Goal: Task Accomplishment & Management: Complete application form

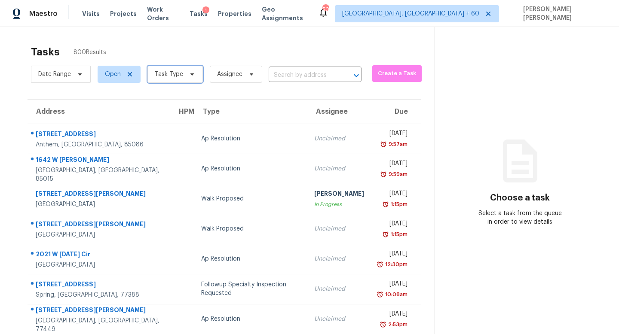
click at [156, 75] on span "Task Type" at bounding box center [169, 74] width 28 height 9
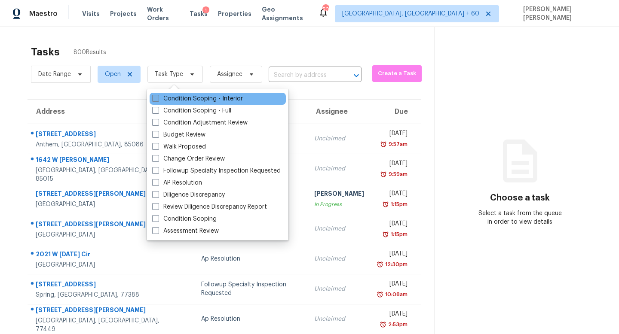
click at [189, 99] on label "Condition Scoping - Interior" at bounding box center [197, 99] width 91 height 9
click at [158, 99] on input "Condition Scoping - Interior" at bounding box center [155, 98] width 6 height 6
checkbox input "true"
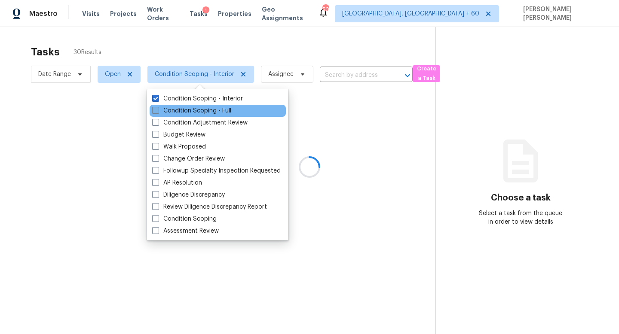
click at [188, 108] on label "Condition Scoping - Full" at bounding box center [191, 111] width 79 height 9
click at [158, 108] on input "Condition Scoping - Full" at bounding box center [155, 110] width 6 height 6
checkbox input "true"
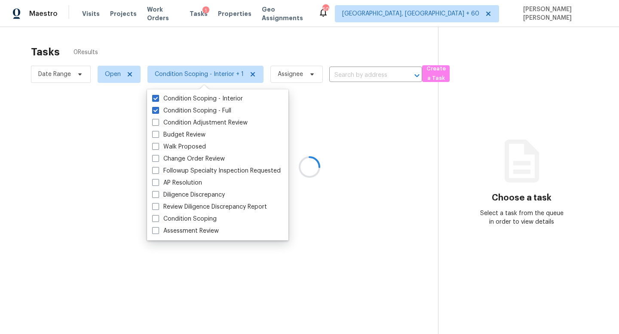
click at [194, 55] on div at bounding box center [309, 167] width 619 height 334
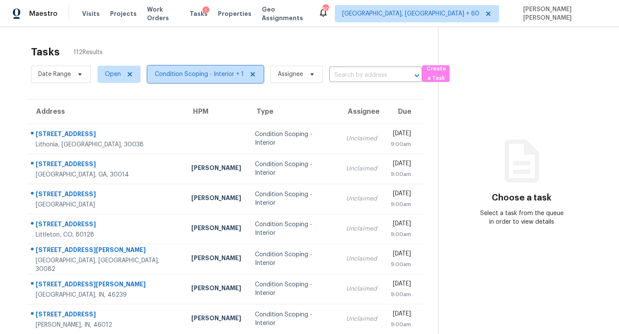
click at [178, 70] on span "Condition Scoping - Interior + 1" at bounding box center [199, 74] width 89 height 9
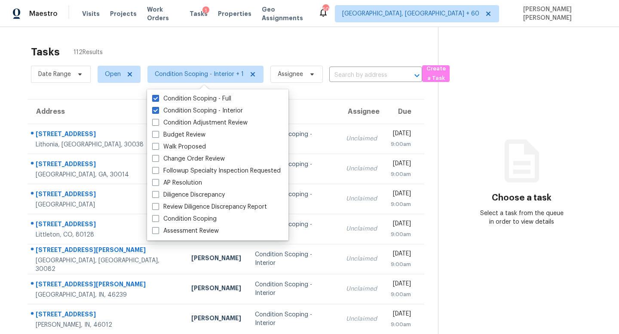
click at [194, 40] on div "Tasks 112 Results Date Range Open Condition Scoping - Interior + 1 Assignee ​ C…" at bounding box center [309, 237] width 619 height 421
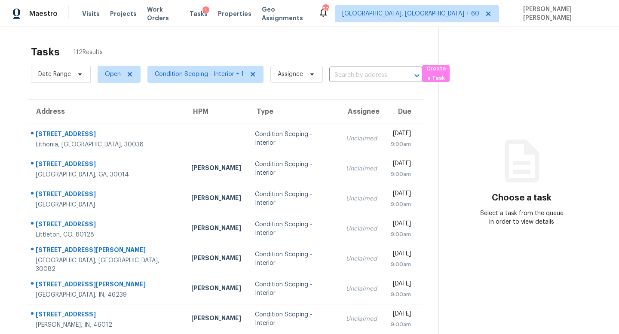
click at [75, 65] on span "Date Range" at bounding box center [61, 74] width 60 height 22
click at [75, 76] on span at bounding box center [78, 74] width 9 height 7
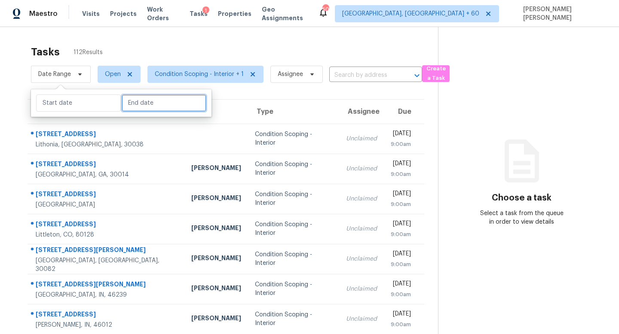
click at [138, 101] on input "text" at bounding box center [164, 103] width 85 height 17
select select "8"
select select "2025"
select select "9"
select select "2025"
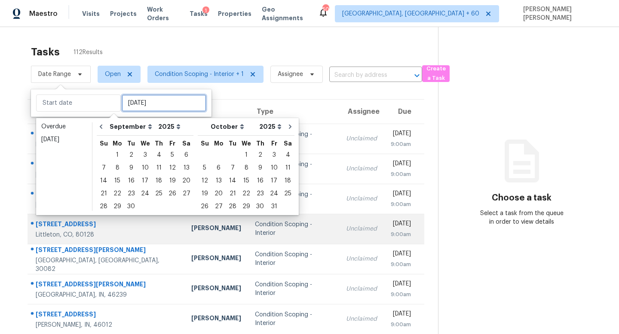
type input "Tue, Sep 30"
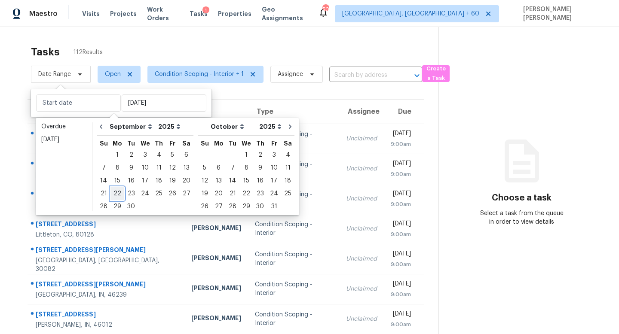
click at [115, 195] on div "22" at bounding box center [117, 194] width 14 height 12
type input "Mon, Sep 22"
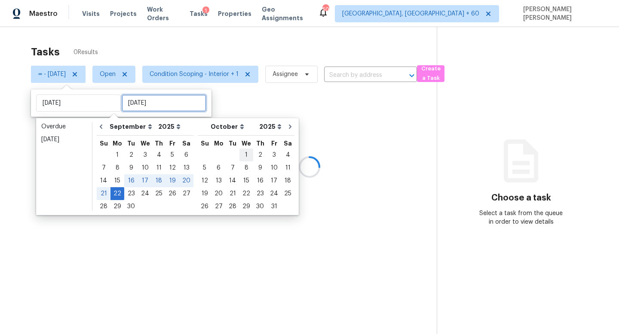
type input "Mon, Sep 22"
type input "Fri, Oct 03"
type input "Mon, Sep 22"
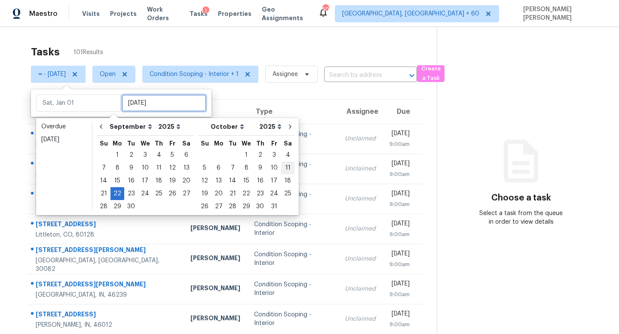
type input "Mon, Sep 22"
type input "Sun, Oct 12"
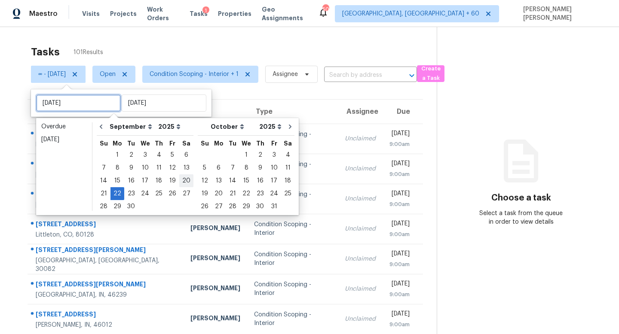
type input "Sat, Sep 20"
type input "Mon, Sep 22"
click at [167, 178] on div "19" at bounding box center [172, 181] width 14 height 12
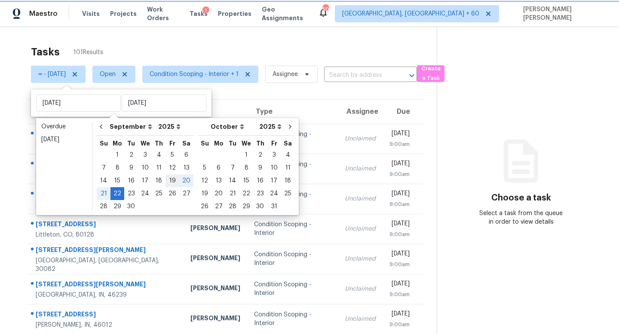
type input "Fri, Sep 19"
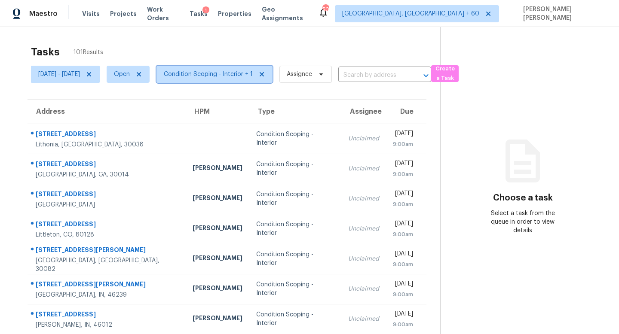
click at [250, 79] on span "Condition Scoping - Interior + 1" at bounding box center [214, 74] width 116 height 17
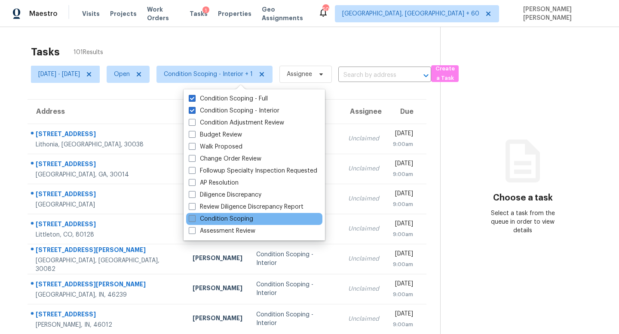
click at [233, 222] on label "Condition Scoping" at bounding box center [221, 219] width 64 height 9
click at [194, 220] on input "Condition Scoping" at bounding box center [192, 218] width 6 height 6
checkbox input "true"
click at [228, 44] on div "Tasks 107 Results" at bounding box center [235, 52] width 409 height 22
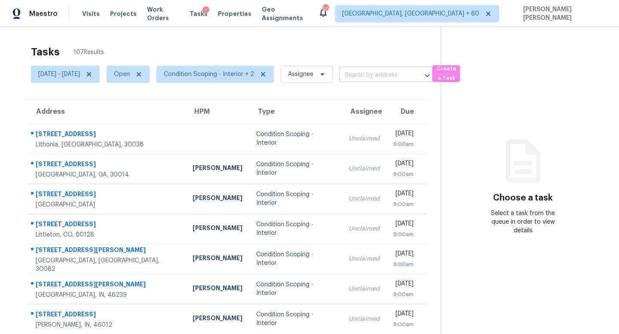
click at [380, 76] on input "text" at bounding box center [373, 75] width 69 height 13
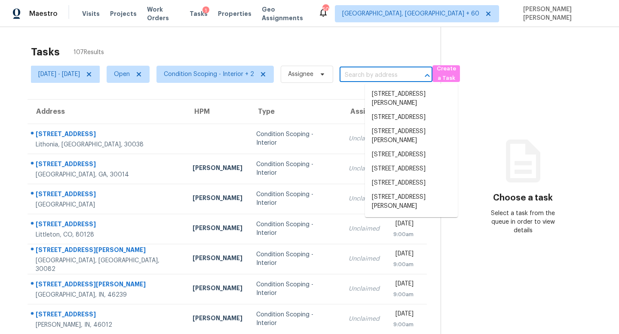
paste input "1864 Canton Dr Milpitas, CA, 95035"
type input "1864 Canton Dr Milpitas, CA, 95035"
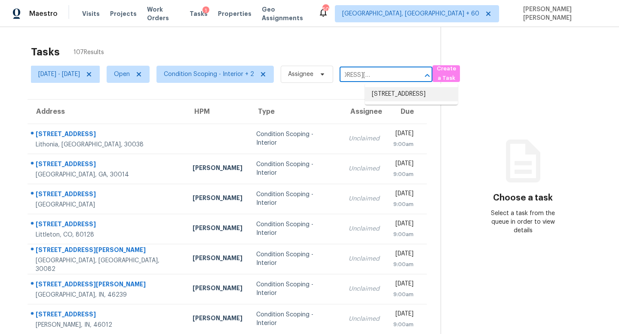
click at [398, 93] on li "1864 Canton Dr, Milpitas, CA 95035" at bounding box center [411, 94] width 93 height 14
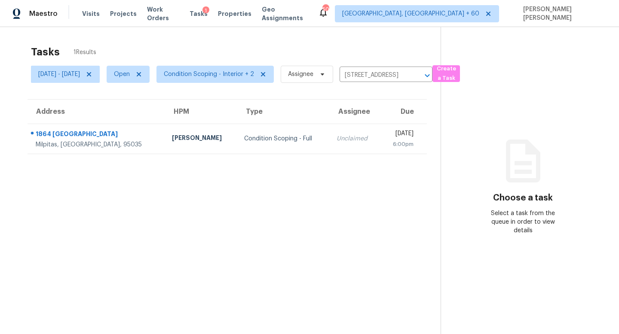
click at [387, 133] on div "Mon, Sep 22nd 2025" at bounding box center [400, 134] width 26 height 11
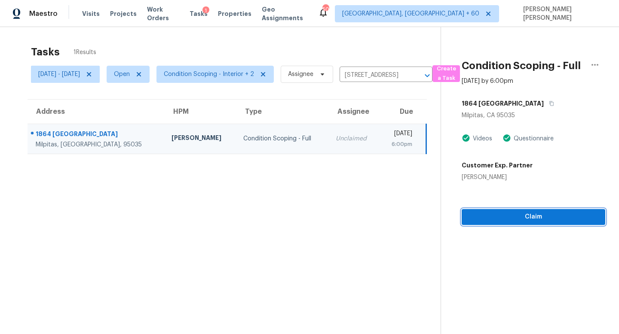
click at [524, 223] on span "Claim" at bounding box center [533, 217] width 130 height 11
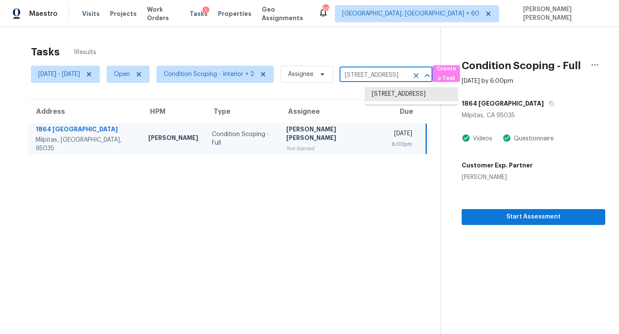
click at [388, 77] on input "1864 Canton Dr, Milpitas, CA 95035" at bounding box center [373, 75] width 69 height 13
paste input "4057 Charter Dr, Garland, TX 75043"
type input "4057 Charter Dr, Garland, TX 75043"
click at [394, 91] on li "4057 Charter Dr, Garland, TX 75043" at bounding box center [411, 94] width 93 height 14
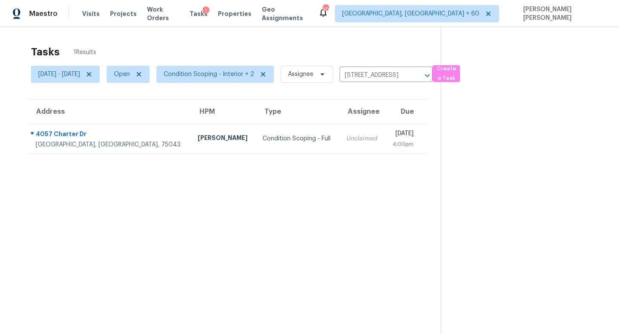
click at [391, 134] on div "Mon, Sep 22nd 2025" at bounding box center [402, 134] width 22 height 11
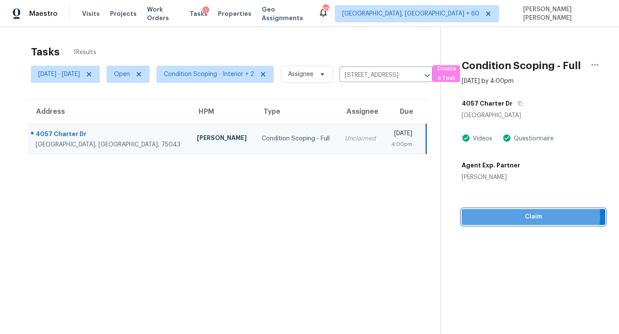
click at [519, 223] on span "Claim" at bounding box center [533, 217] width 130 height 11
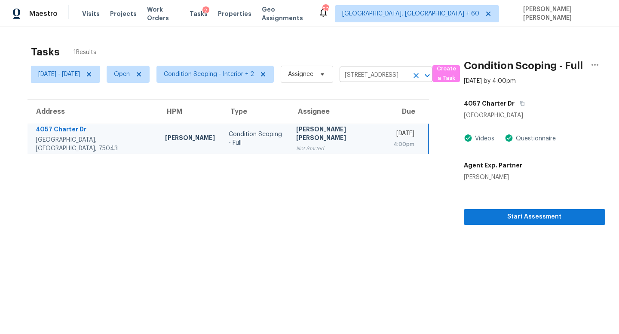
click at [389, 78] on input "4057 Charter Dr, Garland, TX 75043" at bounding box center [373, 75] width 69 height 13
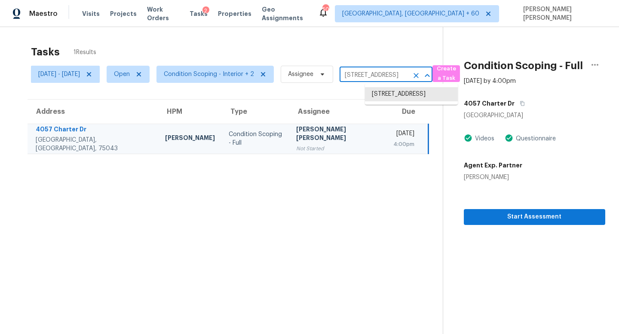
paste input "1159 Tessier Dr, Columbus, OH, 43235"
type input "1159 Tessier Dr, Columbus, OH, 43235"
click at [399, 92] on li "1159 Tessier Dr, Columbus, OH 43235" at bounding box center [411, 98] width 93 height 23
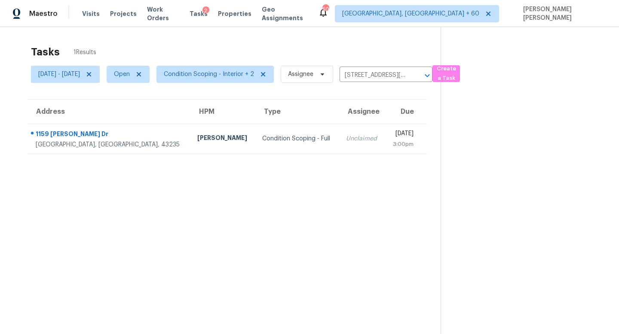
click at [391, 133] on div "Mon, Sep 22nd 2025" at bounding box center [401, 134] width 21 height 11
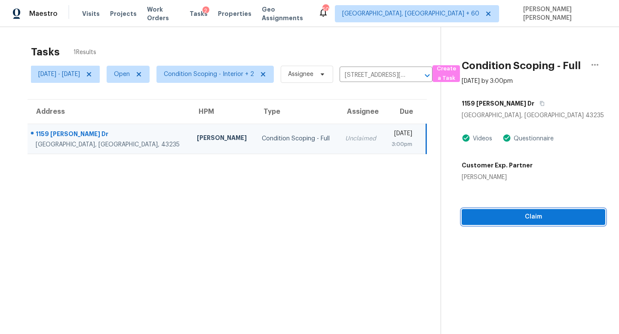
click at [514, 225] on button "Claim" at bounding box center [533, 217] width 144 height 16
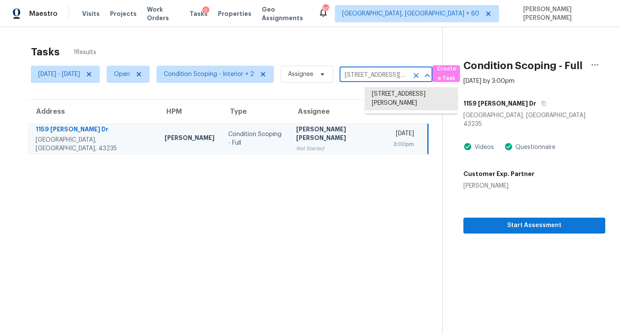
click at [389, 74] on input "1159 Tessier Dr, Columbus, OH 43235" at bounding box center [373, 75] width 69 height 13
paste input "01 Craig St, Stanley, NC, 28164"
type input "101 Craig St, Stanley, NC, 28164"
click at [421, 98] on li "101 Craig St, Stanley, NC 28164" at bounding box center [411, 103] width 93 height 32
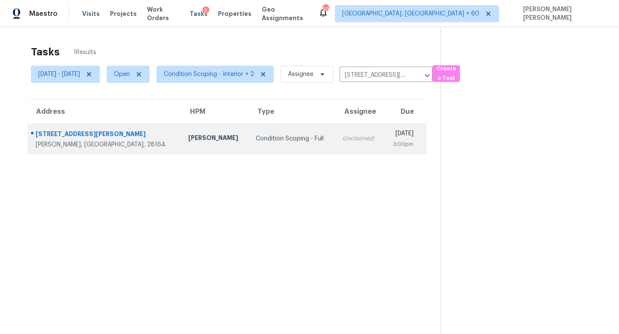
click at [336, 144] on td "Unclaimed" at bounding box center [360, 139] width 48 height 30
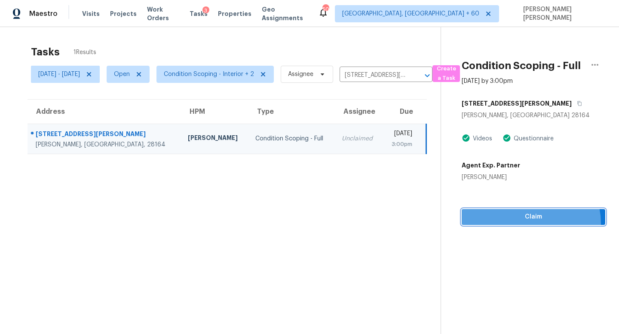
click at [534, 225] on button "Claim" at bounding box center [533, 217] width 144 height 16
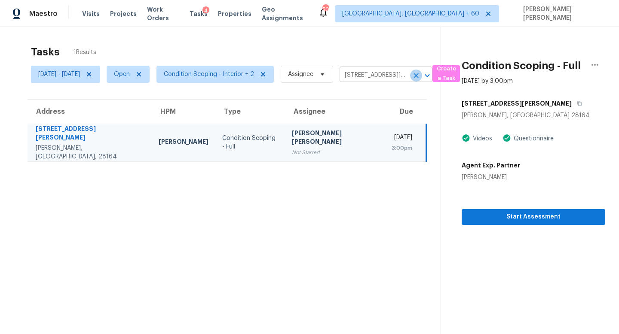
click at [420, 77] on icon "Clear" at bounding box center [416, 75] width 9 height 9
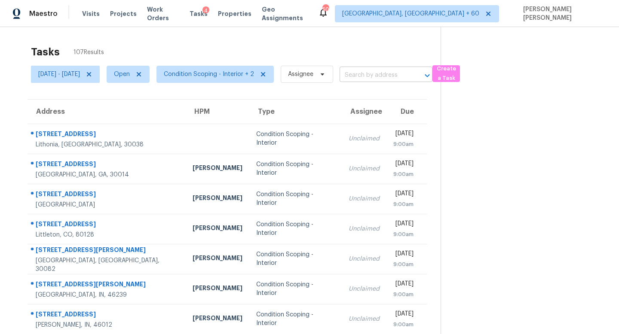
click at [404, 82] on body "Maestro Visits Projects Work Orders Tasks 4 Properties Geo Assignments 507 Knox…" at bounding box center [309, 167] width 619 height 334
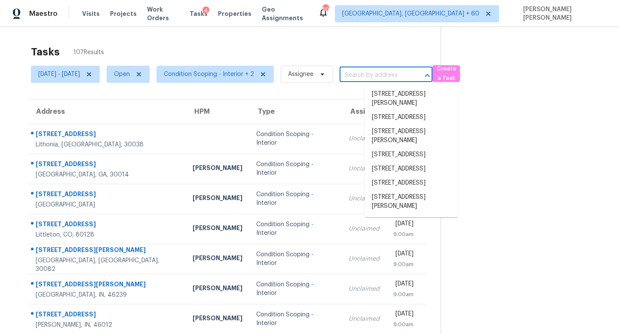
paste input "1864 Canton Dr Milpitas, CA, 95035"
type input "1864 Canton Dr Milpitas, CA, 95035"
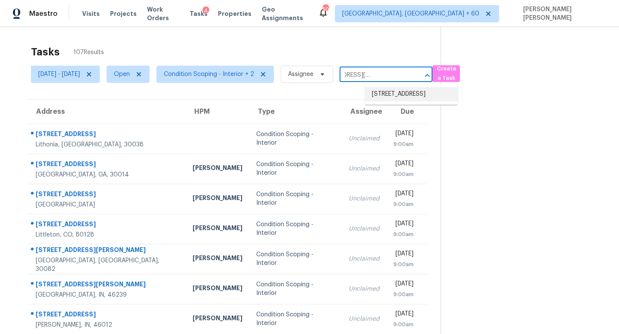
click at [413, 101] on li "1864 Canton Dr, Milpitas, CA 95035" at bounding box center [411, 94] width 93 height 14
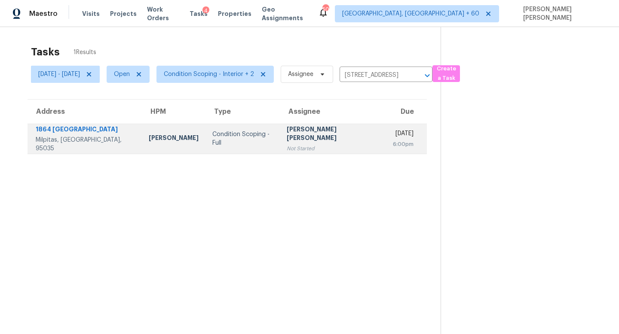
click at [321, 144] on div "Not Started" at bounding box center [333, 148] width 92 height 9
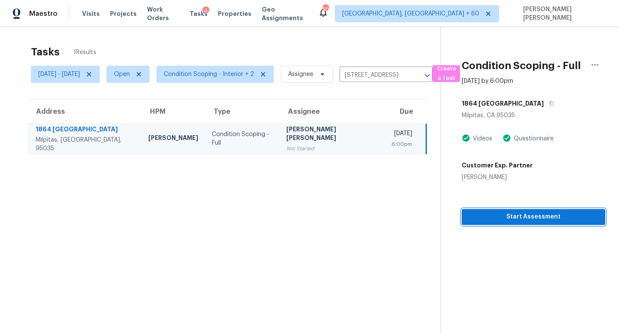
click at [516, 225] on button "Start Assessment" at bounding box center [533, 217] width 144 height 16
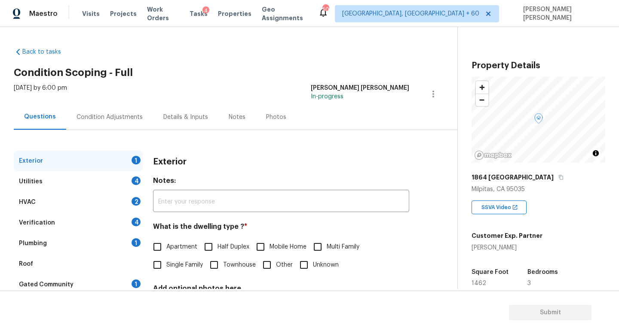
scroll to position [39, 0]
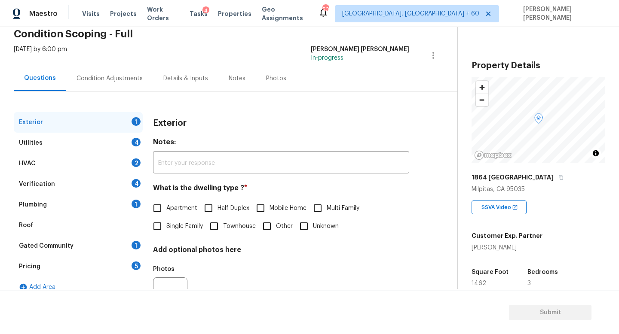
click at [58, 276] on div "Pricing 5" at bounding box center [78, 267] width 129 height 21
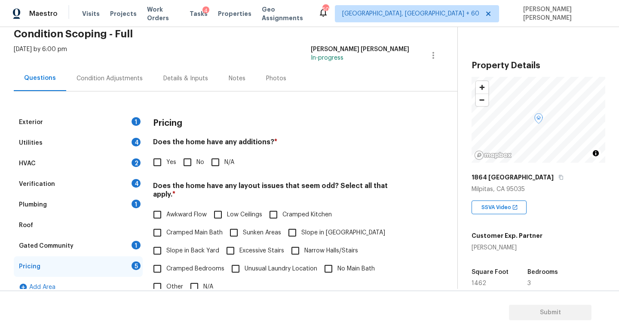
scroll to position [84, 0]
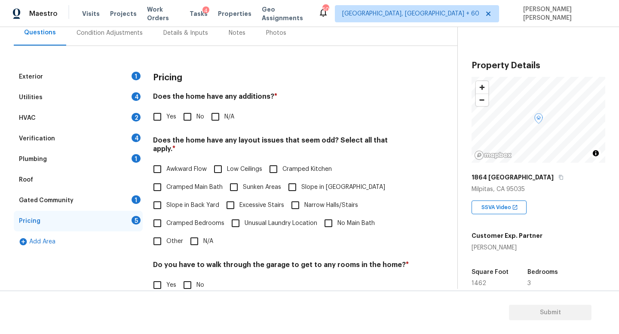
click at [158, 233] on input "Other" at bounding box center [157, 241] width 18 height 18
checkbox input "true"
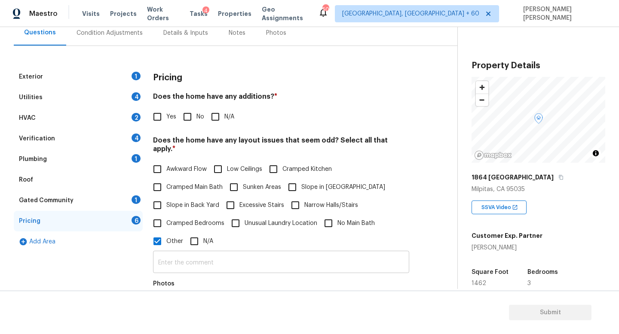
click at [192, 261] on input "text" at bounding box center [281, 263] width 256 height 20
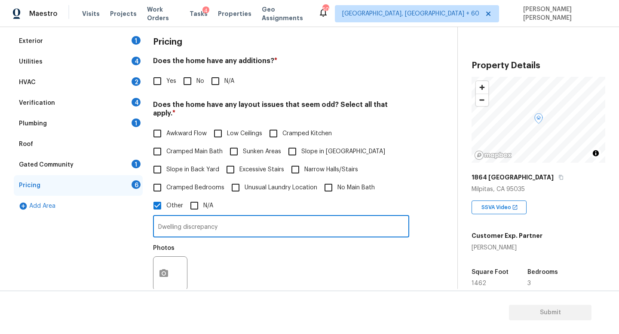
scroll to position [153, 0]
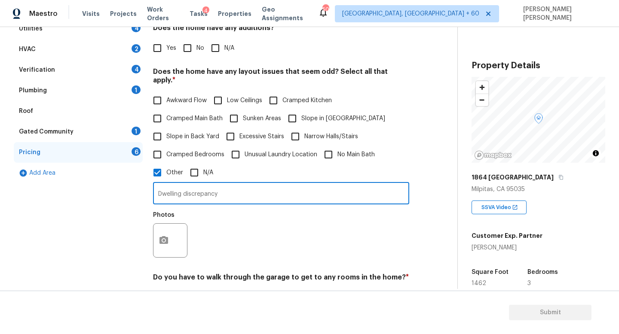
type input "Dwelling discrepancy"
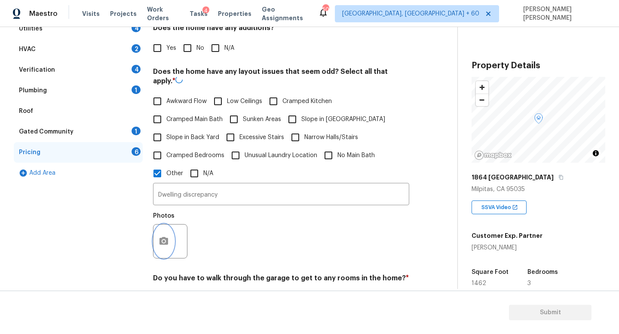
click at [169, 226] on div at bounding box center [170, 241] width 34 height 34
click at [166, 236] on icon "button" at bounding box center [163, 240] width 9 height 8
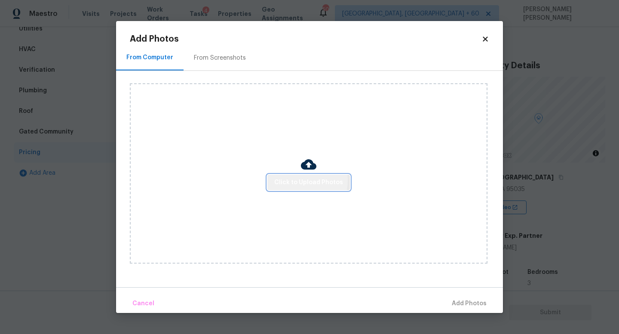
click at [301, 180] on span "Click to Upload Photos" at bounding box center [308, 182] width 69 height 11
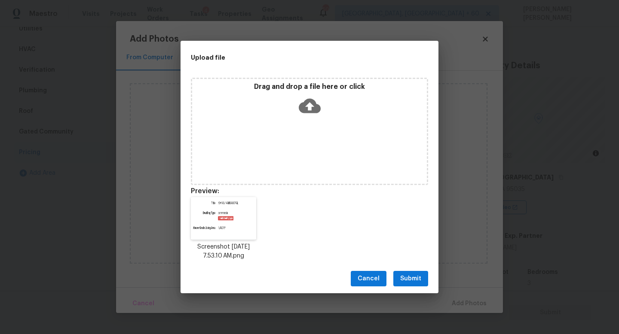
click at [410, 278] on span "Submit" at bounding box center [410, 279] width 21 height 11
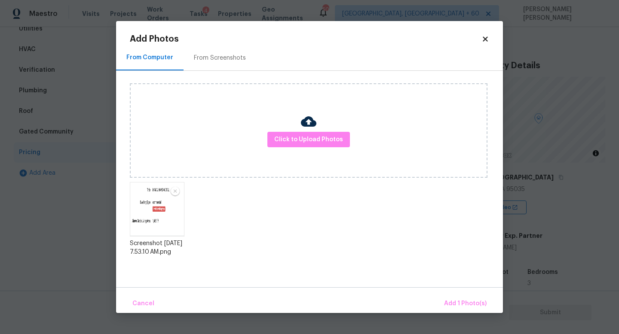
click at [454, 293] on div "Cancel Add 1 Photo(s)" at bounding box center [309, 300] width 387 height 26
click at [462, 302] on span "Add 1 Photo(s)" at bounding box center [465, 304] width 43 height 11
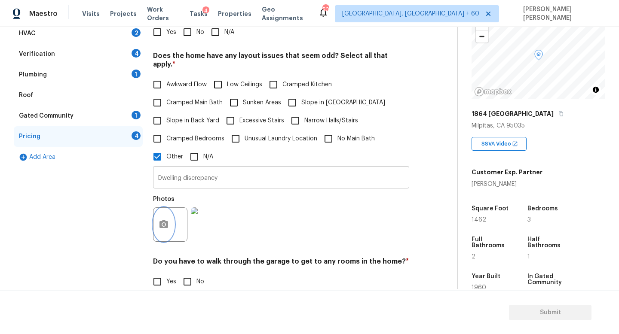
scroll to position [51, 0]
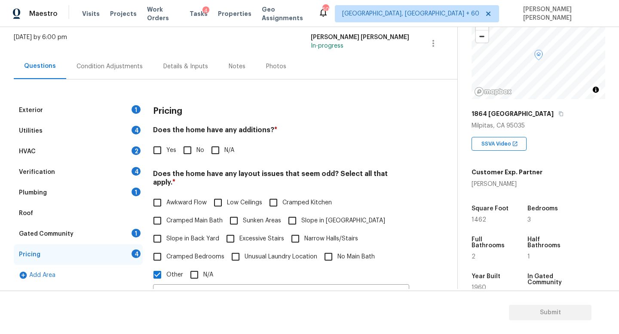
click at [102, 113] on div "Exterior 1" at bounding box center [78, 110] width 129 height 21
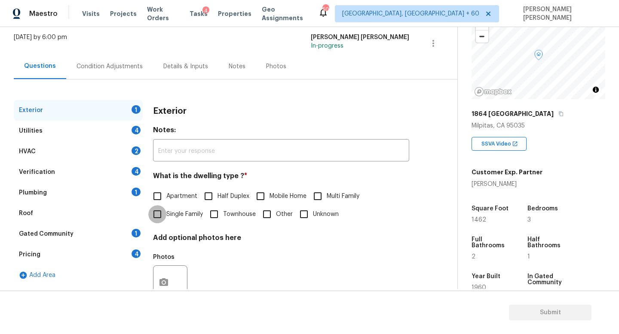
click at [162, 213] on input "Single Family" at bounding box center [157, 214] width 18 height 18
checkbox input "true"
click at [92, 123] on div "Utilities 4" at bounding box center [78, 131] width 129 height 21
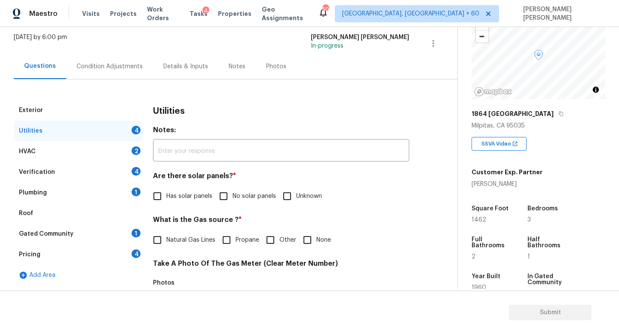
click at [229, 195] on input "No solar panels" at bounding box center [223, 196] width 18 height 18
checkbox input "true"
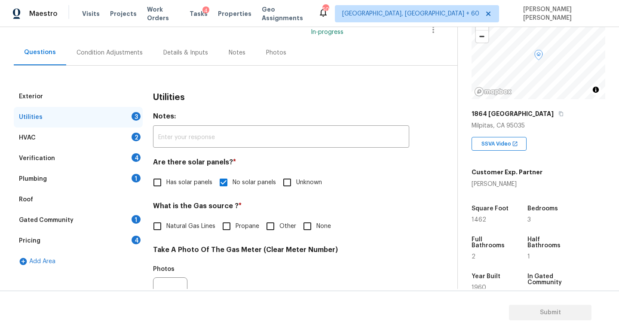
scroll to position [87, 0]
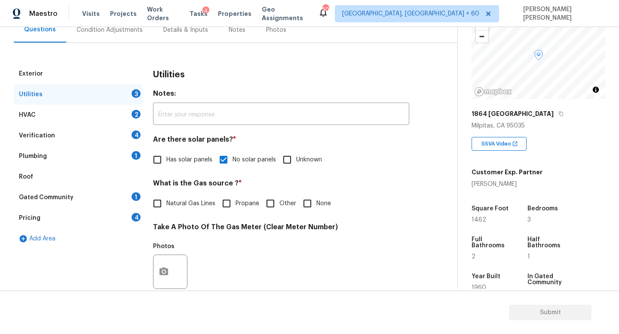
click at [166, 211] on label "Natural Gas Lines" at bounding box center [181, 204] width 67 height 18
click at [166, 211] on input "Natural Gas Lines" at bounding box center [157, 204] width 18 height 18
checkbox input "true"
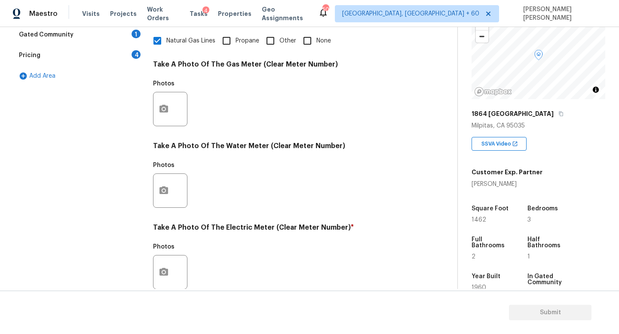
scroll to position [256, 0]
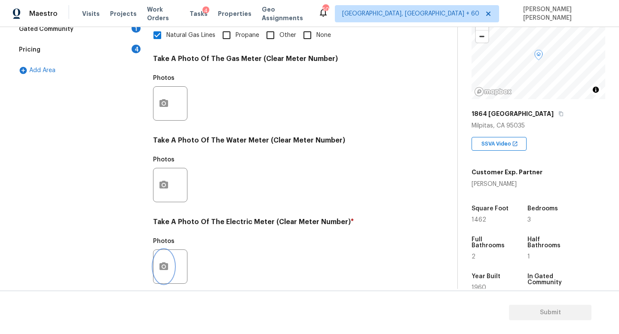
click at [168, 264] on icon "button" at bounding box center [164, 267] width 10 height 10
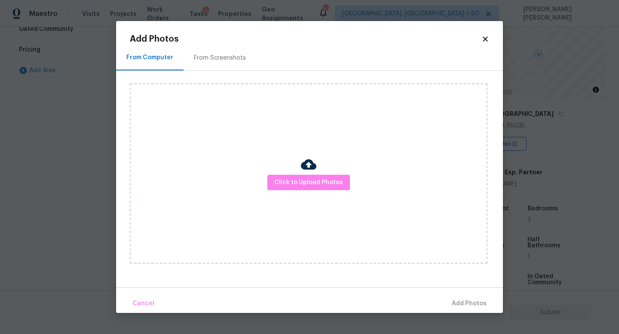
click at [322, 170] on div "Click to Upload Photos" at bounding box center [308, 173] width 357 height 180
click at [319, 188] on button "Click to Upload Photos" at bounding box center [308, 183] width 82 height 16
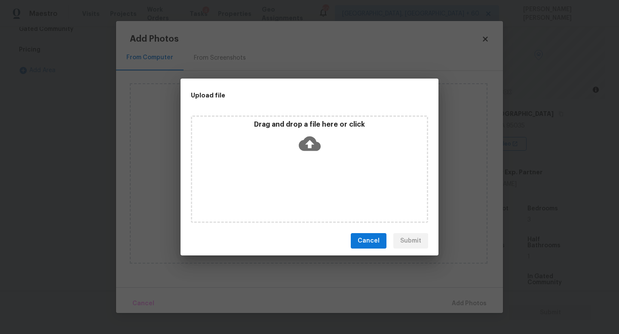
click at [302, 149] on icon at bounding box center [310, 144] width 22 height 15
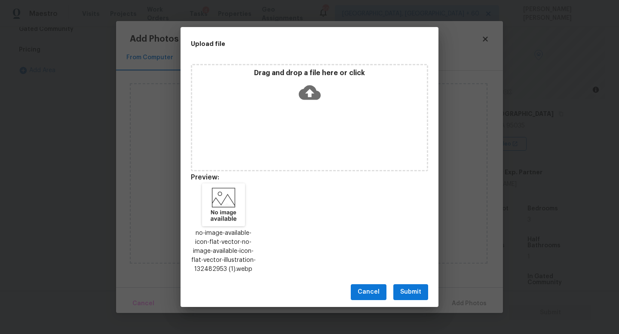
click at [412, 286] on button "Submit" at bounding box center [410, 292] width 35 height 16
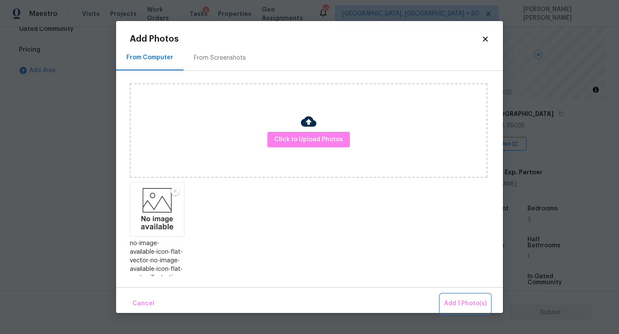
click at [457, 300] on span "Add 1 Photo(s)" at bounding box center [465, 304] width 43 height 11
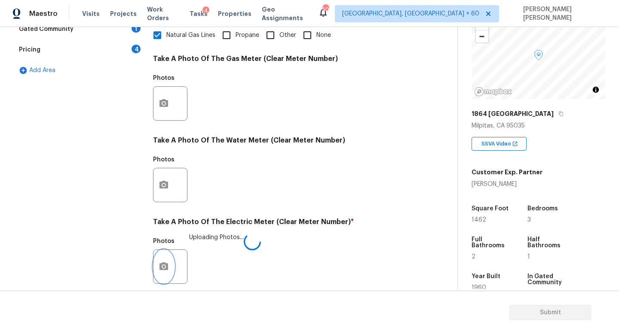
scroll to position [312, 0]
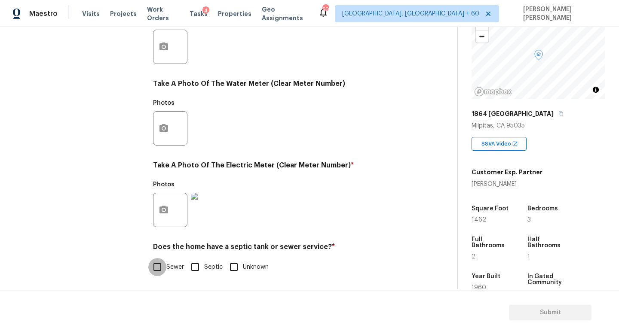
click at [159, 269] on input "Sewer" at bounding box center [157, 267] width 18 height 18
checkbox input "true"
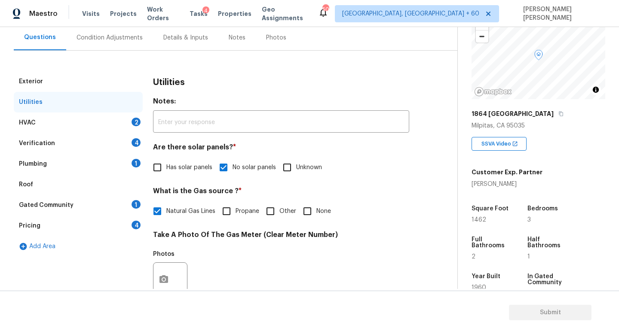
scroll to position [0, 0]
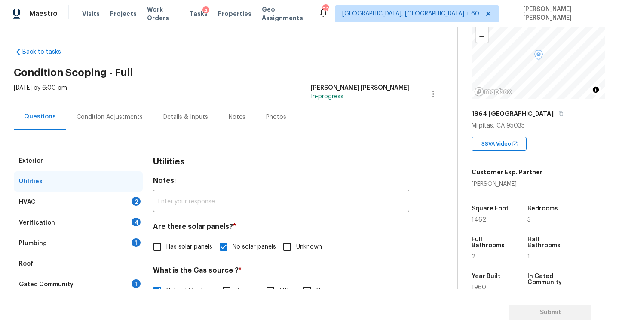
click at [105, 193] on div "HVAC 2" at bounding box center [78, 202] width 129 height 21
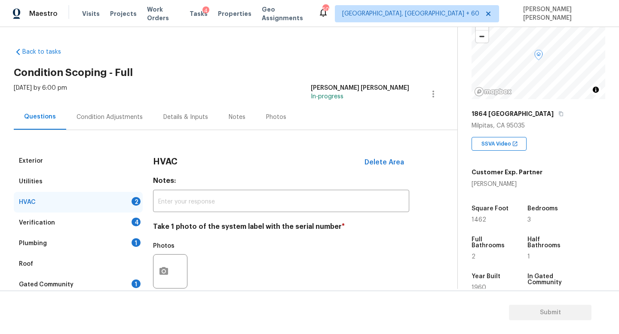
scroll to position [64, 0]
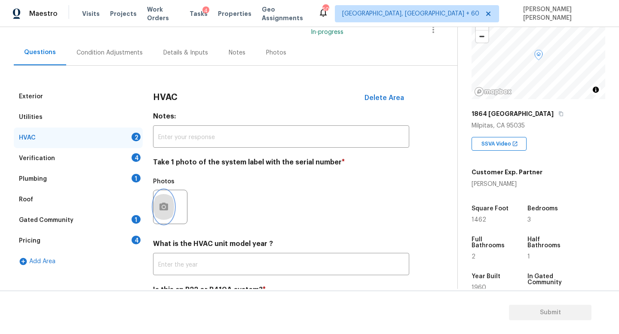
click at [168, 205] on icon "button" at bounding box center [163, 207] width 9 height 8
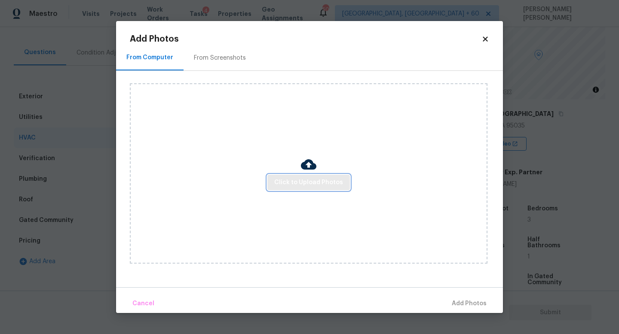
click at [299, 183] on span "Click to Upload Photos" at bounding box center [308, 182] width 69 height 11
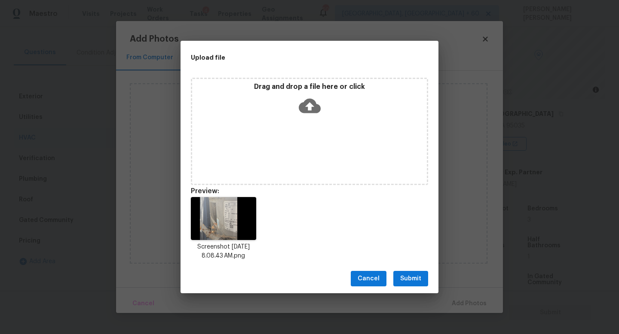
click at [409, 287] on div "Cancel Submit" at bounding box center [309, 279] width 258 height 30
click at [416, 274] on span "Submit" at bounding box center [410, 279] width 21 height 11
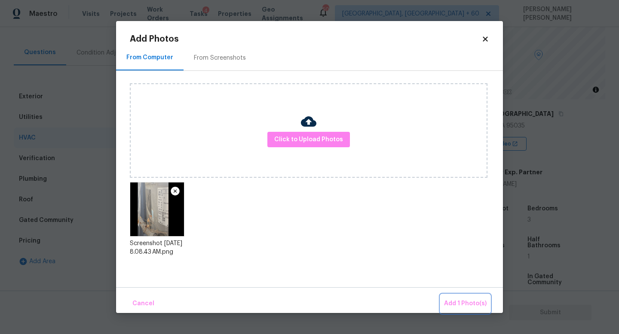
click at [458, 305] on span "Add 1 Photo(s)" at bounding box center [465, 304] width 43 height 11
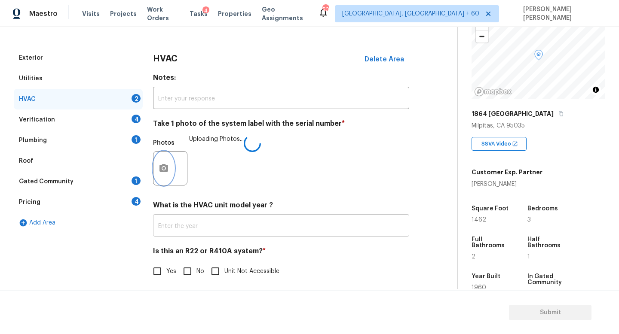
scroll to position [108, 0]
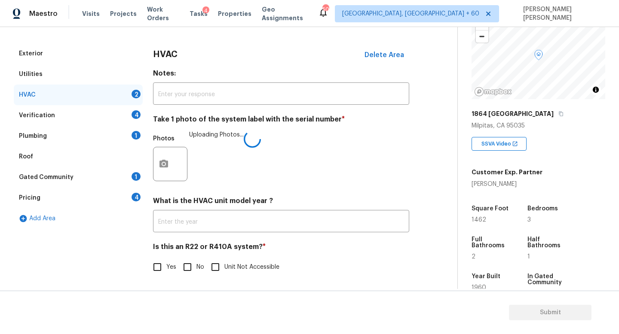
click at [184, 264] on input "No" at bounding box center [187, 267] width 18 height 18
checkbox input "true"
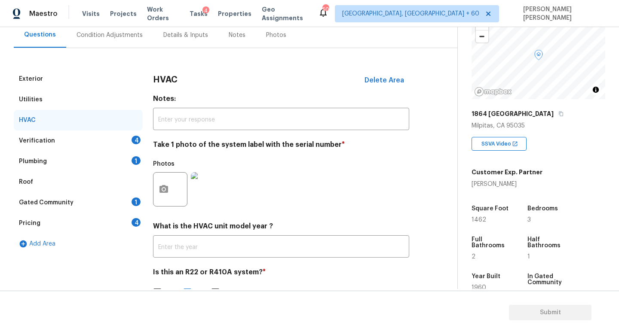
click at [111, 135] on div "Verification 4" at bounding box center [78, 141] width 129 height 21
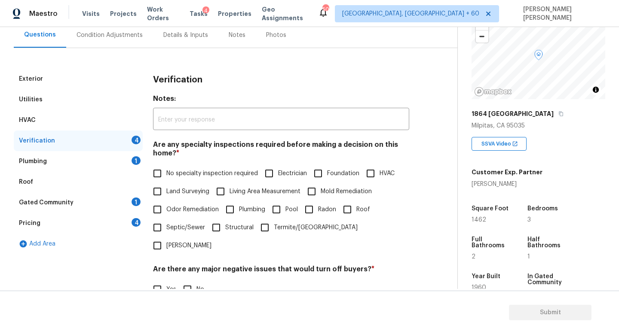
scroll to position [122, 0]
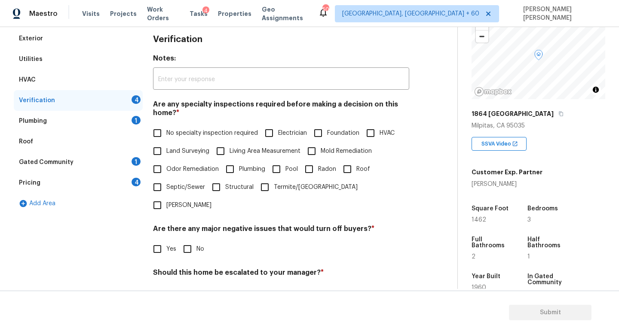
click at [326, 131] on input "Foundation" at bounding box center [318, 133] width 18 height 18
checkbox input "true"
click at [375, 132] on input "HVAC" at bounding box center [370, 133] width 18 height 18
checkbox input "true"
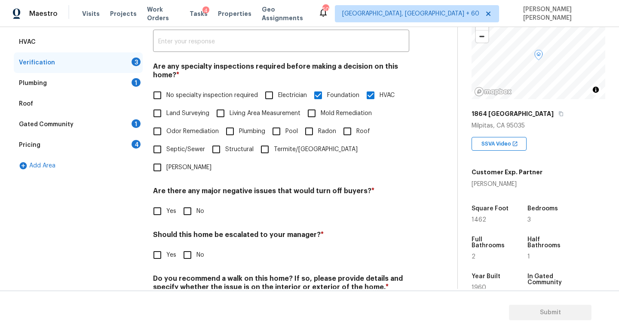
click at [182, 202] on input "No" at bounding box center [187, 211] width 18 height 18
checkbox input "true"
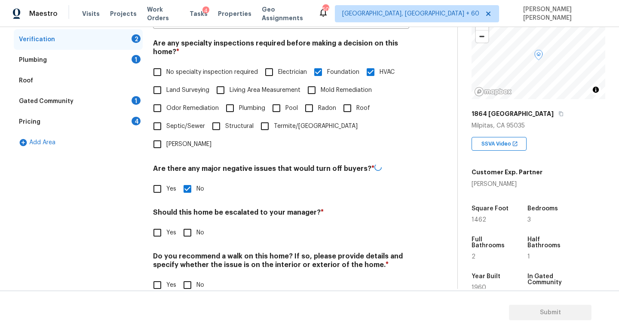
scroll to position [183, 0]
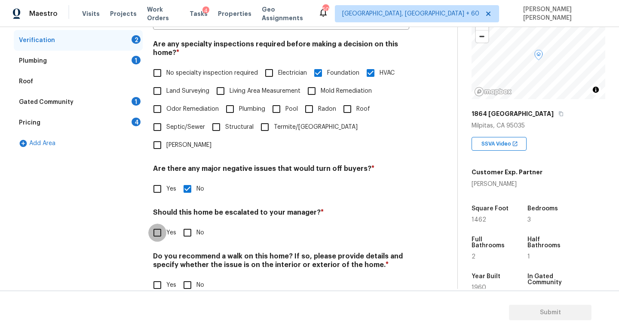
click at [159, 224] on input "Yes" at bounding box center [157, 233] width 18 height 18
checkbox input "true"
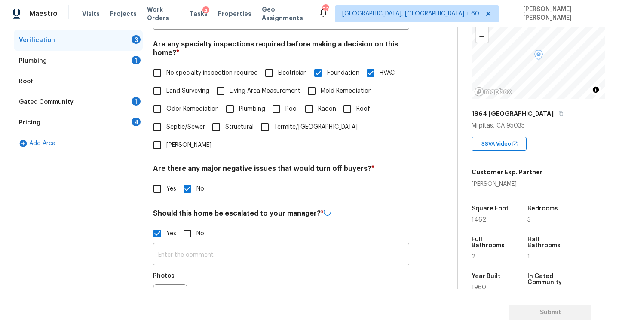
click at [195, 245] on input "text" at bounding box center [281, 255] width 256 height 20
click at [165, 285] on button "button" at bounding box center [163, 302] width 21 height 34
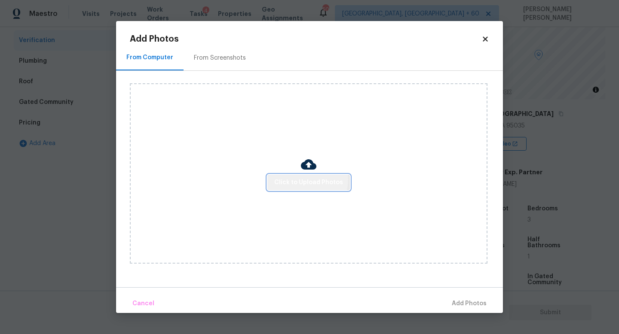
click at [308, 179] on span "Click to Upload Photos" at bounding box center [308, 182] width 69 height 11
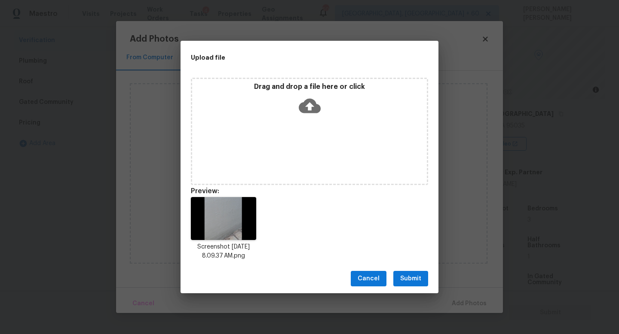
click at [414, 271] on button "Submit" at bounding box center [410, 279] width 35 height 16
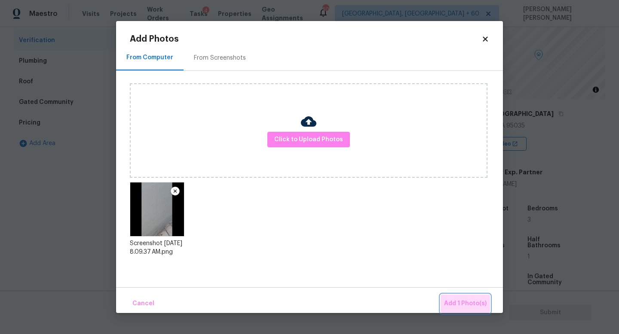
click at [464, 297] on button "Add 1 Photo(s)" at bounding box center [464, 304] width 49 height 18
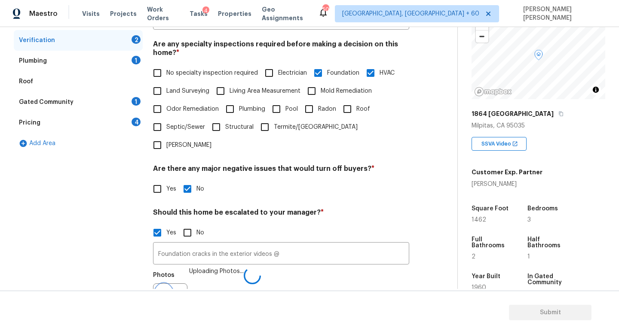
scroll to position [193, 0]
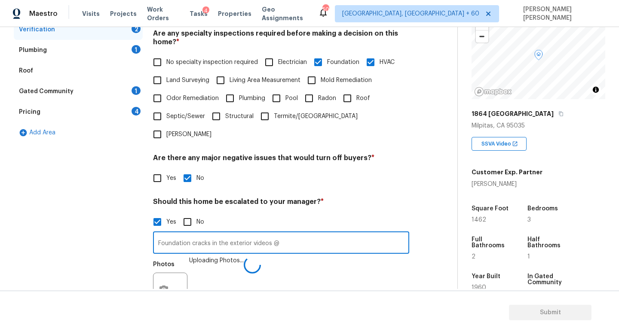
click at [316, 234] on input "Foundation cracks in the exterior videos @" at bounding box center [281, 244] width 256 height 20
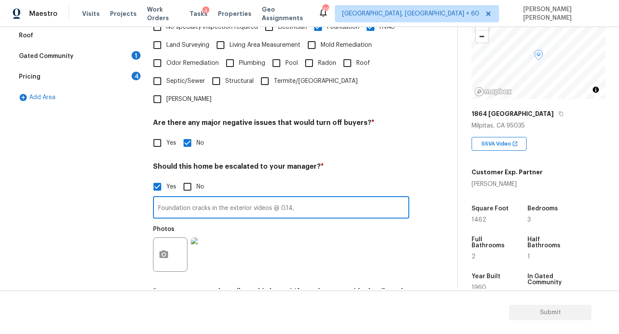
scroll to position [242, 0]
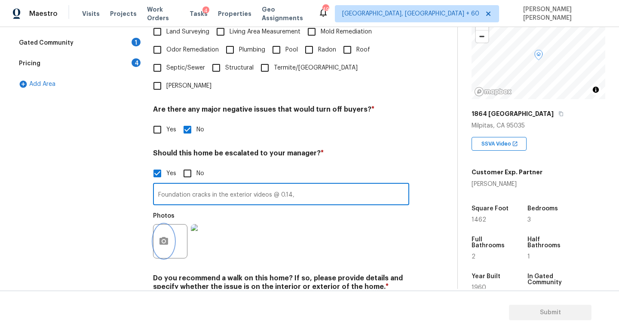
click at [162, 225] on button "button" at bounding box center [163, 242] width 21 height 34
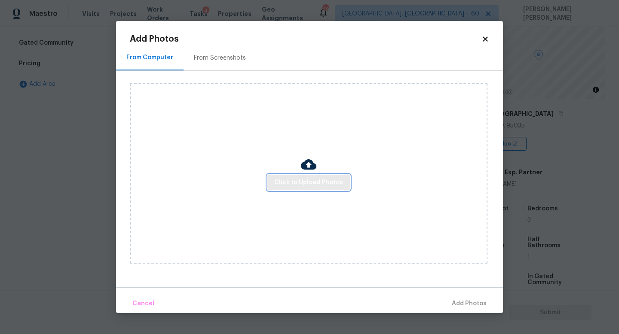
click at [337, 184] on span "Click to Upload Photos" at bounding box center [308, 182] width 69 height 11
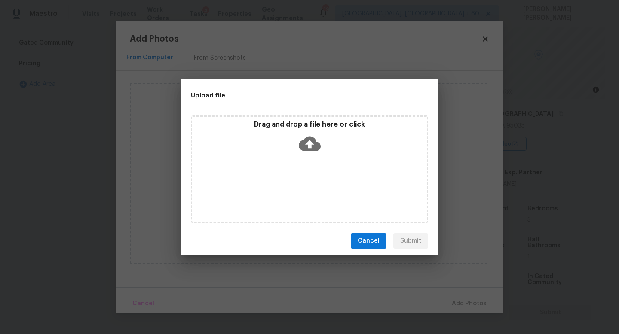
click at [379, 246] on span "Cancel" at bounding box center [368, 241] width 22 height 11
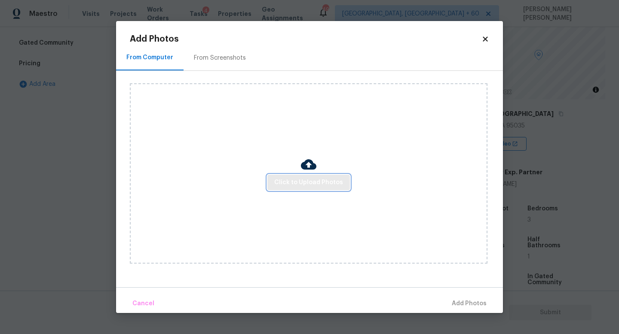
click at [303, 188] on button "Click to Upload Photos" at bounding box center [308, 183] width 82 height 16
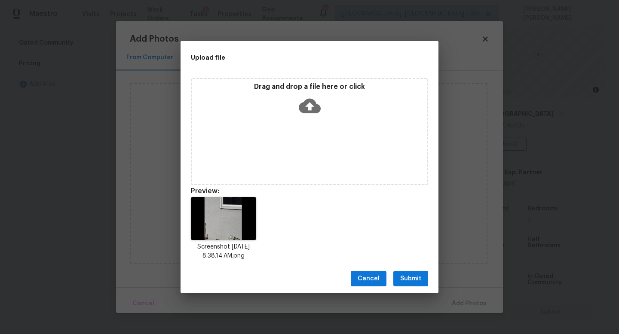
click at [404, 279] on span "Submit" at bounding box center [410, 279] width 21 height 11
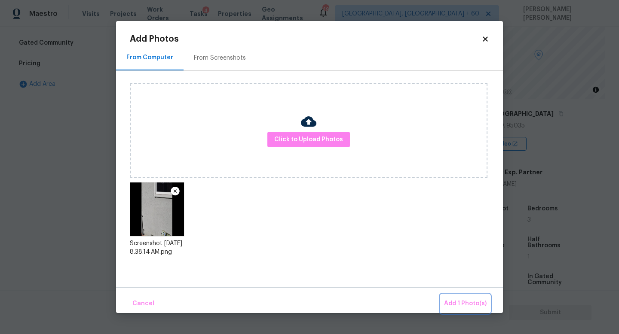
click at [458, 303] on span "Add 1 Photo(s)" at bounding box center [465, 304] width 43 height 11
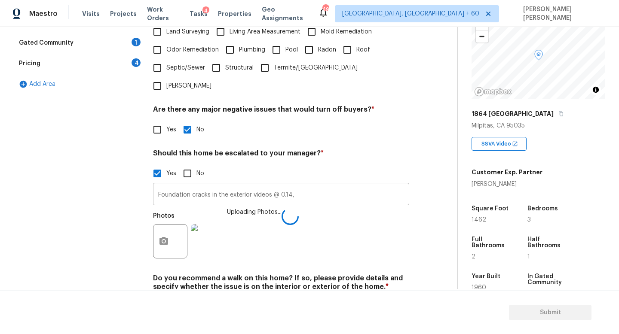
click at [347, 185] on input "Foundation cracks in the exterior videos @ 0.14," at bounding box center [281, 195] width 256 height 20
type input "Foundation cracks in the exterior videos @ 0.14, 1.03,"
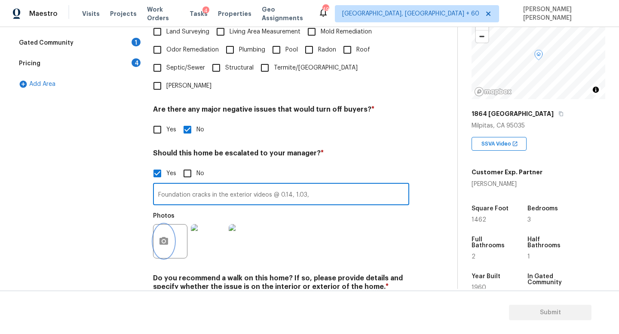
click at [156, 229] on button "button" at bounding box center [163, 242] width 21 height 34
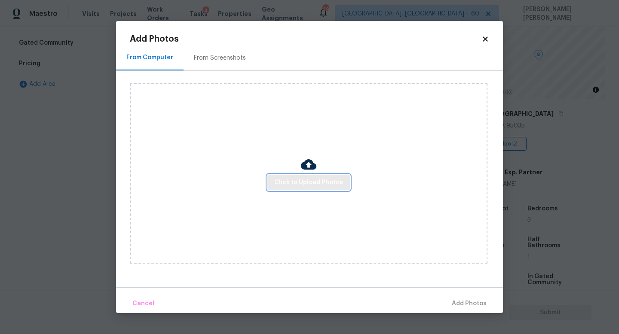
click at [310, 189] on button "Click to Upload Photos" at bounding box center [308, 183] width 82 height 16
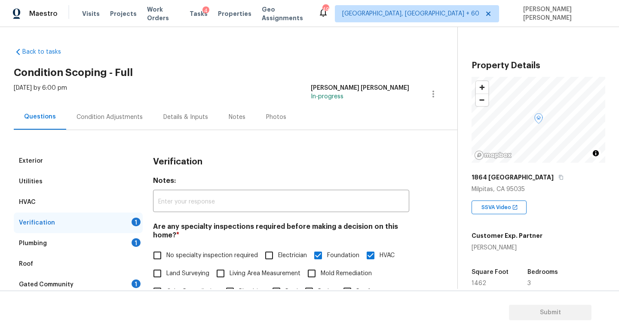
scroll to position [64, 0]
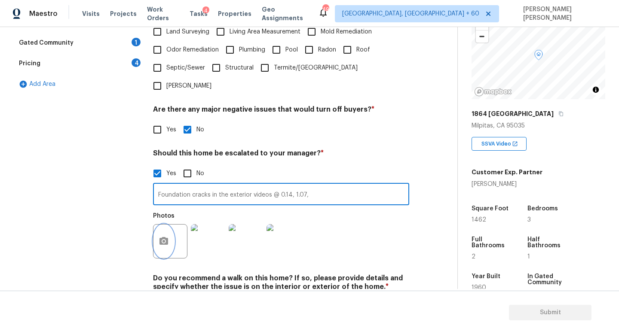
click at [162, 237] on icon "button" at bounding box center [163, 241] width 9 height 8
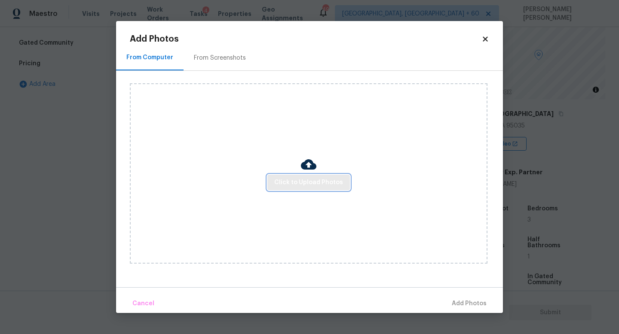
click at [302, 184] on span "Click to Upload Photos" at bounding box center [308, 182] width 69 height 11
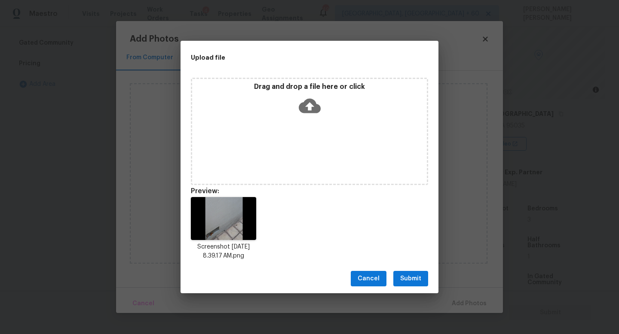
click at [418, 276] on span "Submit" at bounding box center [410, 279] width 21 height 11
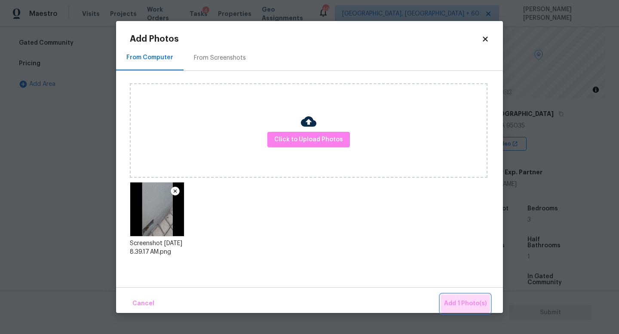
click at [464, 299] on span "Add 1 Photo(s)" at bounding box center [465, 304] width 43 height 11
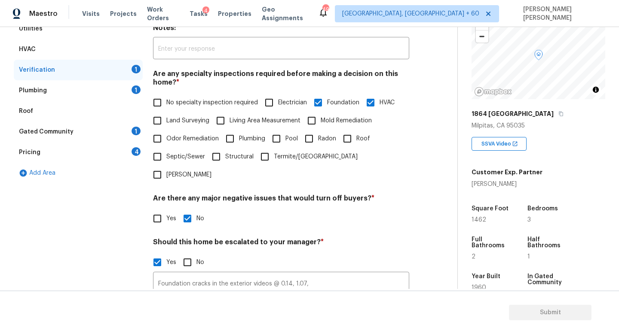
scroll to position [128, 0]
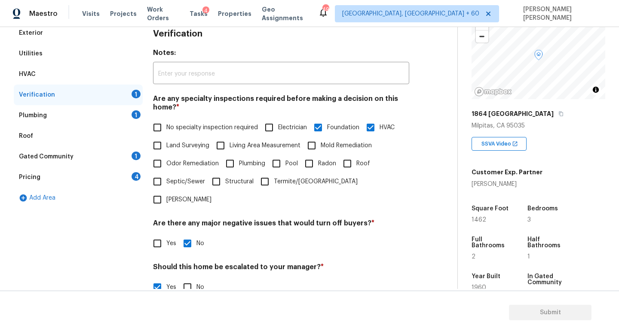
click at [525, 119] on div "1864 [GEOGRAPHIC_DATA]" at bounding box center [538, 113] width 134 height 15
click at [558, 114] on icon "button" at bounding box center [560, 113] width 5 height 5
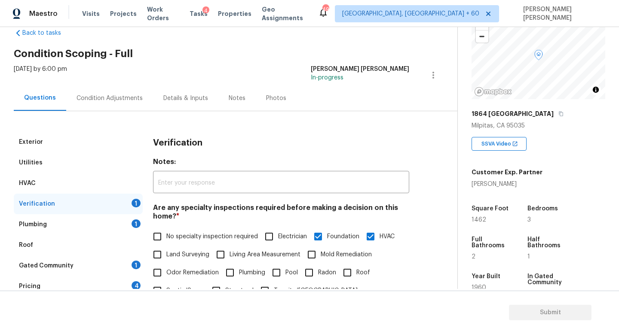
scroll to position [264, 0]
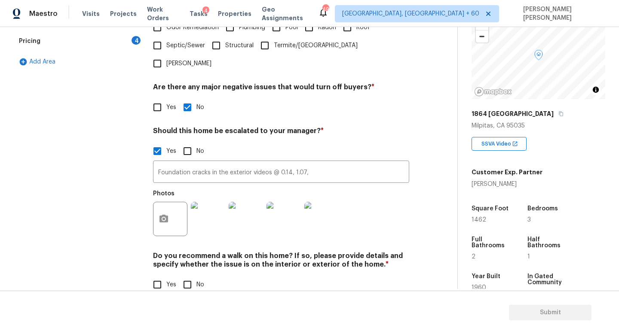
click at [189, 276] on input "No" at bounding box center [187, 285] width 18 height 18
checkbox input "true"
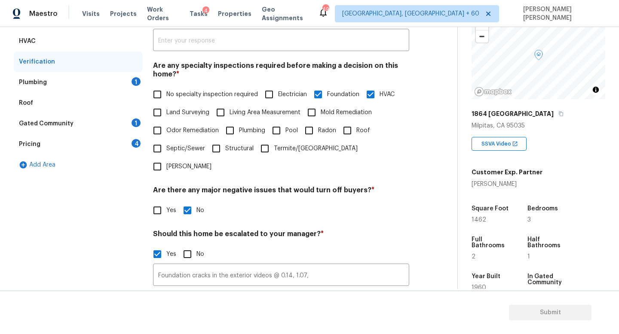
scroll to position [0, 0]
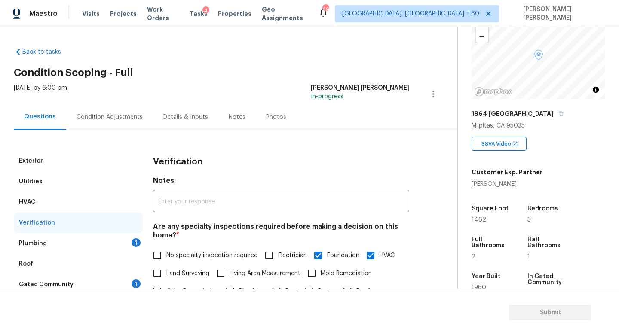
click at [108, 119] on div "Condition Adjustments" at bounding box center [109, 117] width 66 height 9
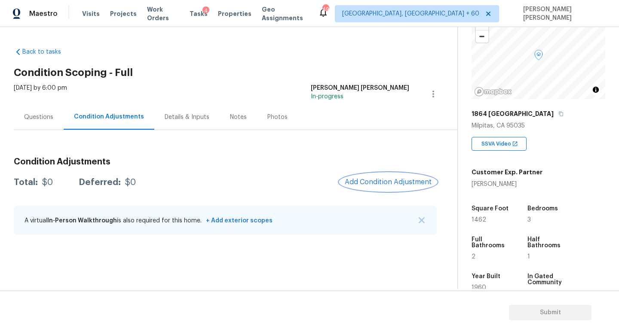
click at [409, 179] on span "Add Condition Adjustment" at bounding box center [388, 182] width 87 height 8
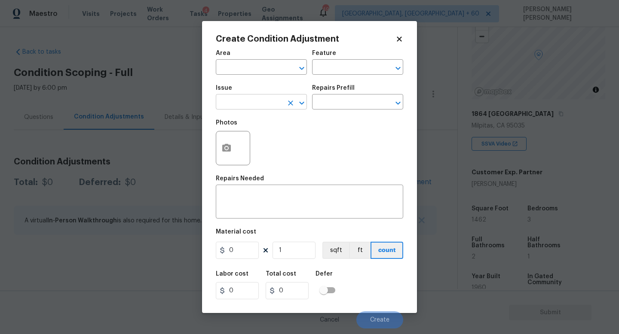
click at [259, 97] on input "text" at bounding box center [249, 102] width 67 height 13
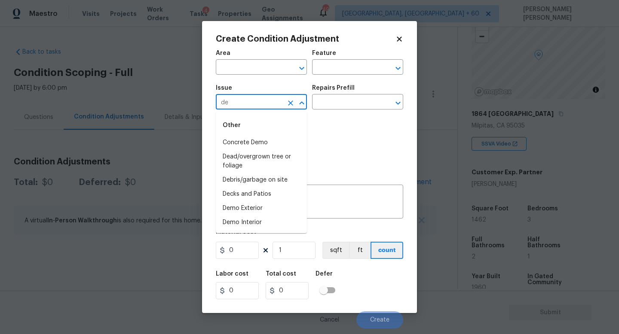
type input "deb"
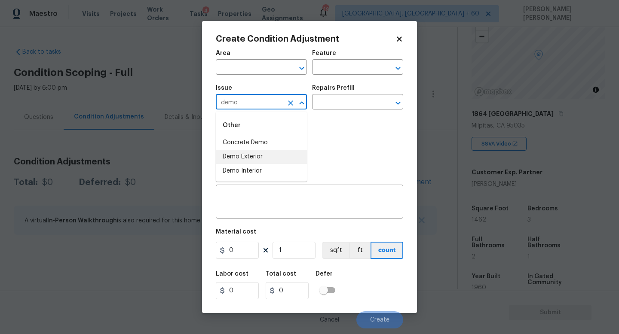
click at [241, 161] on li "Demo Exterior" at bounding box center [261, 157] width 91 height 14
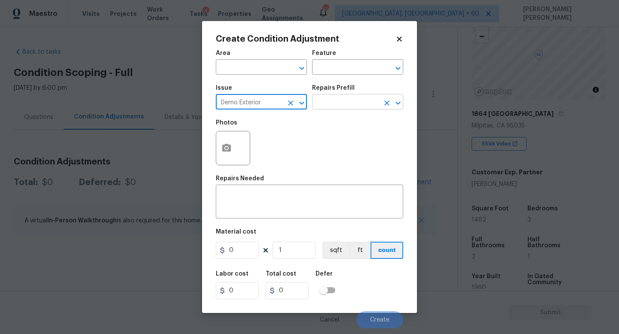
type input "Demo Exterior"
click at [342, 102] on input "text" at bounding box center [345, 102] width 67 height 13
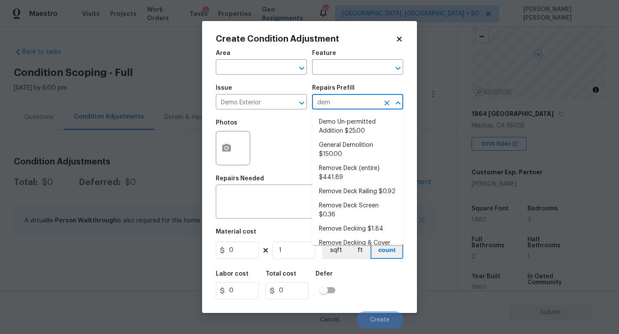
type input "demo"
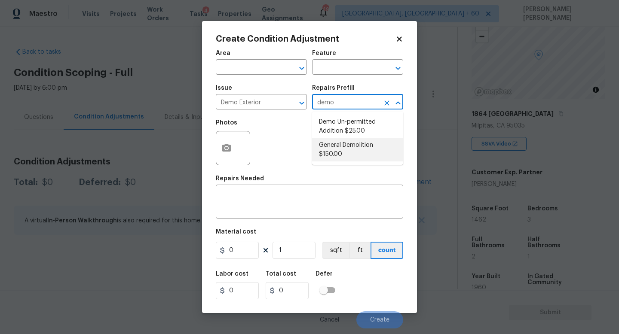
click at [345, 149] on li "General Demolition $150.00" at bounding box center [357, 149] width 91 height 23
type input "Demolition"
type textarea "Decks, sheds, above ground pools,"
type input "150"
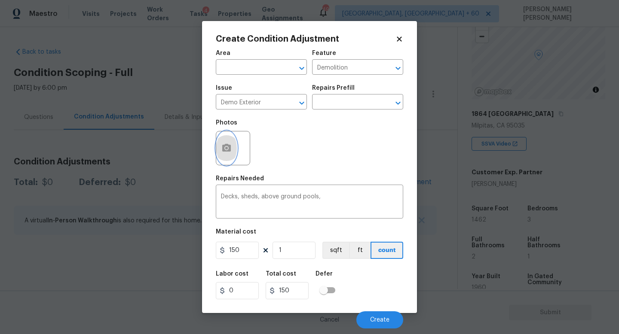
click at [228, 150] on icon "button" at bounding box center [226, 148] width 9 height 8
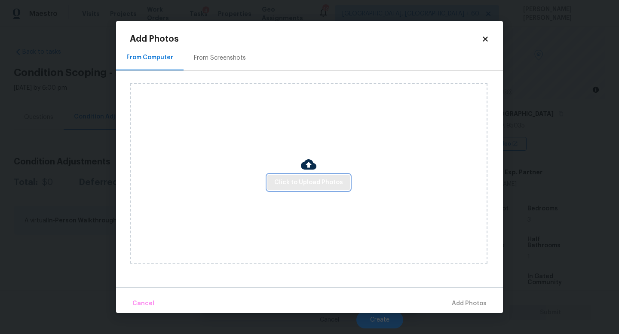
click at [297, 183] on span "Click to Upload Photos" at bounding box center [308, 182] width 69 height 11
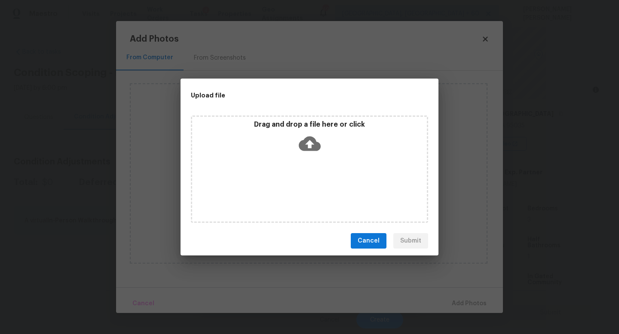
click at [545, 325] on div "Upload file Drag and drop a file here or click Cancel Submit" at bounding box center [309, 167] width 619 height 334
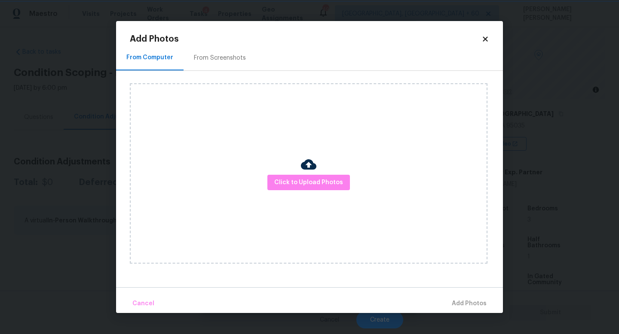
drag, startPoint x: 547, startPoint y: 325, endPoint x: 437, endPoint y: 238, distance: 139.5
drag, startPoint x: 437, startPoint y: 238, endPoint x: 420, endPoint y: 238, distance: 17.2
click at [420, 238] on div "Click to Upload Photos" at bounding box center [308, 173] width 357 height 180
click at [329, 184] on span "Click to Upload Photos" at bounding box center [308, 182] width 69 height 11
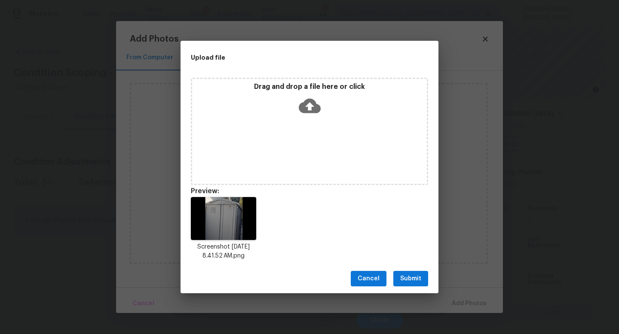
click at [412, 271] on button "Submit" at bounding box center [410, 279] width 35 height 16
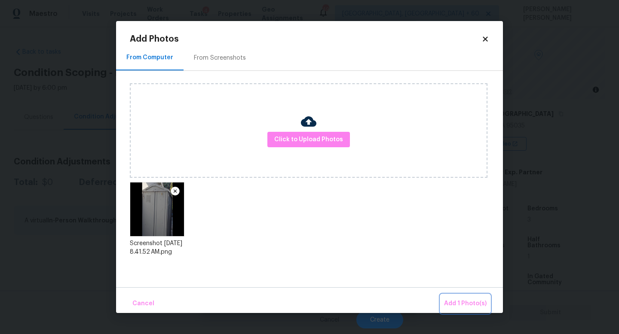
click at [461, 302] on span "Add 1 Photo(s)" at bounding box center [465, 304] width 43 height 11
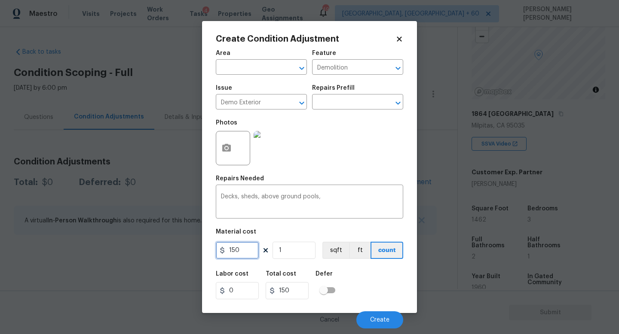
drag, startPoint x: 256, startPoint y: 254, endPoint x: 201, endPoint y: 241, distance: 56.0
click at [206, 243] on div "Create Condition Adjustment Area ​ Feature Demolition ​ Issue Demo Exterior ​ R…" at bounding box center [309, 167] width 215 height 292
type input "500"
click at [378, 319] on span "Create" at bounding box center [379, 320] width 19 height 6
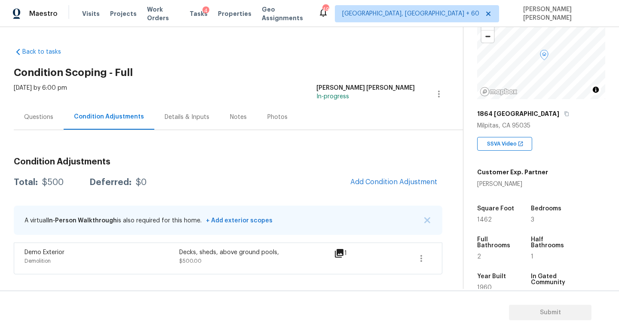
click at [37, 115] on div "Questions" at bounding box center [38, 117] width 29 height 9
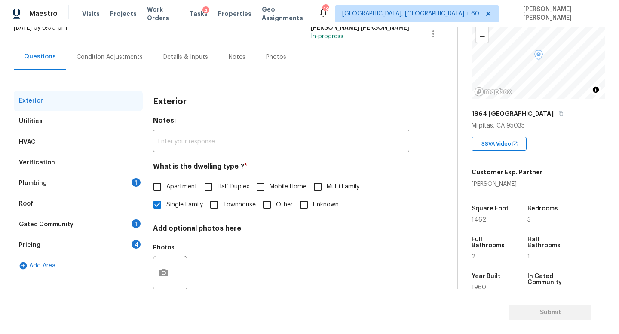
scroll to position [79, 0]
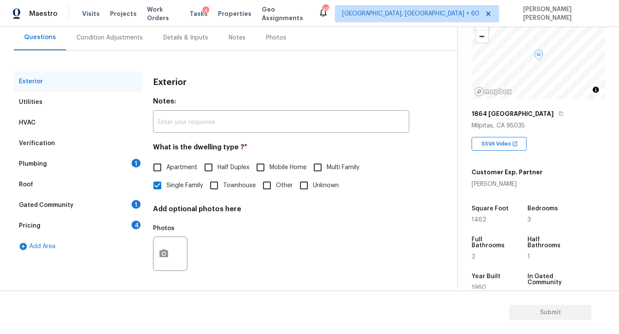
click at [92, 168] on div "Plumbing 1" at bounding box center [78, 164] width 129 height 21
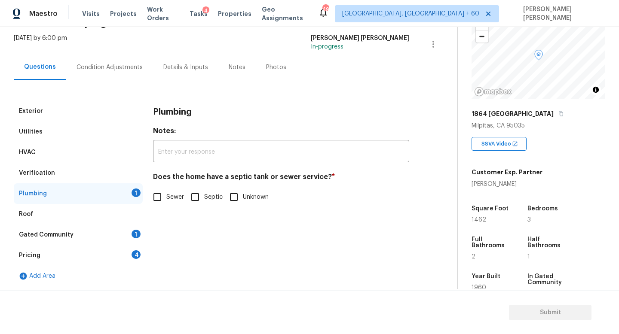
click at [165, 199] on input "Sewer" at bounding box center [157, 197] width 18 height 18
checkbox input "true"
click at [102, 233] on div "Gated Community 1" at bounding box center [78, 235] width 129 height 21
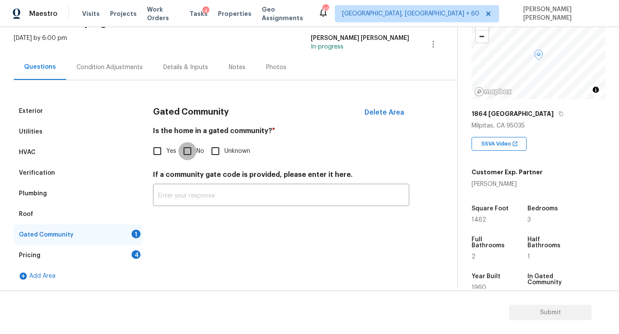
click at [186, 150] on input "No" at bounding box center [187, 151] width 18 height 18
checkbox input "true"
click at [104, 256] on div "Pricing 4" at bounding box center [78, 255] width 129 height 21
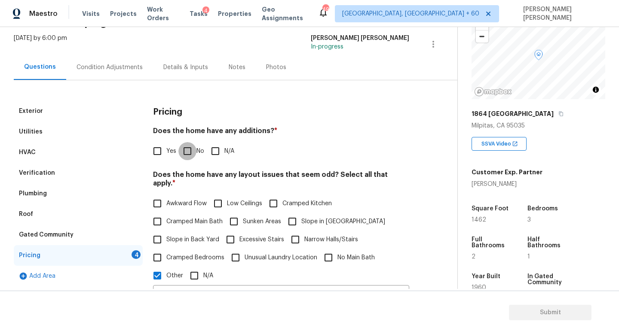
click at [185, 144] on input "No" at bounding box center [187, 151] width 18 height 18
checkbox input "true"
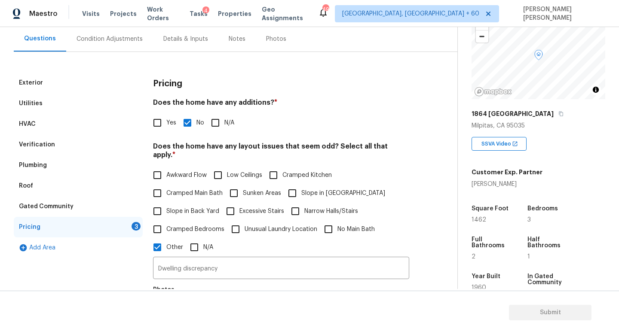
scroll to position [80, 0]
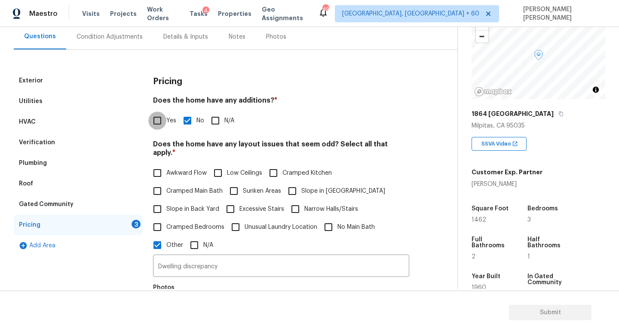
click at [155, 125] on input "Yes" at bounding box center [157, 121] width 18 height 18
checkbox input "true"
checkbox input "false"
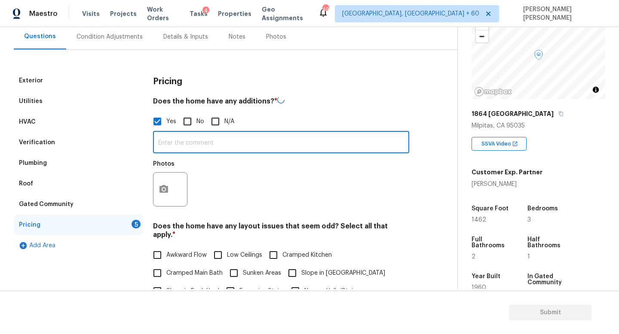
click at [199, 149] on input "text" at bounding box center [281, 143] width 256 height 20
type input "Garage conversion."
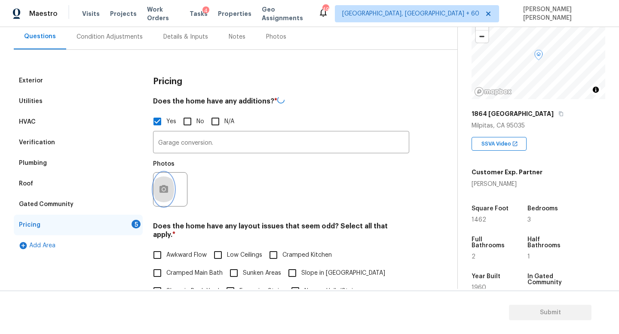
click at [163, 190] on circle "button" at bounding box center [163, 189] width 3 height 3
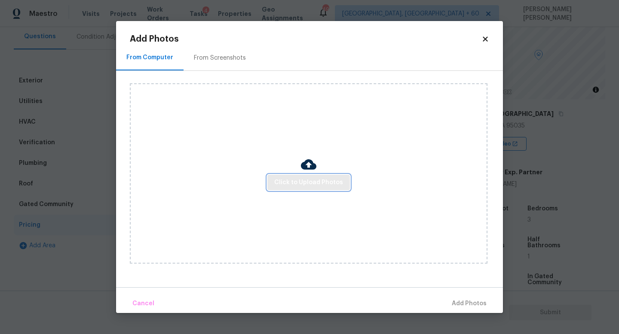
click at [311, 186] on span "Click to Upload Photos" at bounding box center [308, 182] width 69 height 11
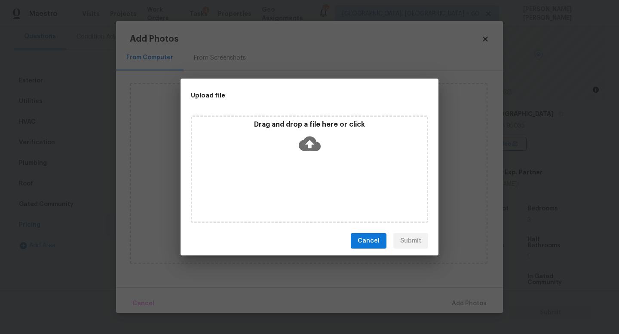
drag, startPoint x: 589, startPoint y: 329, endPoint x: 380, endPoint y: 190, distance: 251.1
click at [380, 190] on div "Upload file Drag and drop a file here or click Cancel Submit" at bounding box center [309, 167] width 619 height 334
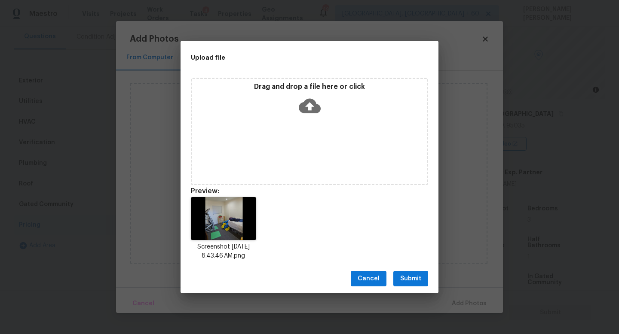
click at [409, 281] on span "Submit" at bounding box center [410, 279] width 21 height 11
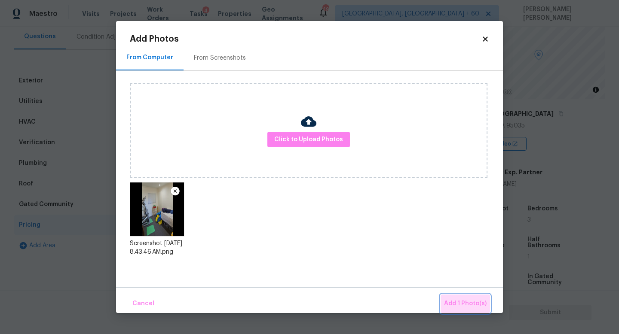
click at [470, 305] on span "Add 1 Photo(s)" at bounding box center [465, 304] width 43 height 11
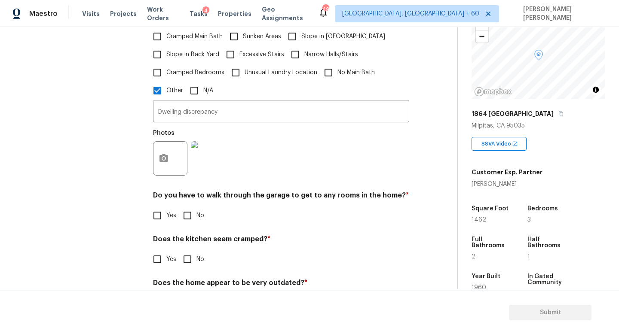
scroll to position [330, 0]
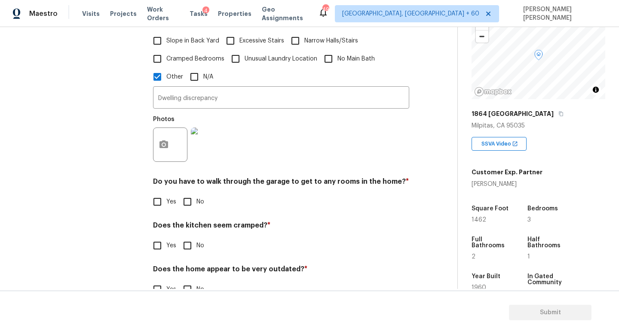
click at [189, 195] on input "No" at bounding box center [187, 202] width 18 height 18
checkbox input "true"
click at [188, 238] on input "No" at bounding box center [187, 246] width 18 height 18
checkbox input "true"
click at [190, 281] on input "No" at bounding box center [187, 290] width 18 height 18
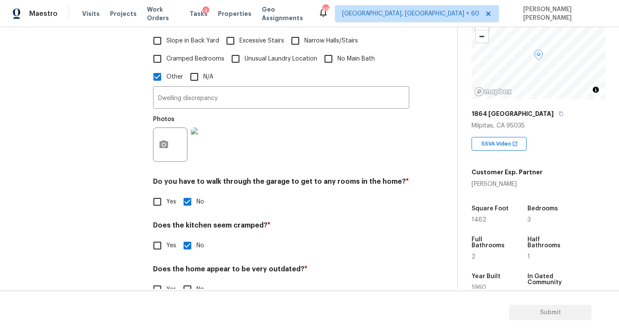
checkbox input "true"
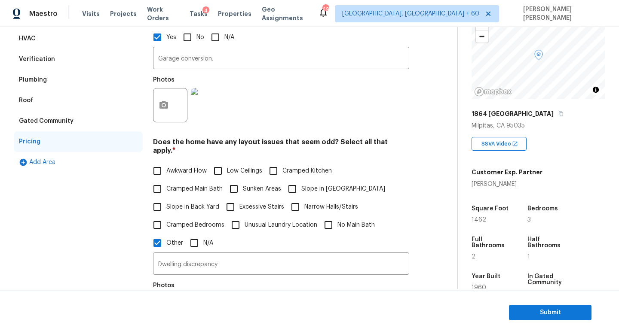
scroll to position [0, 0]
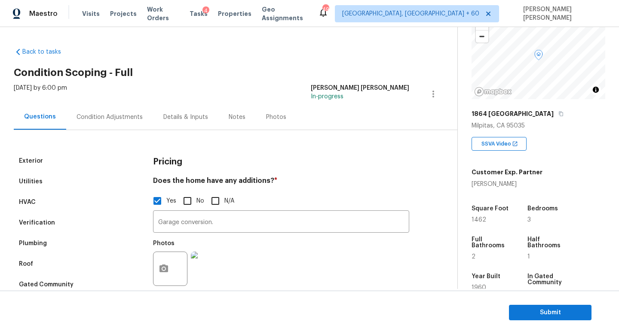
click at [96, 113] on div "Condition Adjustments" at bounding box center [109, 117] width 66 height 9
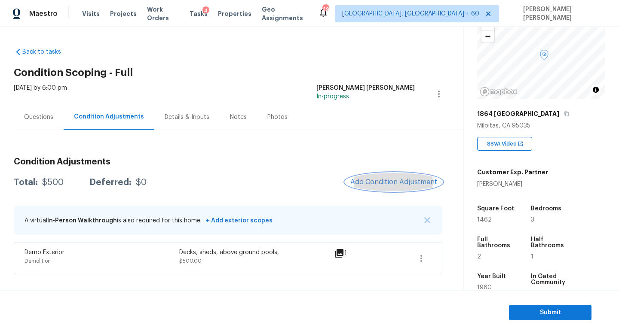
click at [385, 189] on button "Add Condition Adjustment" at bounding box center [393, 182] width 97 height 18
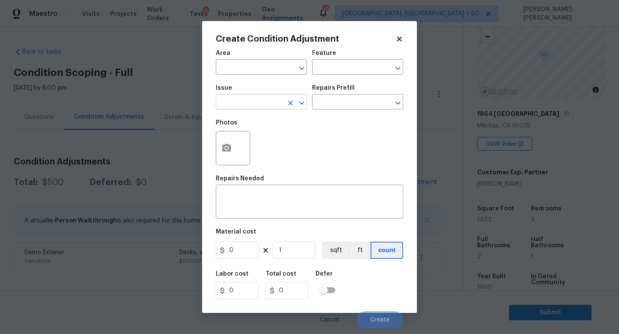
click at [243, 98] on input "text" at bounding box center [249, 102] width 67 height 13
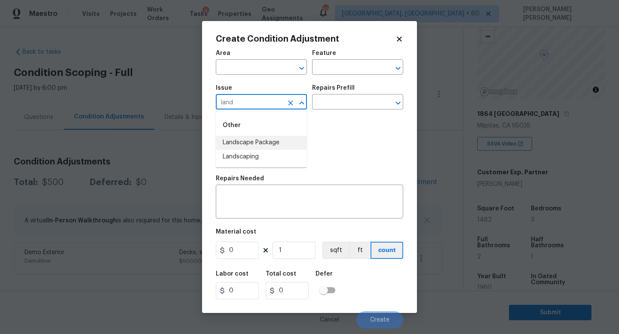
click at [279, 142] on li "Landscape Package" at bounding box center [261, 143] width 91 height 14
type input "Landscape Package"
click at [362, 103] on input "text" at bounding box center [345, 102] width 67 height 13
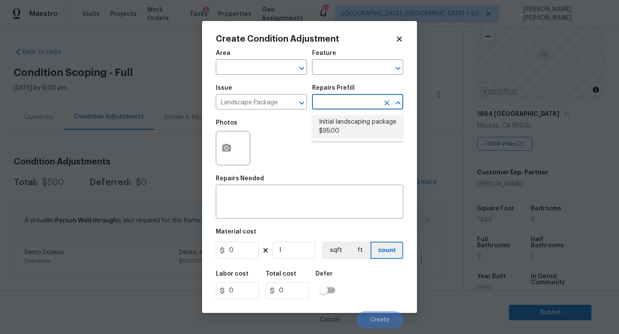
click at [361, 128] on li "Initial landscaping package $95.00" at bounding box center [357, 126] width 91 height 23
type input "Home Readiness Packages"
type textarea "Mowing of grass up to 6" in height. Mow, edge along driveways & sidewalks, trim…"
type input "95"
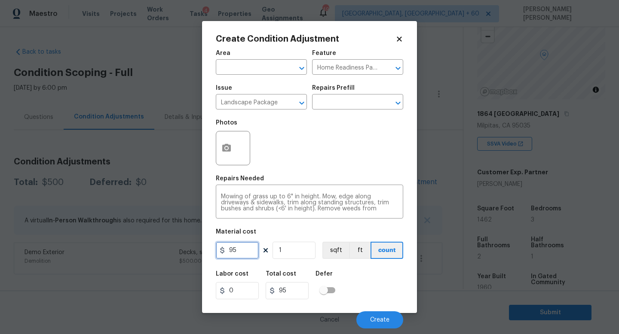
drag, startPoint x: 246, startPoint y: 252, endPoint x: 150, endPoint y: 235, distance: 97.2
click at [157, 244] on div "Create Condition Adjustment Area ​ Feature Home Readiness Packages ​ Issue Land…" at bounding box center [309, 167] width 619 height 334
type input "750"
click at [229, 150] on icon "button" at bounding box center [226, 148] width 9 height 8
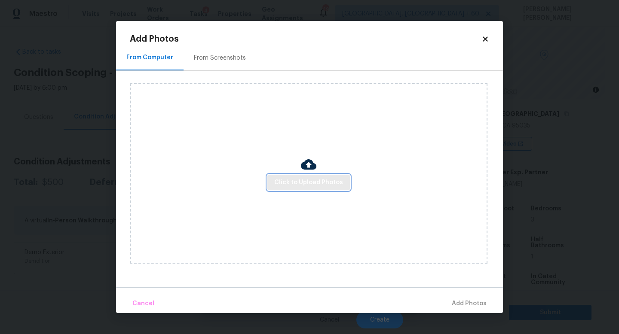
click at [302, 178] on span "Click to Upload Photos" at bounding box center [308, 182] width 69 height 11
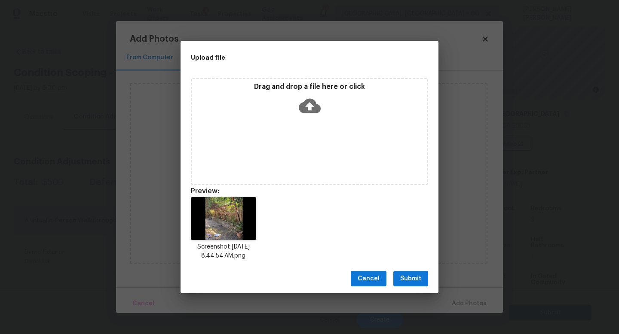
click at [409, 284] on span "Submit" at bounding box center [410, 279] width 21 height 11
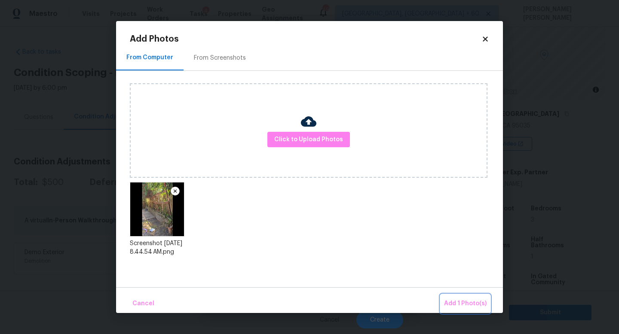
click at [473, 302] on span "Add 1 Photo(s)" at bounding box center [465, 304] width 43 height 11
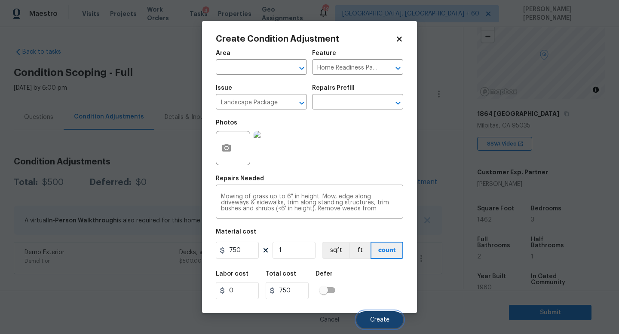
click at [385, 318] on span "Create" at bounding box center [379, 320] width 19 height 6
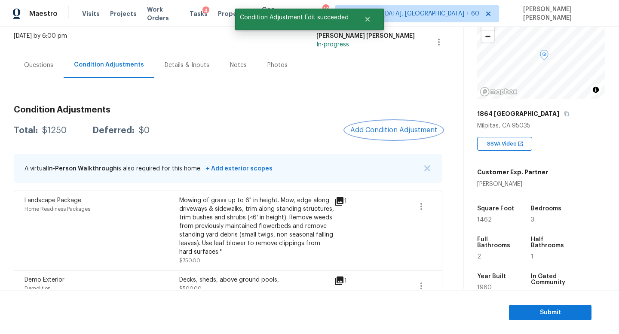
scroll to position [67, 0]
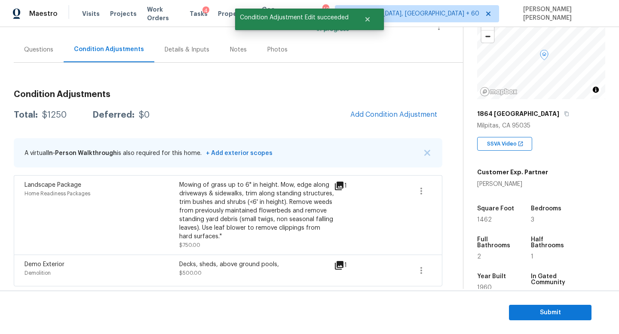
click at [389, 132] on div "Condition Adjustments Total: $1250 Deferred: $0 Add Condition Adjustment A virt…" at bounding box center [228, 184] width 428 height 203
click at [393, 118] on span "Add Condition Adjustment" at bounding box center [393, 115] width 87 height 8
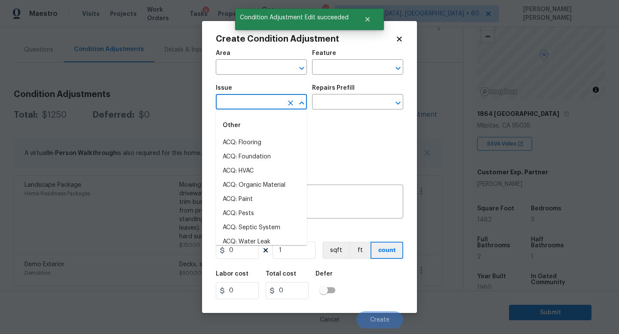
click at [260, 100] on input "text" at bounding box center [249, 102] width 67 height 13
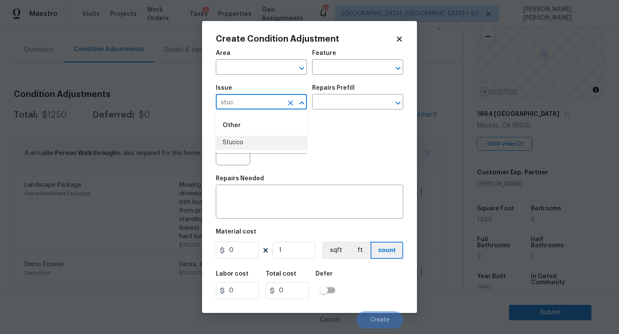
click at [257, 143] on li "Stucco" at bounding box center [261, 143] width 91 height 14
type input "Stucco"
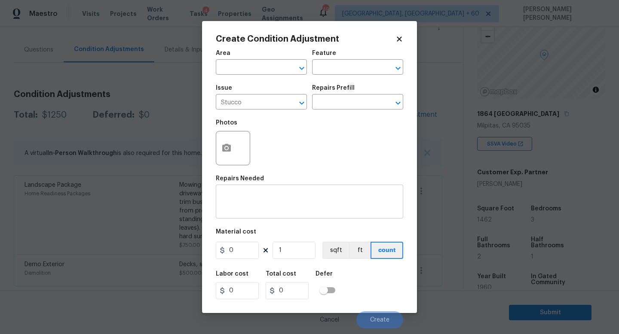
click at [257, 194] on div "x ​" at bounding box center [309, 203] width 187 height 32
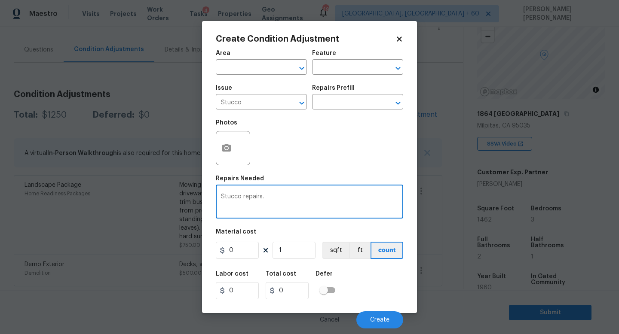
type textarea "Stucco repairs."
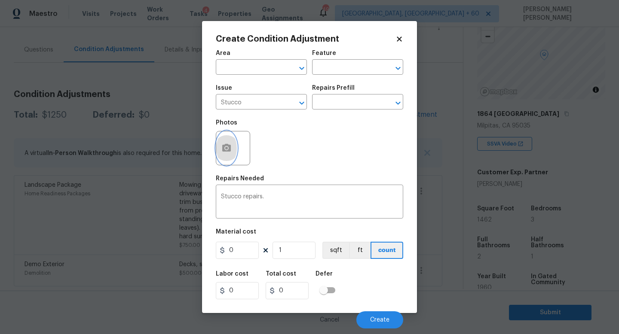
click at [227, 155] on button "button" at bounding box center [226, 148] width 21 height 34
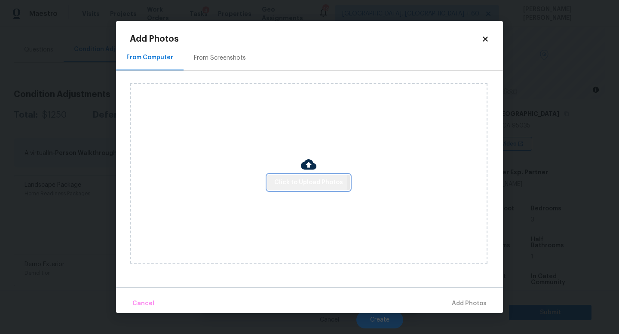
click at [290, 182] on span "Click to Upload Photos" at bounding box center [308, 182] width 69 height 11
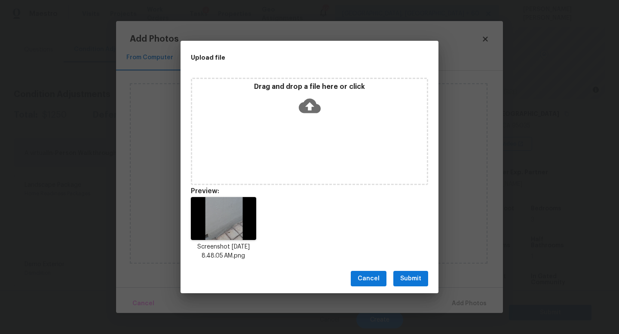
click at [410, 285] on button "Submit" at bounding box center [410, 279] width 35 height 16
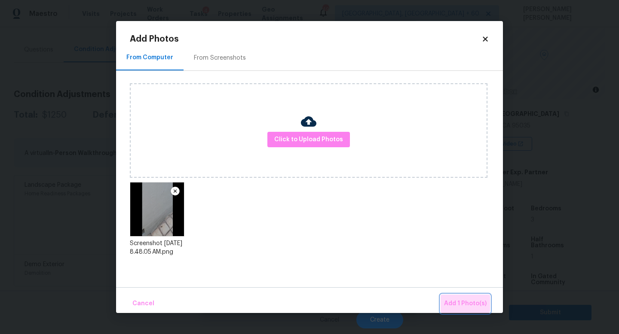
click at [460, 300] on span "Add 1 Photo(s)" at bounding box center [465, 304] width 43 height 11
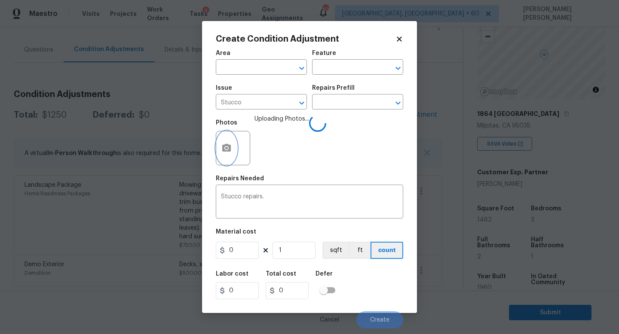
click at [228, 152] on icon "button" at bounding box center [226, 148] width 9 height 8
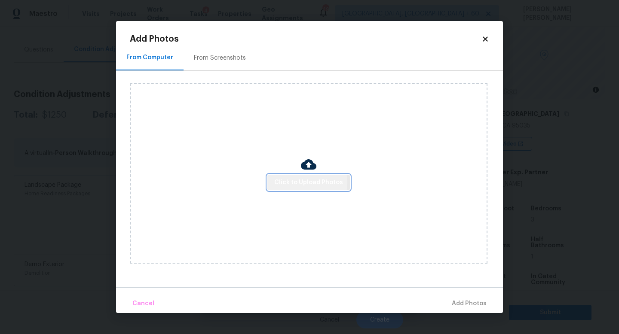
click at [294, 182] on span "Click to Upload Photos" at bounding box center [308, 182] width 69 height 11
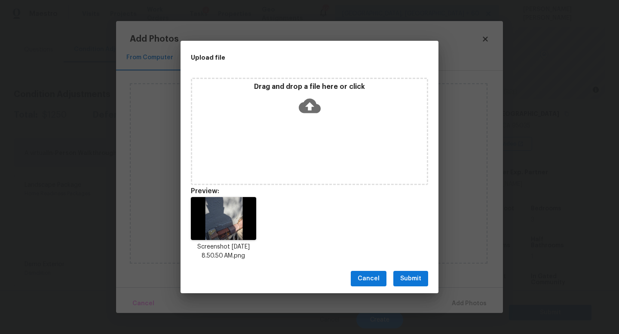
click at [416, 280] on span "Submit" at bounding box center [410, 279] width 21 height 11
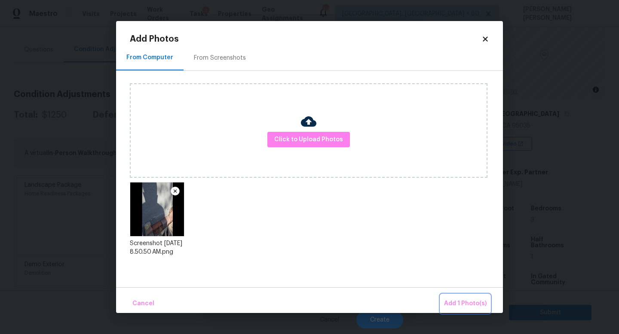
click at [465, 305] on span "Add 1 Photo(s)" at bounding box center [465, 304] width 43 height 11
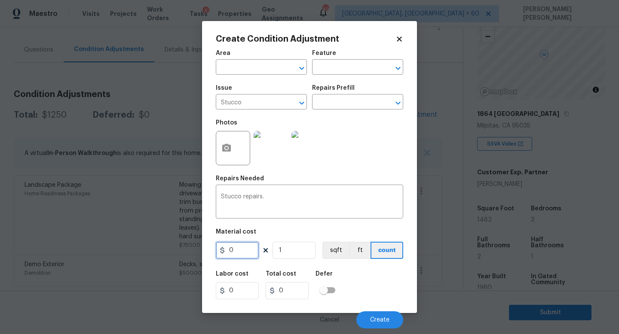
drag, startPoint x: 245, startPoint y: 245, endPoint x: 194, endPoint y: 245, distance: 51.6
click at [216, 245] on input "0" at bounding box center [237, 250] width 43 height 17
type input "575"
click at [388, 321] on span "Create" at bounding box center [379, 320] width 19 height 6
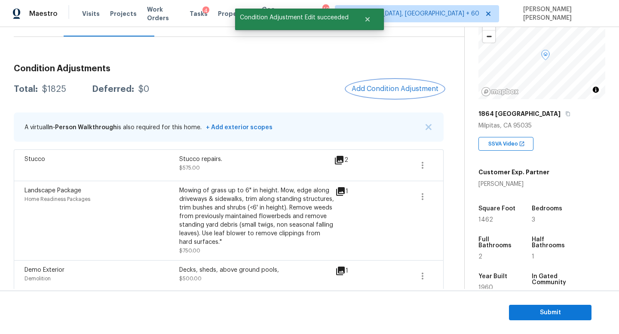
scroll to position [99, 0]
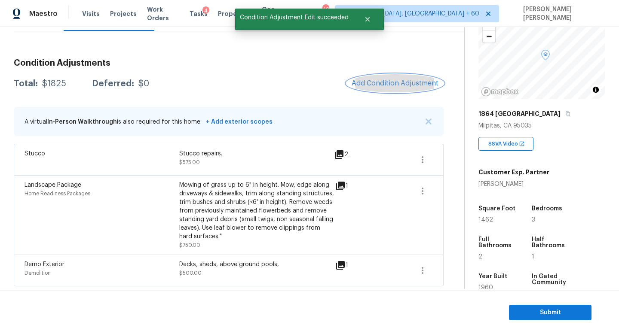
click at [391, 83] on span "Add Condition Adjustment" at bounding box center [394, 83] width 87 height 8
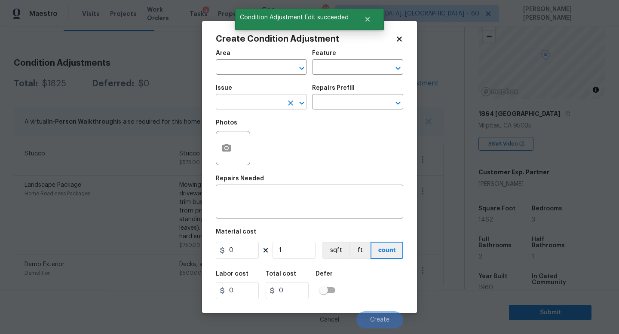
click at [242, 102] on input "text" at bounding box center [249, 102] width 67 height 13
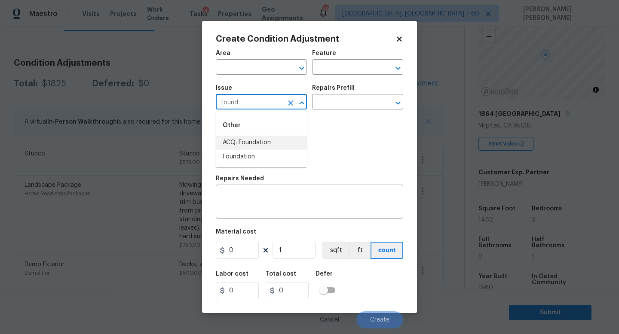
click at [265, 144] on li "ACQ: Foundation" at bounding box center [261, 143] width 91 height 14
type input "ACQ: Foundation"
click at [357, 100] on input "text" at bounding box center [345, 102] width 67 height 13
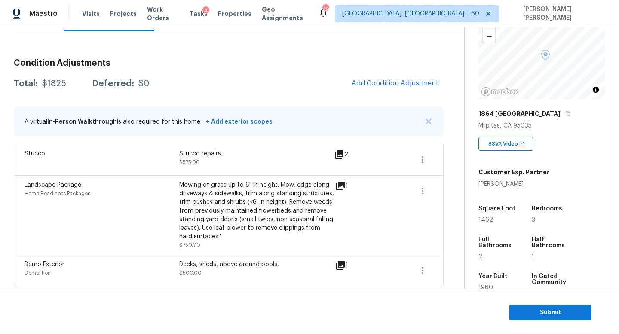
click at [530, 258] on body "Maestro Visits Projects Work Orders Tasks 4 Properties Geo Assignments 492 Knox…" at bounding box center [309, 167] width 619 height 334
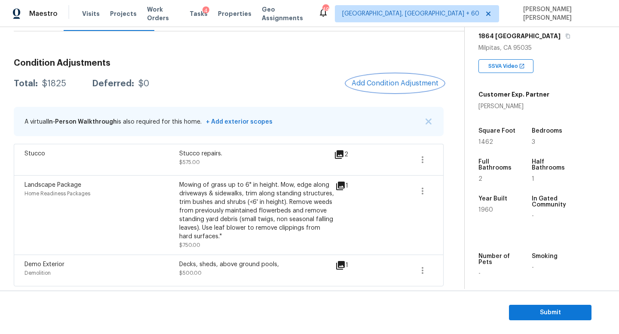
scroll to position [147, 0]
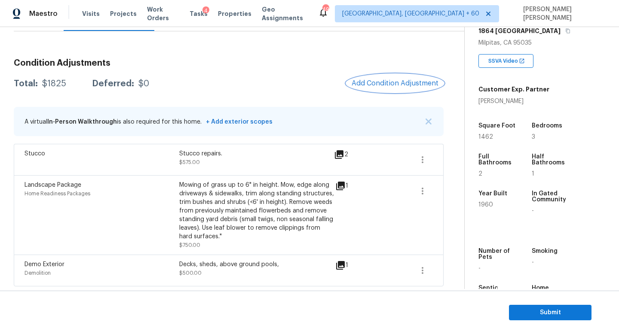
click at [400, 83] on span "Add Condition Adjustment" at bounding box center [394, 83] width 87 height 8
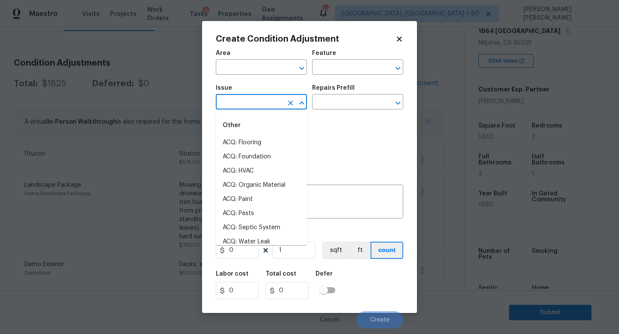
click at [260, 103] on input "text" at bounding box center [249, 102] width 67 height 13
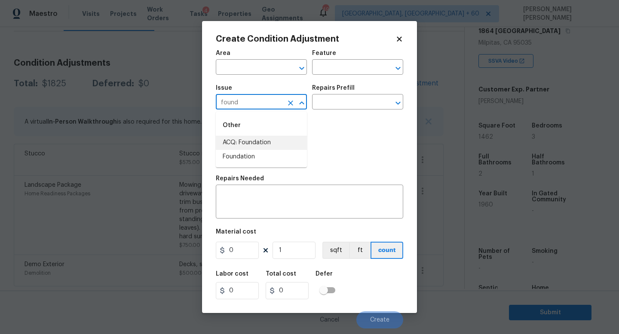
click at [275, 140] on li "ACQ: Foundation" at bounding box center [261, 143] width 91 height 14
type input "ACQ: Foundation"
click at [360, 101] on input "text" at bounding box center [345, 102] width 67 height 13
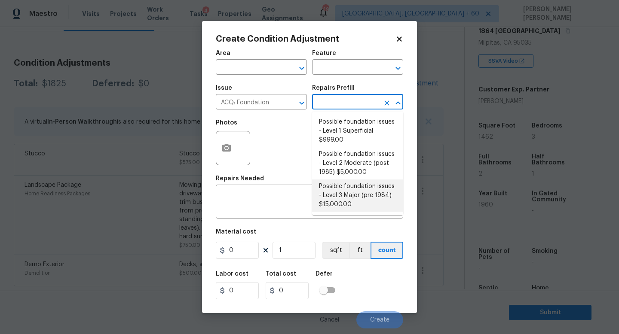
click at [363, 199] on li "Possible foundation issues - Level 3 Major (pre 1984) $15,000.00" at bounding box center [357, 196] width 91 height 32
type input "Acquisition"
type textarea "Possible foundation issues - Level 3 Major: Disclaimer: This is NOT a technical…"
type input "15000"
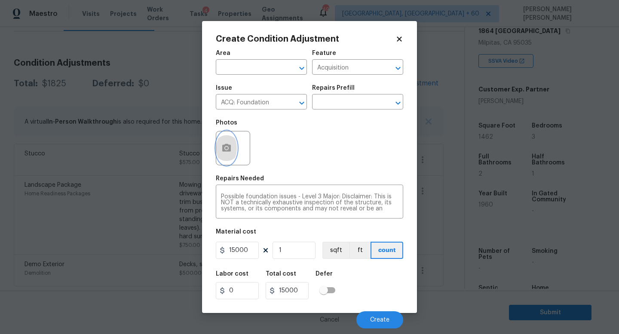
click at [226, 150] on circle "button" at bounding box center [226, 148] width 3 height 3
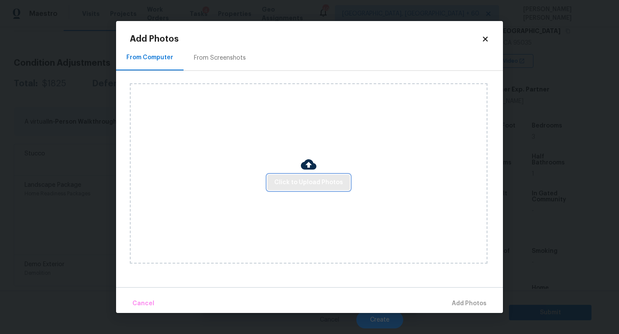
click at [317, 186] on span "Click to Upload Photos" at bounding box center [308, 182] width 69 height 11
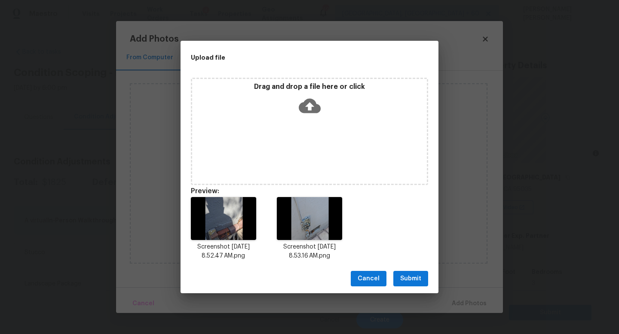
scroll to position [147, 0]
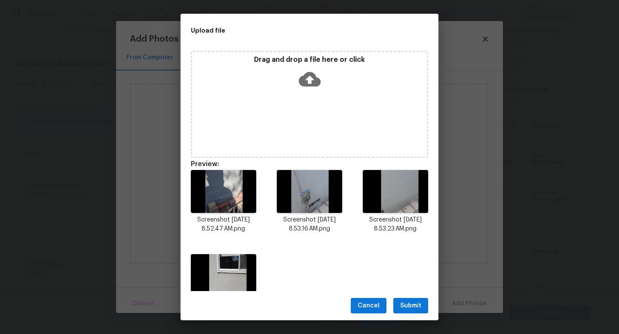
click at [408, 307] on span "Submit" at bounding box center [410, 306] width 21 height 11
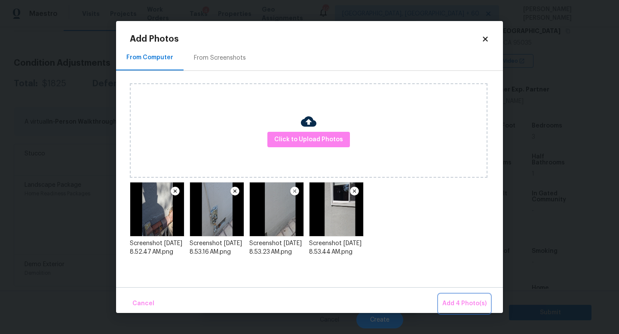
click at [471, 304] on span "Add 4 Photo(s)" at bounding box center [464, 304] width 44 height 11
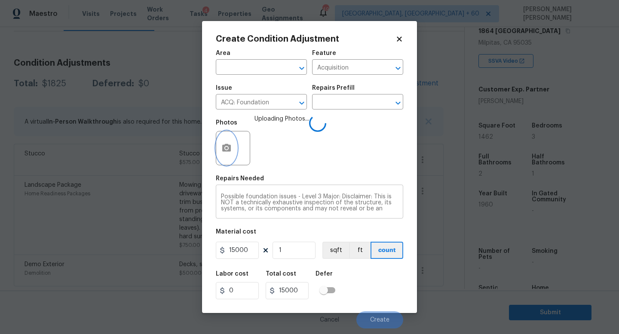
scroll to position [30, 0]
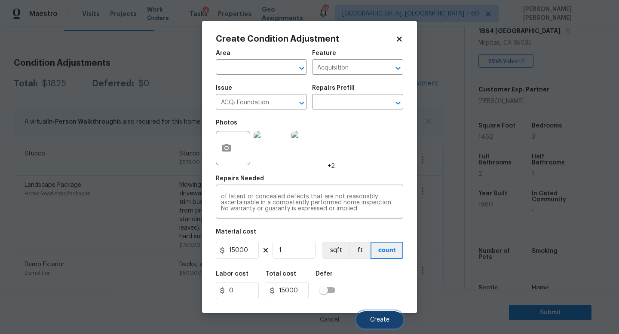
click at [367, 318] on button "Create" at bounding box center [379, 320] width 47 height 17
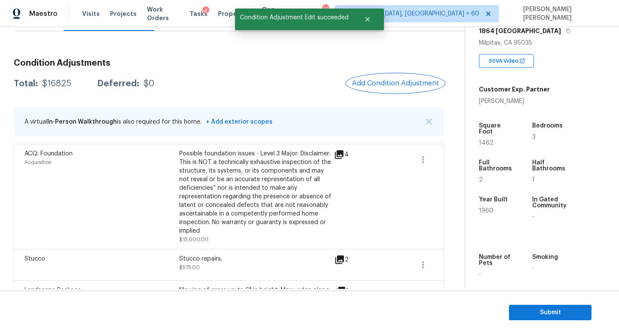
scroll to position [116, 0]
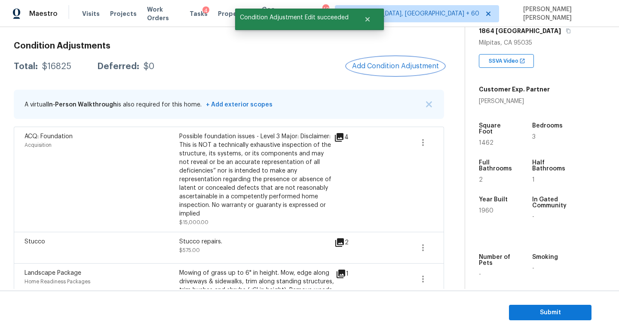
click at [386, 67] on span "Add Condition Adjustment" at bounding box center [395, 66] width 87 height 8
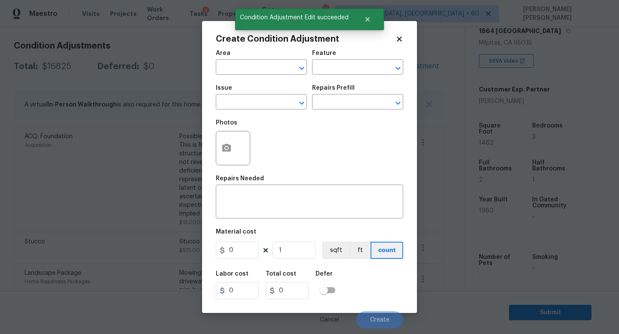
click at [255, 113] on span "Issue ​" at bounding box center [261, 97] width 91 height 35
click at [247, 102] on input "text" at bounding box center [249, 102] width 67 height 13
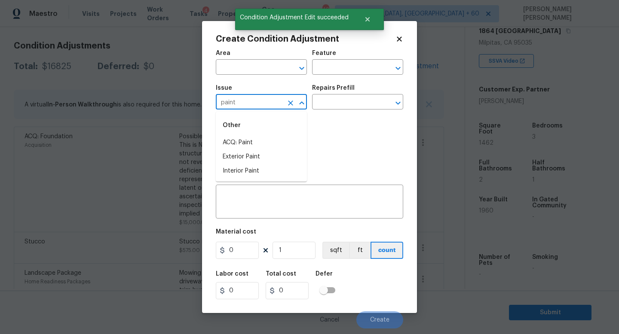
click at [240, 144] on li "ACQ: Paint" at bounding box center [261, 143] width 91 height 14
type input "ACQ: Paint"
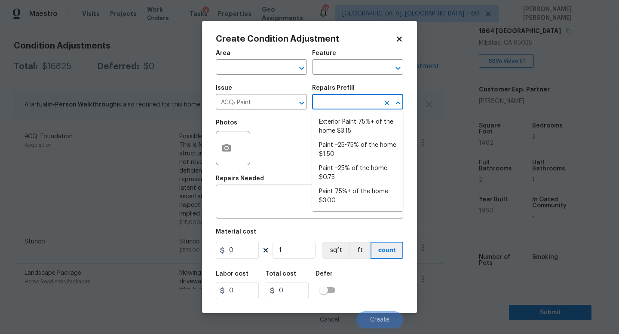
click at [353, 98] on input "text" at bounding box center [345, 102] width 67 height 13
click at [351, 130] on li "Exterior Paint 75%+ of the home $3.15" at bounding box center [357, 126] width 91 height 23
type input "Acquisition"
type textarea "Acquisition Scope: 75%+ of the home exterior will likely require paint"
type input "3.15"
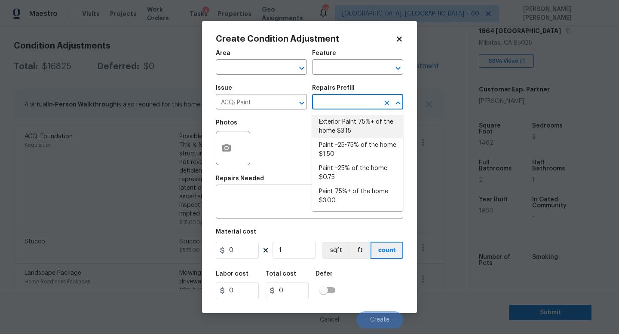
type input "3.15"
click at [341, 121] on li "Exterior Paint 75%+ of the home $3.15" at bounding box center [357, 126] width 91 height 23
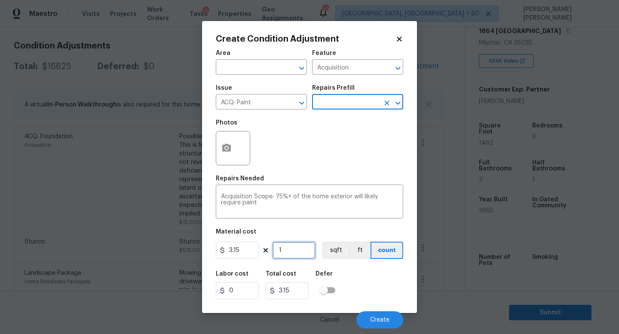
click at [299, 250] on input "1" at bounding box center [293, 250] width 43 height 17
type input "0"
type input "1"
type input "3.15"
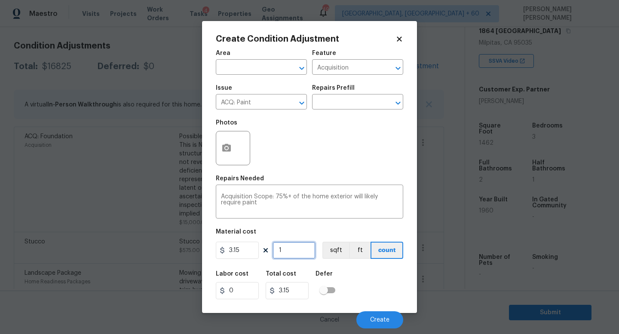
type input "14"
type input "44.1"
type input "146"
type input "459.9"
type input "1462"
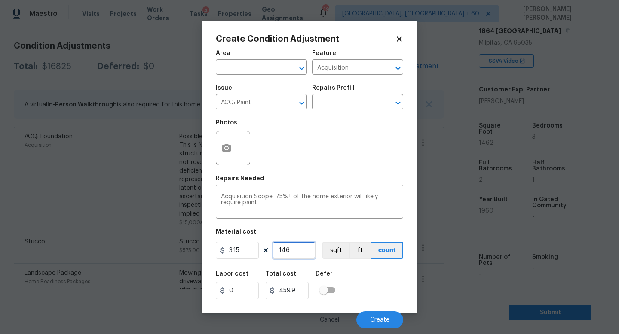
type input "4605.3"
type input "1462"
drag, startPoint x: 248, startPoint y: 256, endPoint x: 202, endPoint y: 253, distance: 46.5
click at [209, 255] on div "Create Condition Adjustment Area ​ Feature Acquisition ​ Issue ACQ: Paint ​ Rep…" at bounding box center [309, 167] width 215 height 292
type input "0.65"
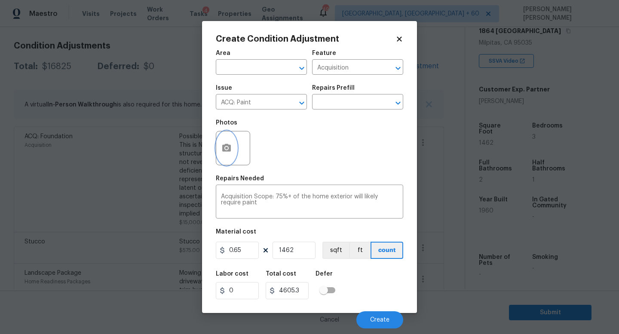
type input "950.3"
click at [235, 148] on button "button" at bounding box center [226, 148] width 21 height 34
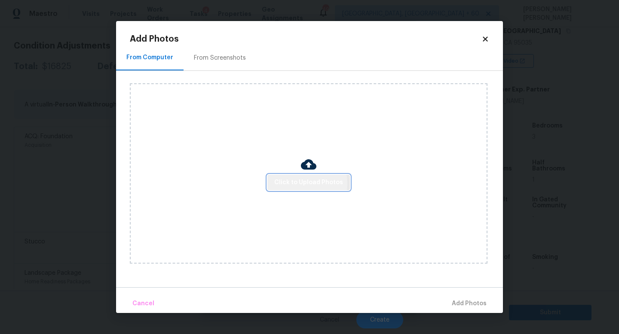
click at [298, 183] on span "Click to Upload Photos" at bounding box center [308, 182] width 69 height 11
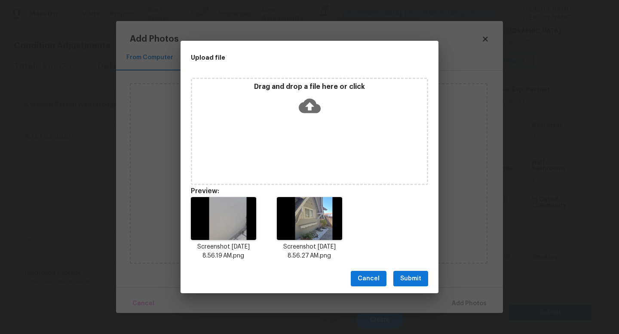
click at [403, 278] on span "Submit" at bounding box center [410, 279] width 21 height 11
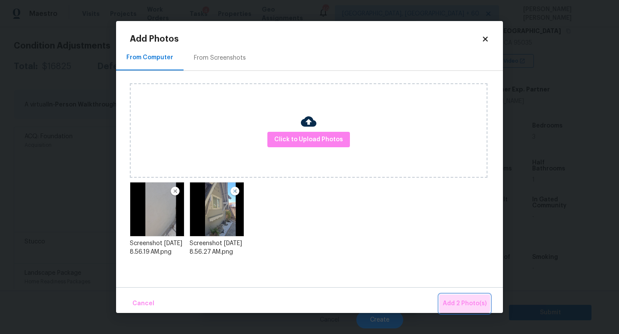
click at [460, 298] on button "Add 2 Photo(s)" at bounding box center [464, 304] width 51 height 18
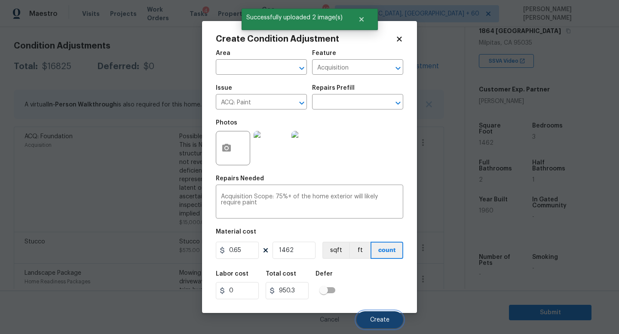
click at [384, 317] on button "Create" at bounding box center [379, 320] width 47 height 17
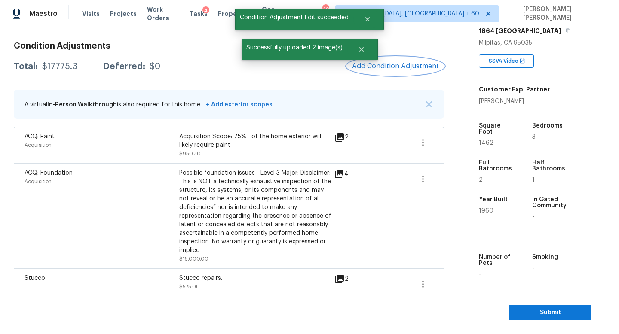
click at [396, 64] on span "Add Condition Adjustment" at bounding box center [395, 66] width 87 height 8
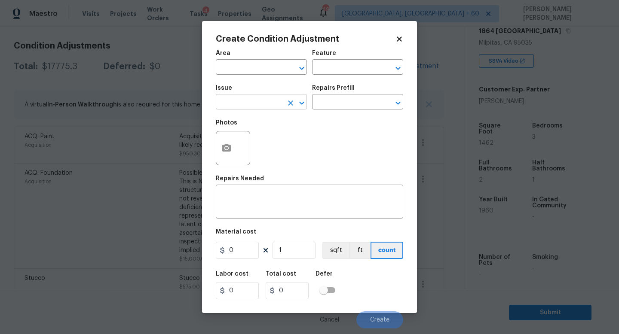
click at [238, 103] on input "text" at bounding box center [249, 102] width 67 height 13
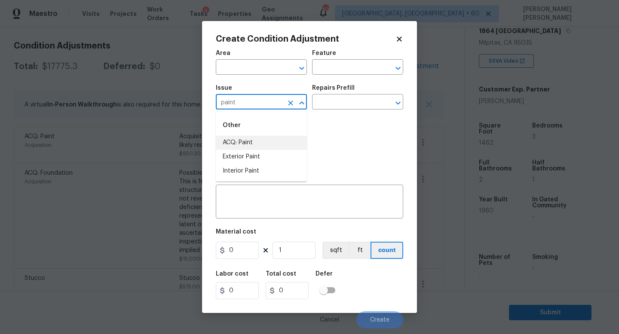
click at [235, 139] on li "ACQ: Paint" at bounding box center [261, 143] width 91 height 14
type input "ACQ: Paint"
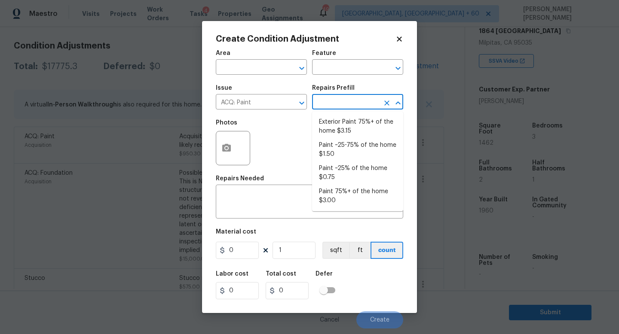
click at [345, 103] on input "text" at bounding box center [345, 102] width 67 height 13
click at [350, 171] on li "Paint ~25% of the home $0.75" at bounding box center [357, 173] width 91 height 23
type input "Acquisition"
type textarea "Acquisition Scope: ~25% of the home needs interior paint"
type input "0.75"
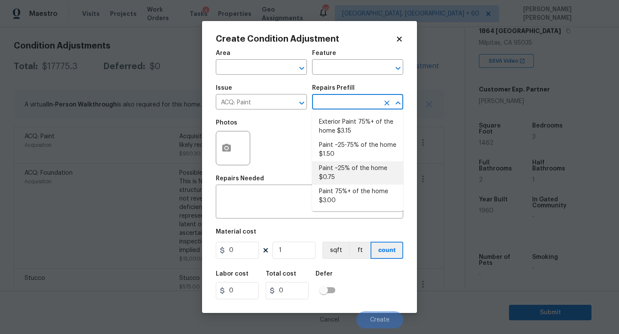
type input "0.75"
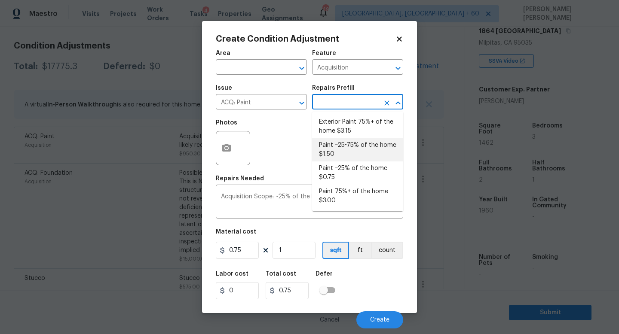
click at [349, 153] on li "Paint ~25-75% of the home $1.50" at bounding box center [357, 149] width 91 height 23
type textarea "Acquisition Scope: ~25 - 75% of the home needs interior paint"
type input "1.5"
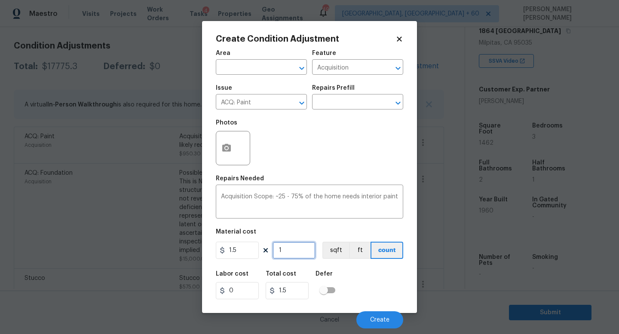
click at [296, 253] on input "1" at bounding box center [293, 250] width 43 height 17
type input "0"
type input "1"
type input "1.5"
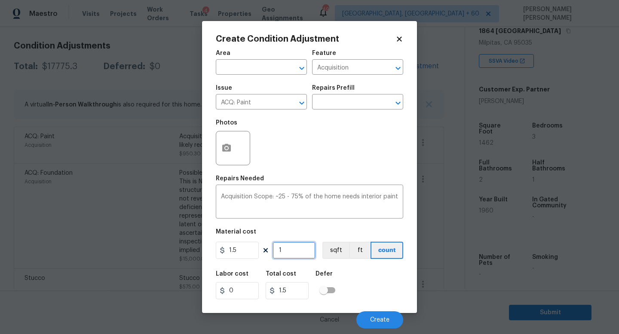
type input "14"
type input "21"
type input "146"
type input "219"
type input "1463"
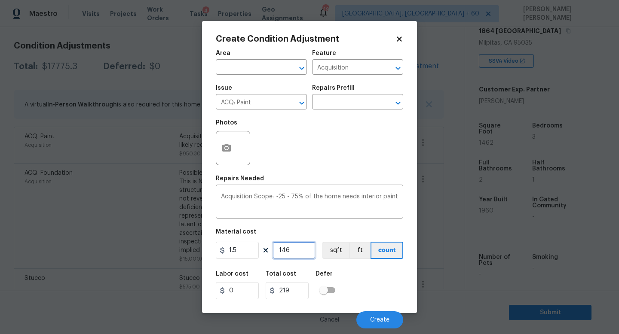
type input "2194.5"
type input "146"
type input "219"
type input "1462"
type input "2193"
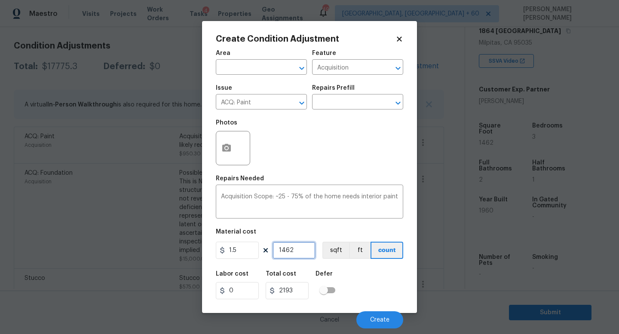
type input "1462"
click at [230, 155] on button "button" at bounding box center [226, 148] width 21 height 34
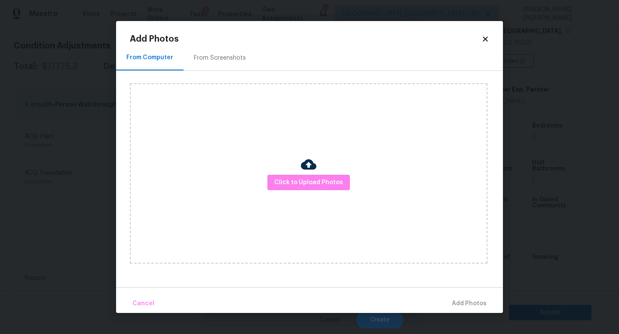
click at [311, 197] on div "Click to Upload Photos" at bounding box center [308, 173] width 357 height 180
click at [314, 190] on button "Click to Upload Photos" at bounding box center [308, 183] width 82 height 16
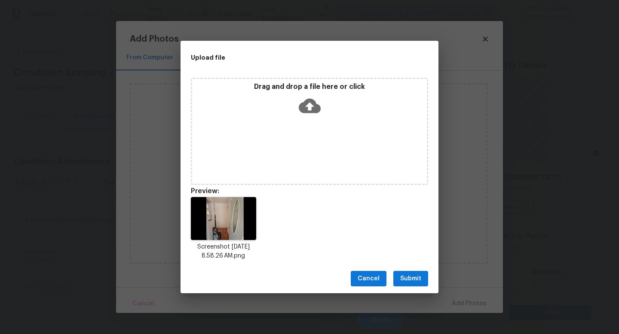
scroll to position [147, 0]
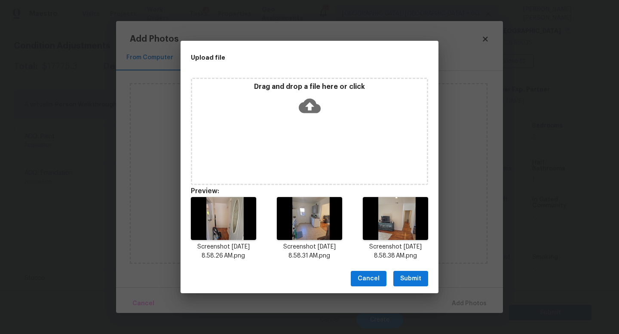
click at [407, 274] on span "Submit" at bounding box center [410, 279] width 21 height 11
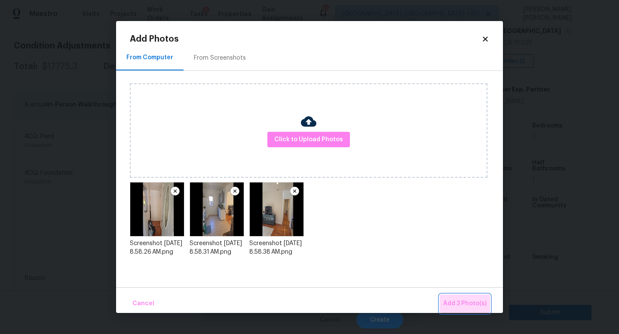
click at [473, 303] on span "Add 3 Photo(s)" at bounding box center [464, 304] width 43 height 11
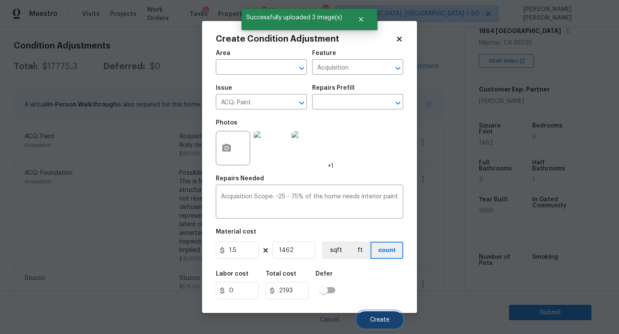
click at [384, 315] on button "Create" at bounding box center [379, 320] width 47 height 17
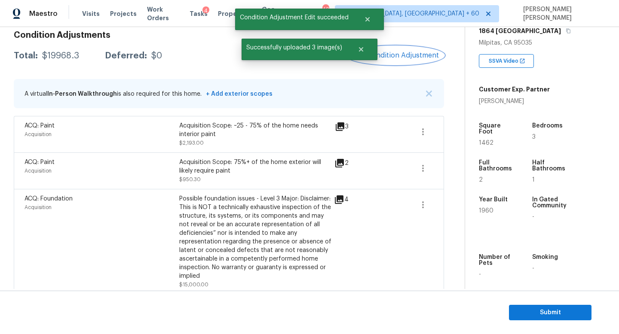
scroll to position [127, 0]
click at [419, 60] on button "Add Condition Adjustment" at bounding box center [395, 55] width 97 height 18
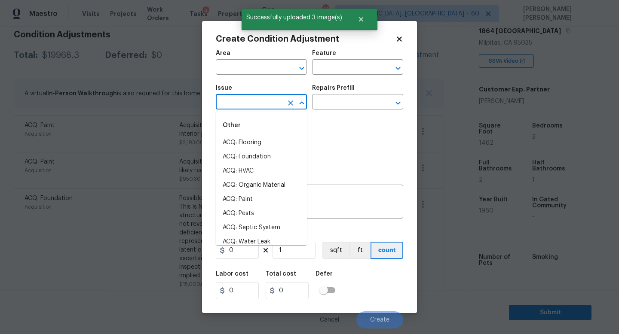
click at [250, 104] on input "text" at bounding box center [249, 102] width 67 height 13
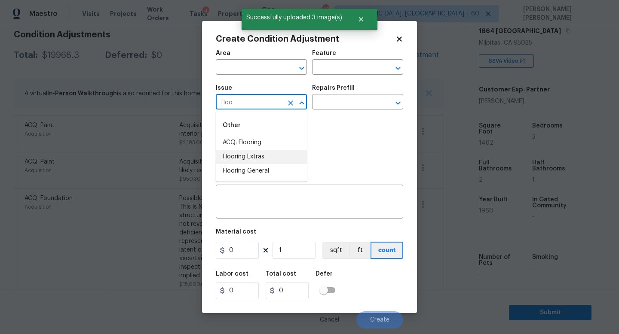
click at [259, 154] on li "Flooring Extras" at bounding box center [261, 157] width 91 height 14
type input "Flooring Extras"
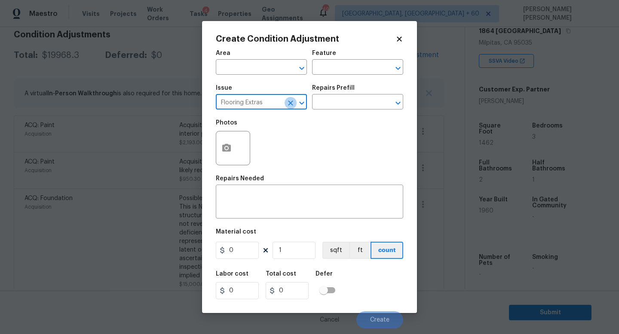
click at [294, 104] on icon "Clear" at bounding box center [290, 103] width 9 height 9
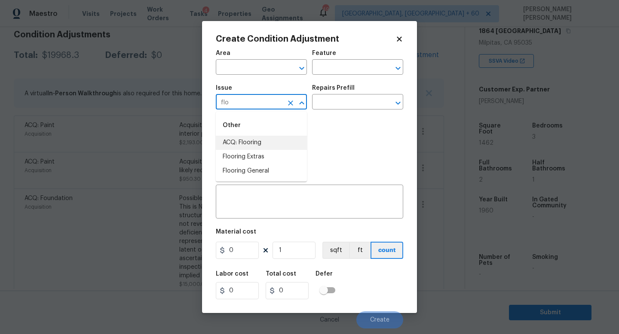
click at [288, 140] on li "ACQ: Flooring" at bounding box center [261, 143] width 91 height 14
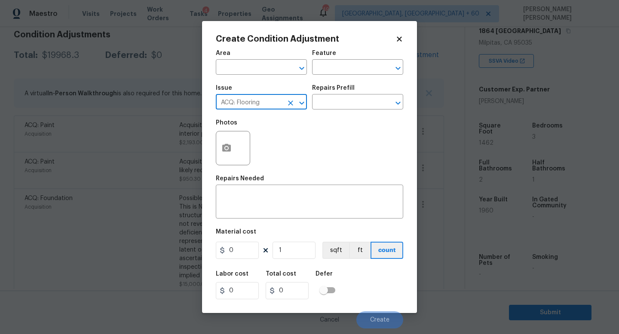
type input "ACQ: Flooring"
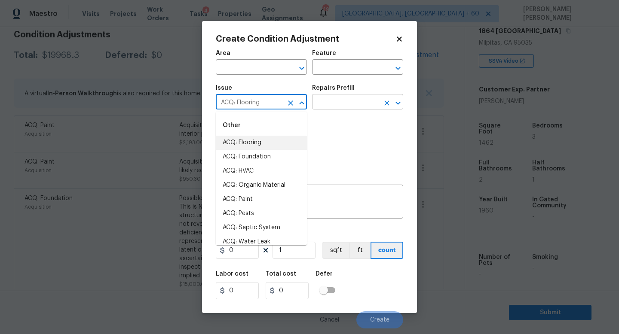
click at [341, 107] on input "text" at bounding box center [345, 102] width 67 height 13
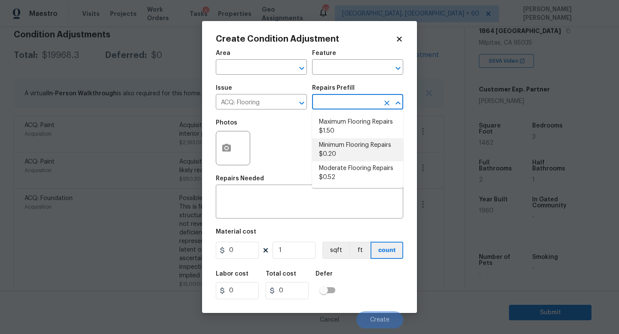
click at [362, 153] on li "Minimum Flooring Repairs $0.20" at bounding box center [357, 149] width 91 height 23
type input "Acquisition"
type textarea "Acquisition Scope: Minimum flooring repairs"
type input "0.2"
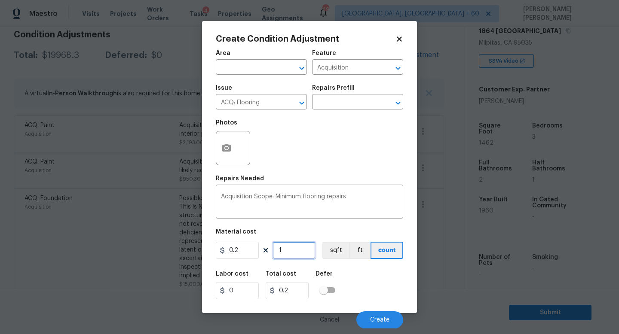
click at [300, 259] on input "1" at bounding box center [293, 250] width 43 height 17
type input "0"
type input "1"
type input "0.2"
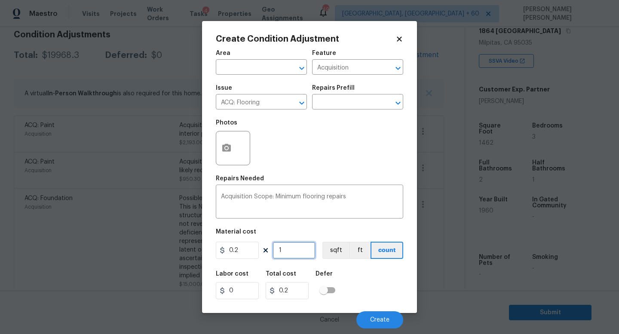
type input "14"
type input "2.8"
type input "146"
type input "29.2"
type input "1462"
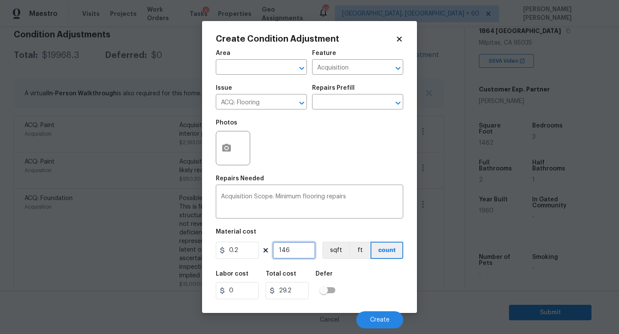
type input "292.4"
type input "1462"
click at [370, 313] on button "Create" at bounding box center [379, 320] width 47 height 17
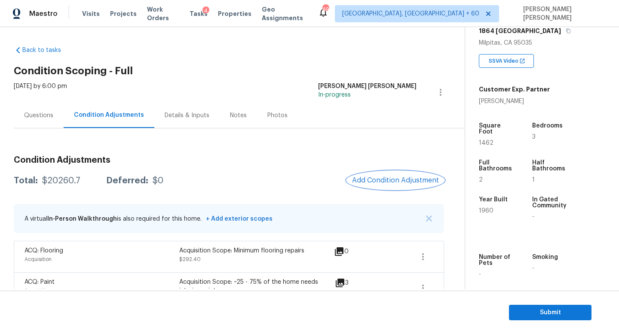
scroll to position [2, 0]
click at [405, 179] on span "Add Condition Adjustment" at bounding box center [395, 180] width 87 height 8
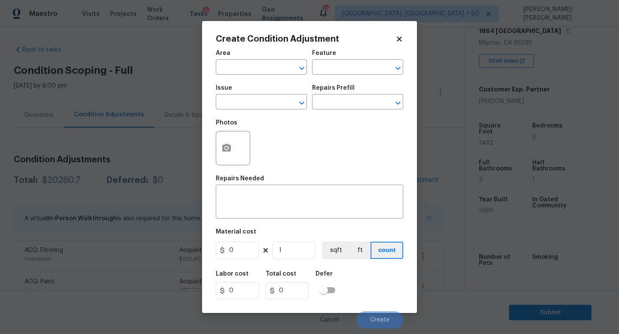
click at [244, 96] on div "Issue" at bounding box center [261, 90] width 91 height 11
click at [244, 104] on input "text" at bounding box center [249, 102] width 67 height 13
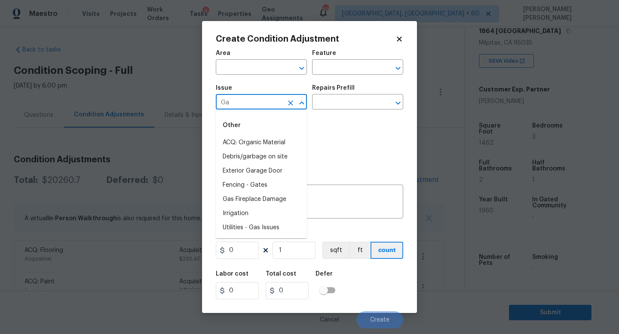
type input "Gaz"
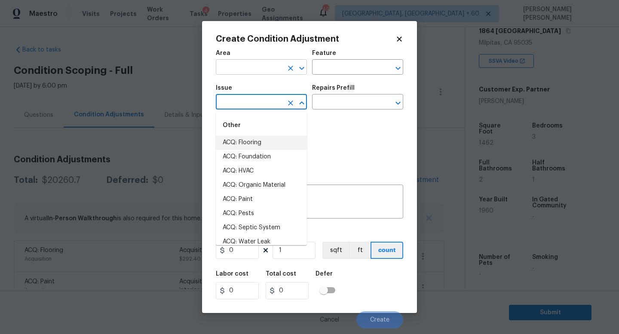
click at [247, 68] on input "text" at bounding box center [249, 67] width 67 height 13
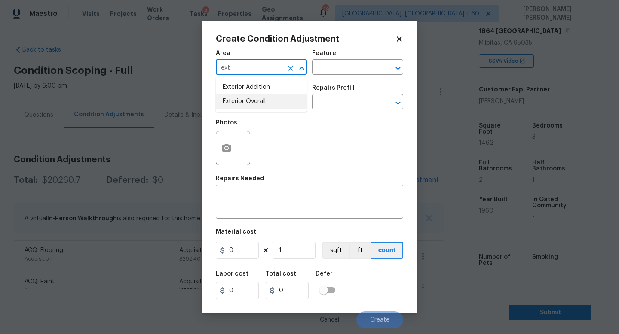
click at [272, 101] on li "Exterior Overall" at bounding box center [261, 102] width 91 height 14
type input "Exterior Overall"
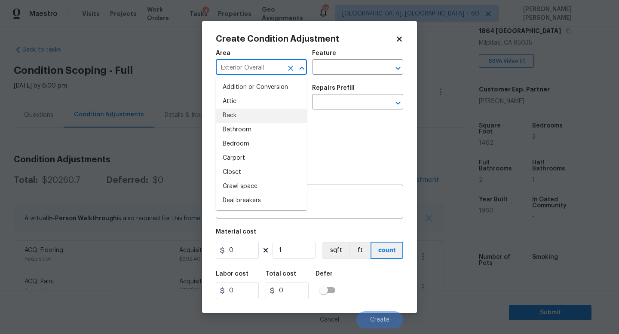
click at [345, 127] on div "Photos" at bounding box center [309, 143] width 187 height 56
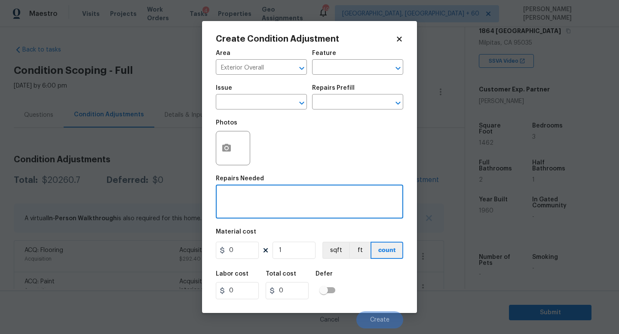
click at [237, 199] on textarea at bounding box center [309, 203] width 177 height 18
type textarea "Repair gazibo"
click at [230, 150] on icon "button" at bounding box center [226, 148] width 9 height 8
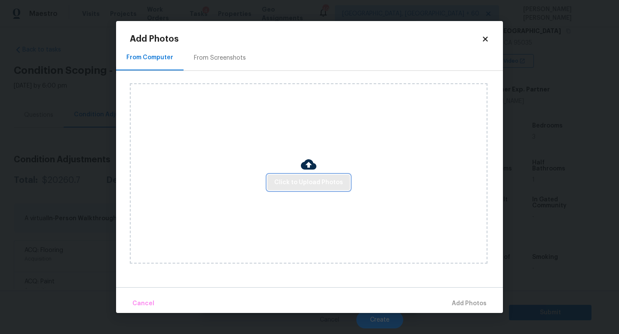
click at [290, 180] on span "Click to Upload Photos" at bounding box center [308, 182] width 69 height 11
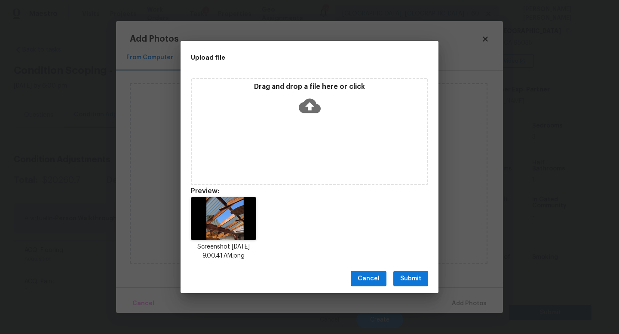
click at [411, 277] on span "Submit" at bounding box center [410, 279] width 21 height 11
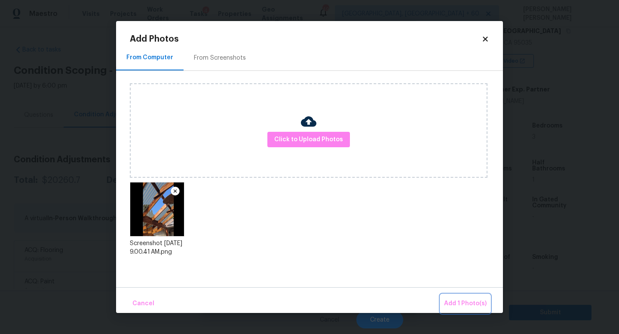
click at [449, 299] on span "Add 1 Photo(s)" at bounding box center [465, 304] width 43 height 11
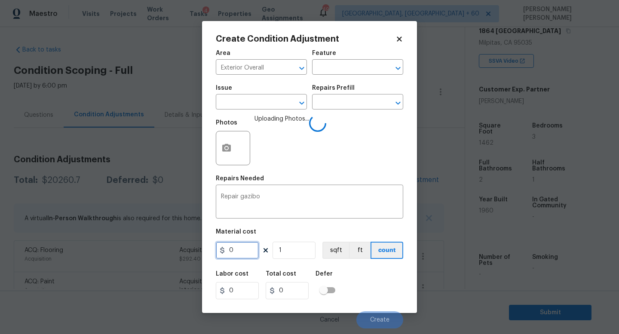
drag, startPoint x: 238, startPoint y: 253, endPoint x: 215, endPoint y: 253, distance: 22.3
click at [218, 253] on input "0" at bounding box center [237, 250] width 43 height 17
type input "1000"
click at [377, 290] on div "Labor cost 0 Total cost 1000 Defer" at bounding box center [309, 285] width 187 height 39
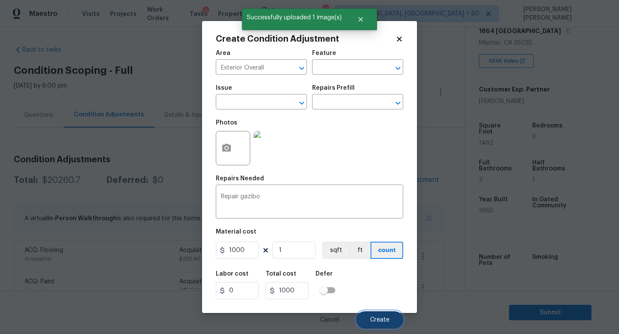
click at [382, 324] on button "Create" at bounding box center [379, 320] width 47 height 17
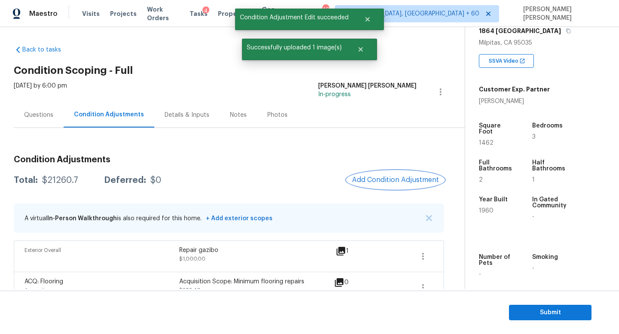
scroll to position [23, 0]
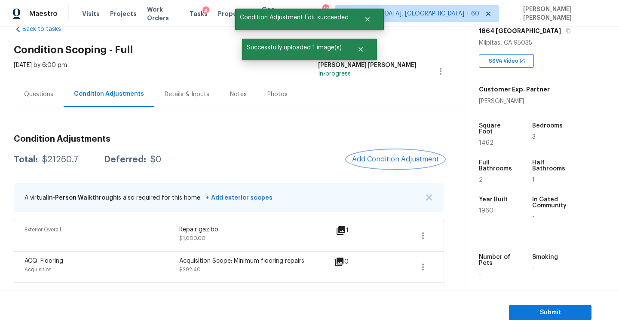
click at [406, 152] on button "Add Condition Adjustment" at bounding box center [395, 159] width 97 height 18
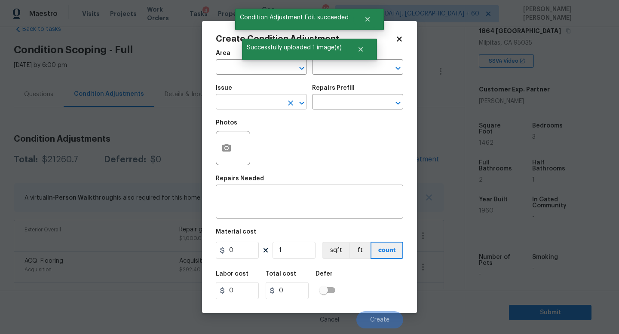
click at [263, 104] on input "text" at bounding box center [249, 102] width 67 height 13
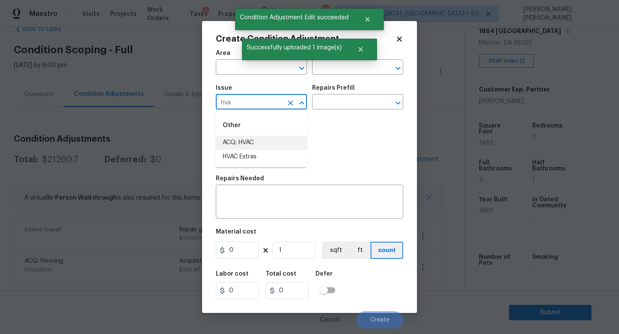
click at [263, 145] on li "ACQ: HVAC" at bounding box center [261, 143] width 91 height 14
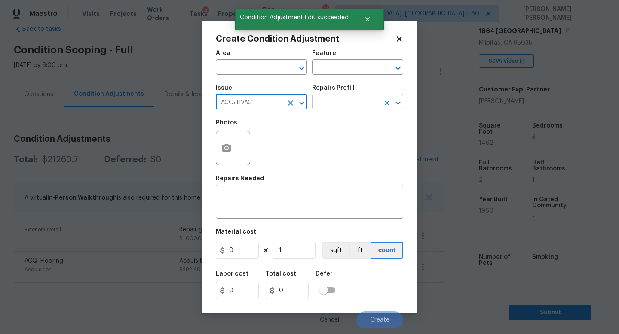
type input "ACQ: HVAC"
click at [351, 103] on input "text" at bounding box center [345, 102] width 67 height 13
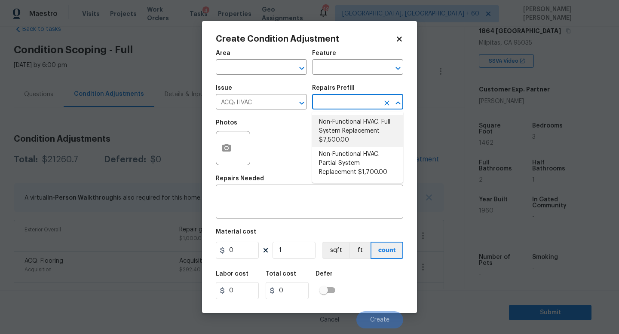
click at [354, 128] on li "Non-Functional HVAC. Full System Replacement $7,500.00" at bounding box center [357, 131] width 91 height 32
type input "Acquisition"
type textarea "Acquisition Scope: Full System Replacement"
type input "7500"
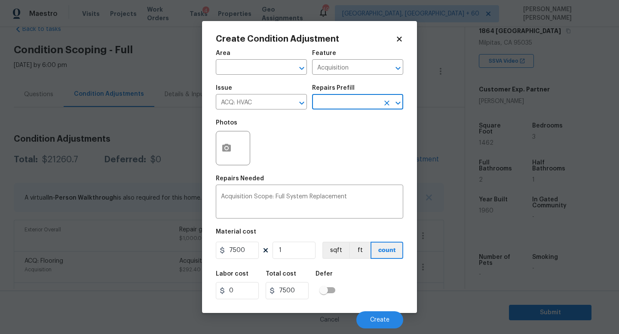
click at [347, 101] on input "text" at bounding box center [345, 102] width 67 height 13
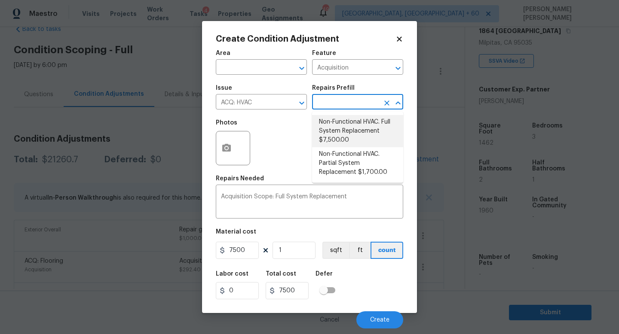
click at [295, 148] on div "Photos" at bounding box center [309, 143] width 187 height 56
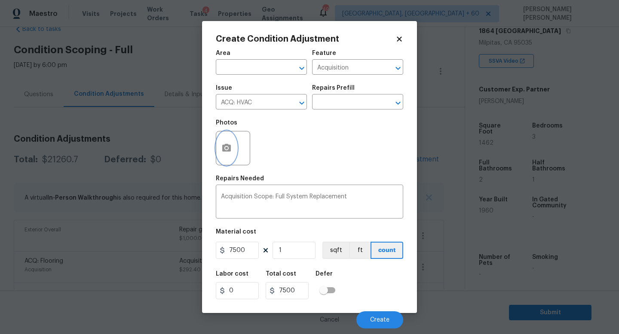
click at [231, 149] on icon "button" at bounding box center [226, 148] width 9 height 8
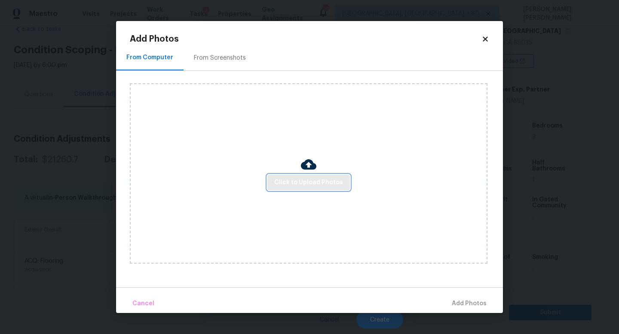
click at [273, 179] on button "Click to Upload Photos" at bounding box center [308, 183] width 82 height 16
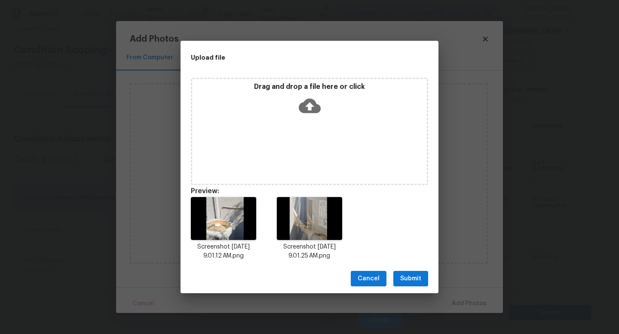
click at [404, 274] on span "Submit" at bounding box center [410, 279] width 21 height 11
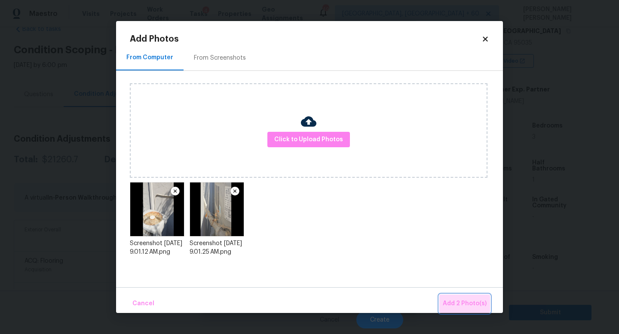
click at [469, 303] on span "Add 2 Photo(s)" at bounding box center [465, 304] width 44 height 11
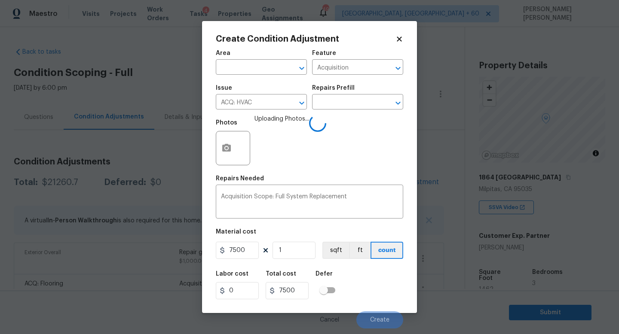
scroll to position [147, 0]
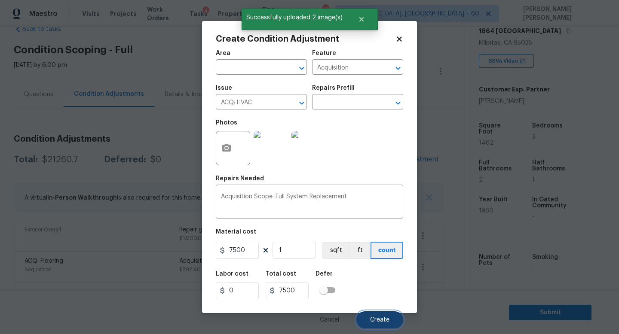
click at [384, 317] on button "Create" at bounding box center [379, 320] width 47 height 17
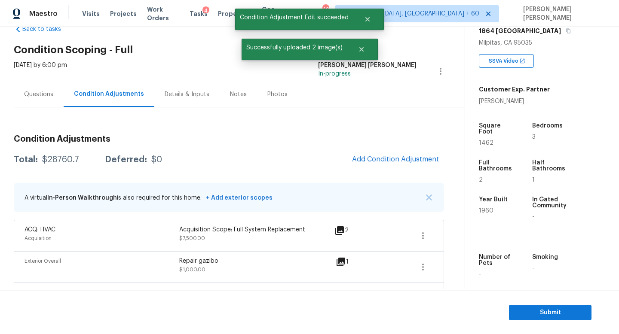
click at [54, 159] on div "$28760.7" at bounding box center [60, 160] width 37 height 9
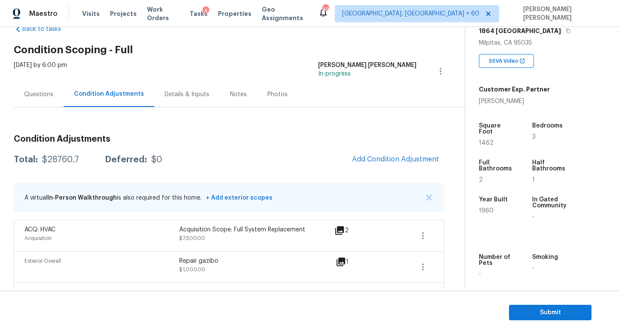
click at [41, 91] on div "Questions" at bounding box center [38, 94] width 29 height 9
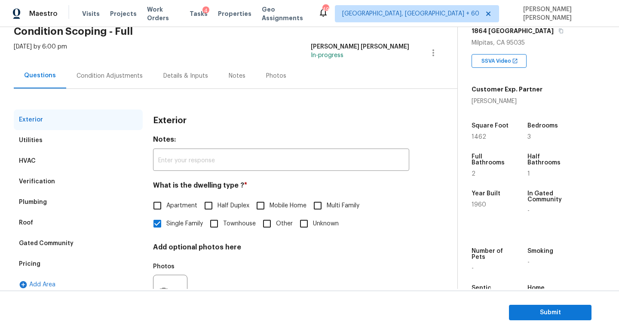
scroll to position [42, 0]
click at [104, 75] on div "Condition Adjustments" at bounding box center [109, 75] width 66 height 9
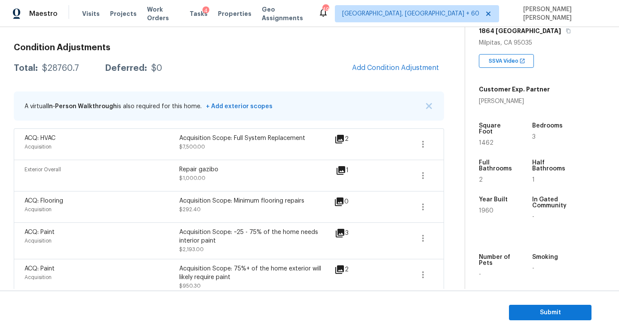
scroll to position [116, 0]
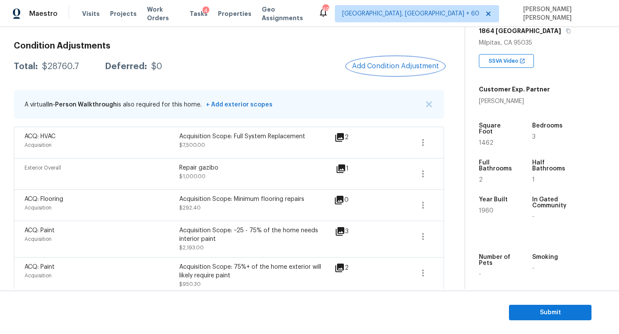
click at [414, 71] on button "Add Condition Adjustment" at bounding box center [395, 66] width 97 height 18
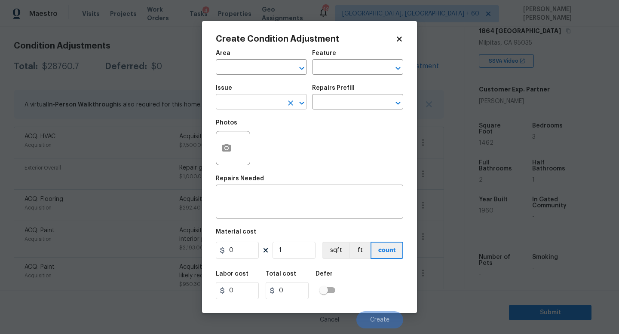
click at [256, 99] on input "text" at bounding box center [249, 102] width 67 height 13
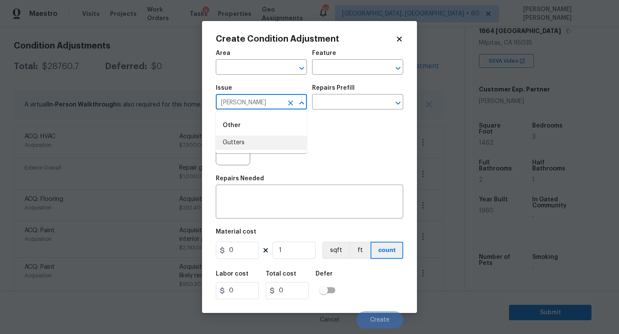
click at [252, 137] on li "Gutters" at bounding box center [261, 143] width 91 height 14
type input "Gutters"
click at [266, 209] on textarea at bounding box center [309, 203] width 177 height 18
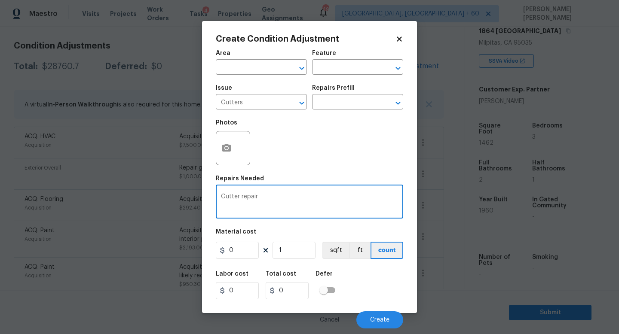
type textarea "Gutter repair"
click at [221, 141] on button "button" at bounding box center [226, 148] width 21 height 34
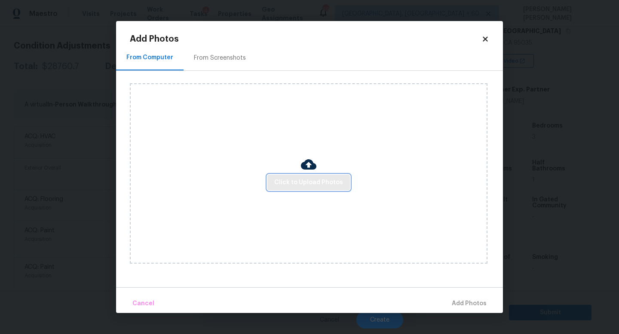
click at [288, 186] on span "Click to Upload Photos" at bounding box center [308, 182] width 69 height 11
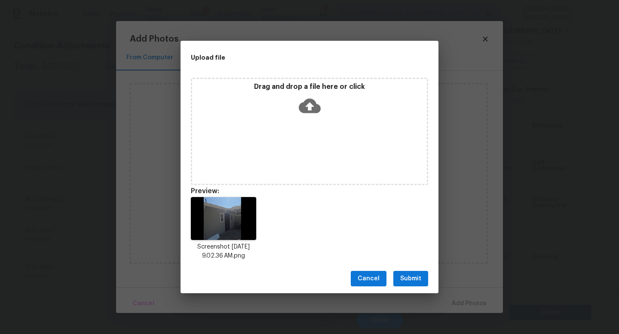
click at [408, 274] on span "Submit" at bounding box center [410, 279] width 21 height 11
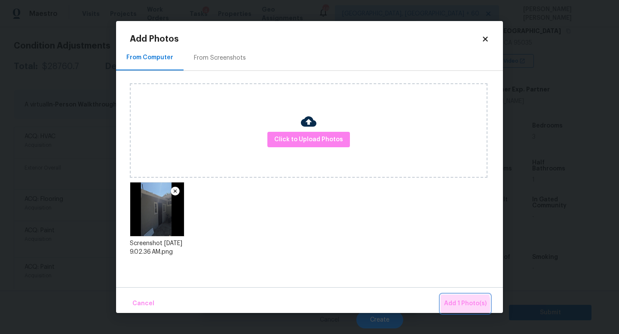
click at [451, 307] on span "Add 1 Photo(s)" at bounding box center [465, 304] width 43 height 11
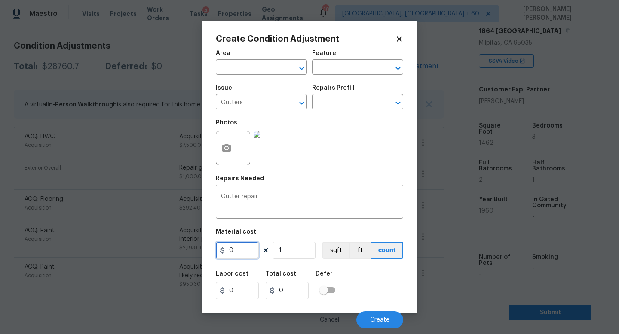
click at [244, 249] on input "0" at bounding box center [237, 250] width 43 height 17
type input "700"
click at [375, 318] on span "Create" at bounding box center [379, 320] width 19 height 6
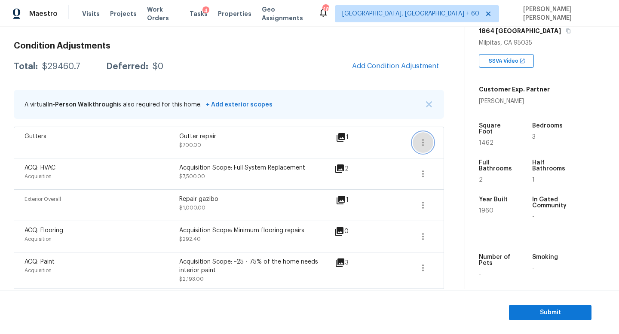
click at [422, 143] on icon "button" at bounding box center [423, 142] width 10 height 10
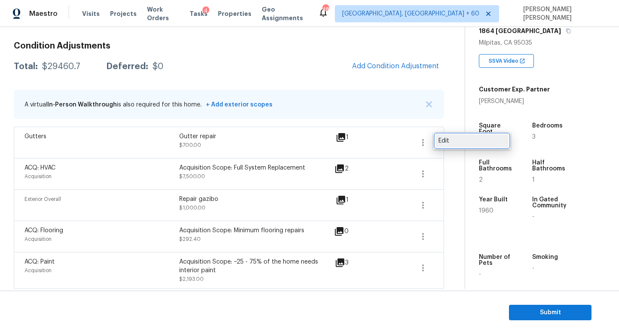
click at [461, 146] on link "Edit" at bounding box center [471, 140] width 73 height 13
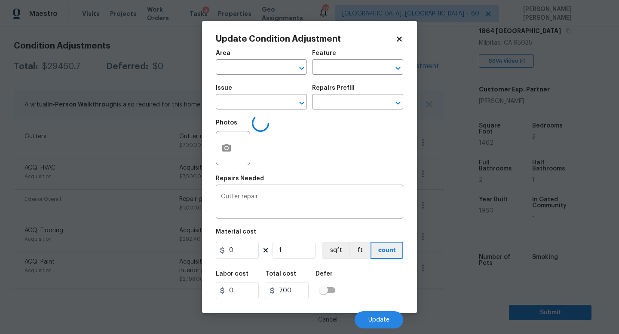
type input "Gutters"
click at [244, 249] on input "700" at bounding box center [237, 250] width 43 height 17
click at [249, 256] on input "750" at bounding box center [237, 250] width 43 height 17
type input "650"
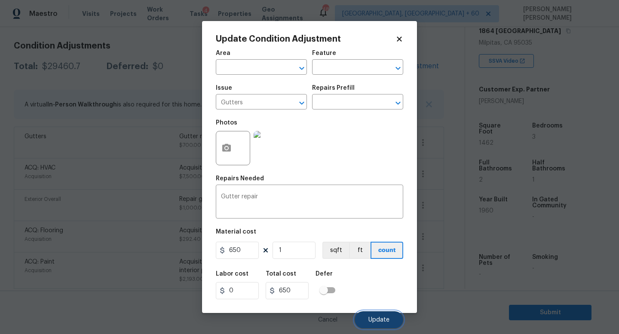
click at [376, 316] on button "Update" at bounding box center [378, 320] width 49 height 17
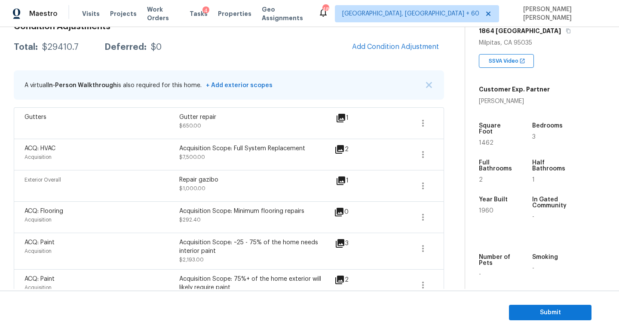
scroll to position [136, 0]
click at [420, 147] on button "button" at bounding box center [422, 154] width 21 height 21
click at [443, 155] on div "Edit" at bounding box center [471, 152] width 67 height 9
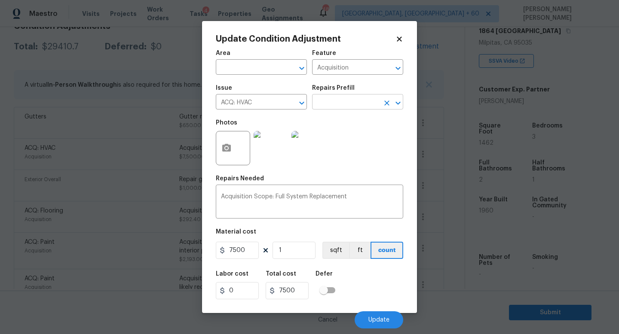
click at [345, 104] on input "text" at bounding box center [345, 102] width 67 height 13
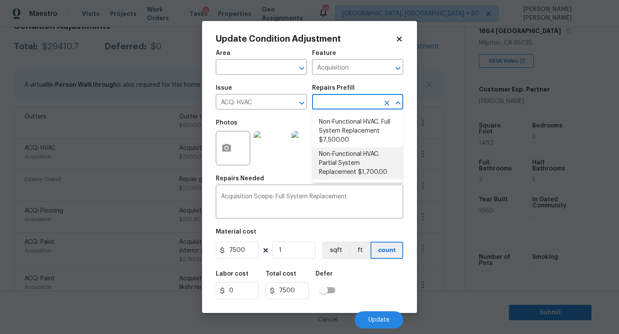
click at [344, 151] on li "Non-Functional HVAC. Partial System Replacement $1,700.00" at bounding box center [357, 163] width 91 height 32
type textarea "Acquisition Scope: Partial System Replacement"
type input "1700"
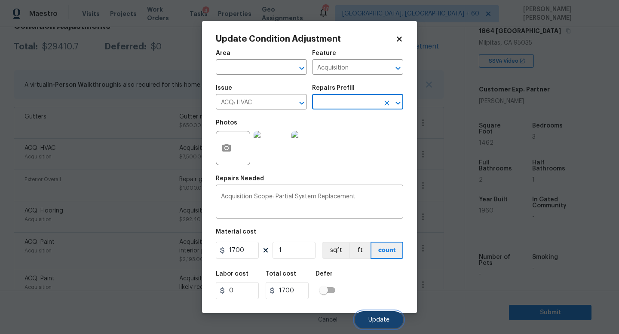
click at [375, 317] on span "Update" at bounding box center [378, 320] width 21 height 6
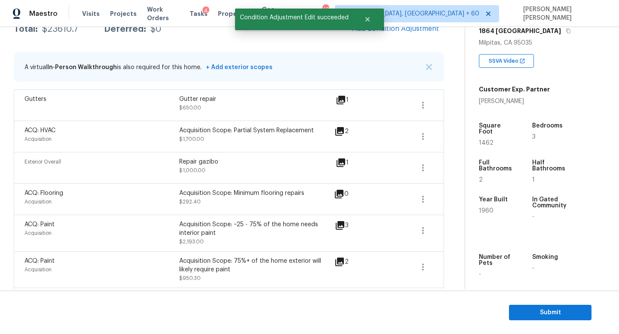
scroll to position [154, 0]
click at [422, 133] on icon "button" at bounding box center [423, 135] width 2 height 7
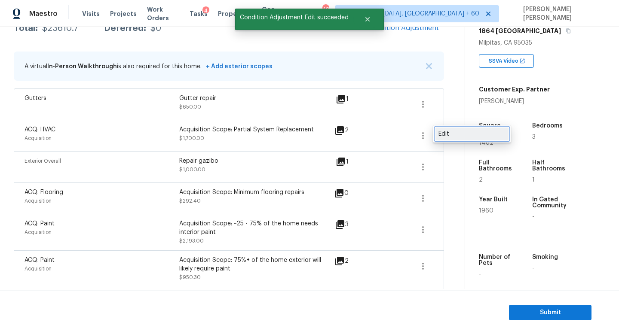
click at [439, 136] on div "Edit" at bounding box center [471, 134] width 67 height 9
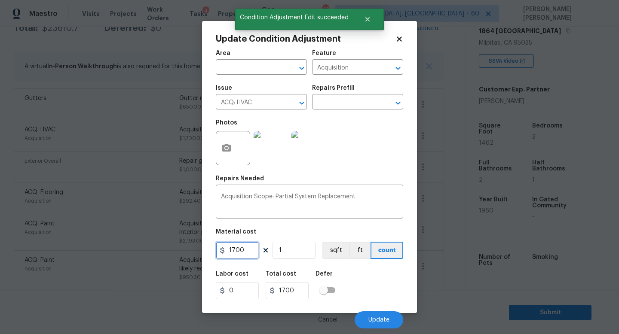
drag, startPoint x: 251, startPoint y: 248, endPoint x: 203, endPoint y: 248, distance: 48.6
click at [203, 248] on div "Update Condition Adjustment Area ​ Feature Acquisition ​ Issue ACQ: HVAC ​ Repa…" at bounding box center [309, 167] width 215 height 292
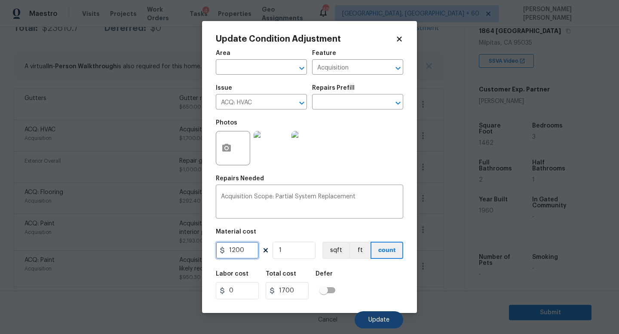
type input "1200"
click at [363, 322] on button "Update" at bounding box center [378, 320] width 49 height 17
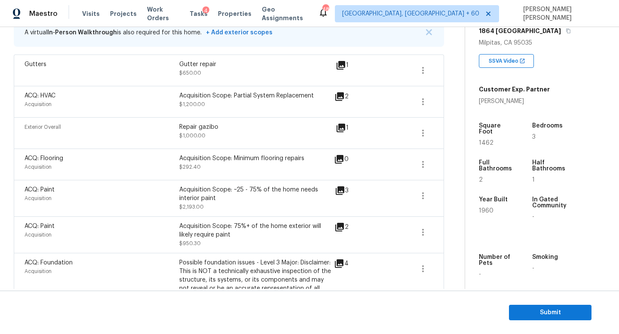
scroll to position [184, 0]
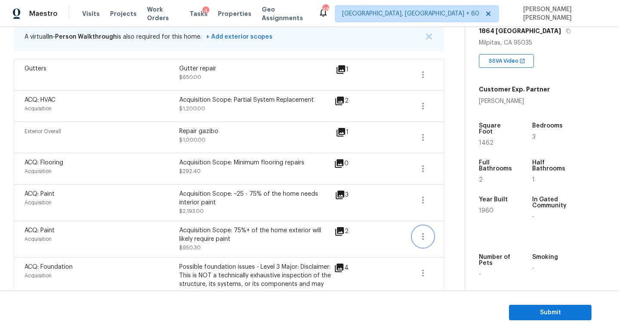
click at [424, 238] on icon "button" at bounding box center [423, 237] width 10 height 10
click at [459, 229] on link "Edit" at bounding box center [471, 235] width 73 height 13
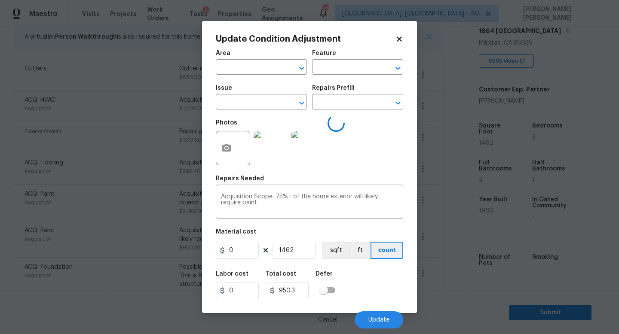
type input "Acquisition"
type input "ACQ: Paint"
type input "0.65"
click at [352, 111] on div "Issue ACQ: Paint ​ Repairs Prefill ​" at bounding box center [309, 97] width 187 height 35
click at [349, 104] on input "text" at bounding box center [345, 102] width 67 height 13
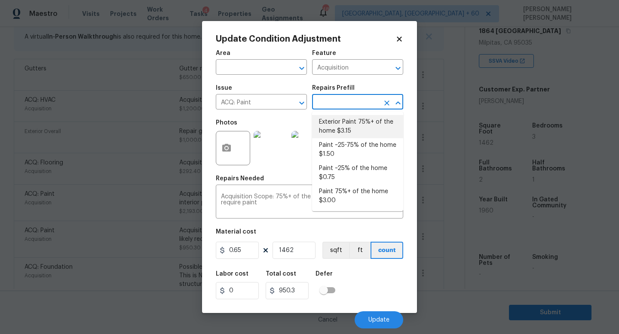
click at [349, 124] on li "Exterior Paint 75%+ of the home $3.15" at bounding box center [357, 126] width 91 height 23
type input "3.15"
type input "4605.3"
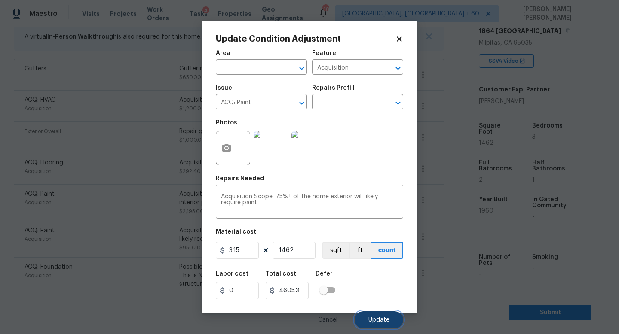
click at [375, 313] on button "Update" at bounding box center [378, 320] width 49 height 17
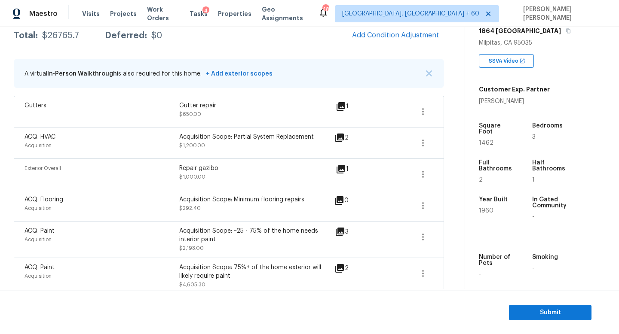
scroll to position [131, 0]
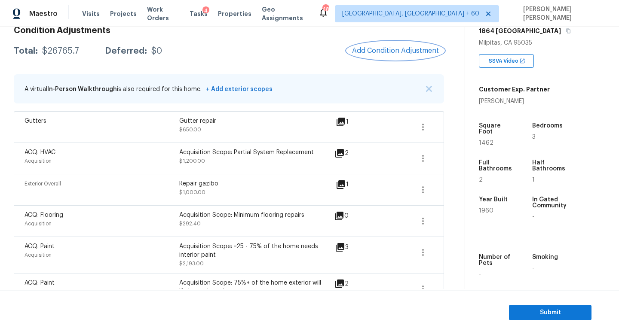
click at [373, 52] on span "Add Condition Adjustment" at bounding box center [395, 51] width 87 height 8
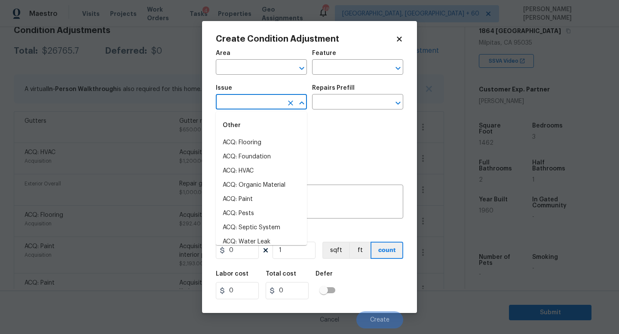
click at [229, 97] on input "text" at bounding box center [249, 102] width 67 height 13
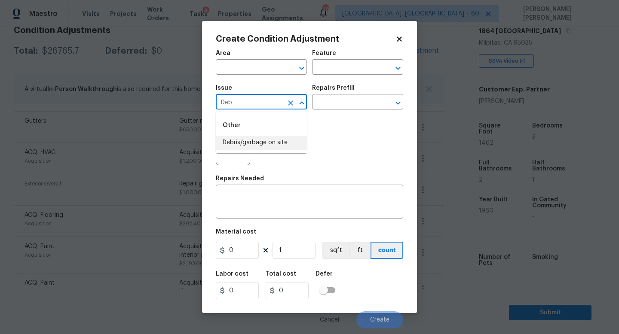
click at [234, 137] on li "Debris/garbage on site" at bounding box center [261, 143] width 91 height 14
type input "Debris/garbage on site"
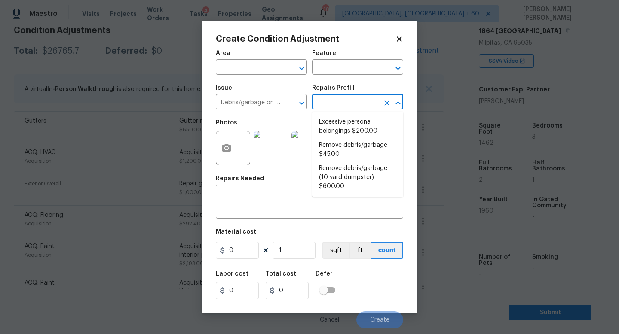
click at [351, 107] on input "text" at bounding box center [345, 102] width 67 height 13
click at [354, 153] on li "Remove debris/garbage $45.00" at bounding box center [357, 149] width 91 height 23
type textarea "Remove, haul off, and properly dispose of any debris left by seller to offsite …"
type input "45"
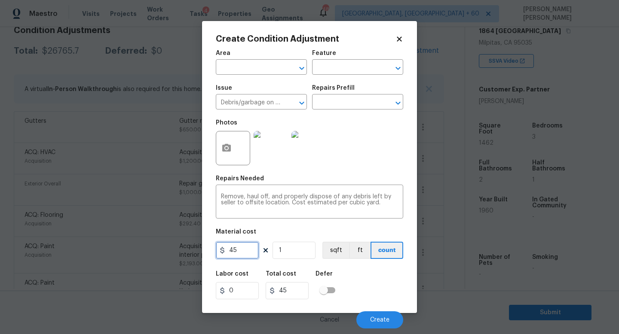
drag, startPoint x: 244, startPoint y: 255, endPoint x: 168, endPoint y: 242, distance: 76.2
click at [199, 251] on div "Create Condition Adjustment Area ​ Feature ​ Issue Debris/garbage on site ​ Rep…" at bounding box center [309, 167] width 619 height 334
type input "400"
click at [224, 150] on icon "button" at bounding box center [226, 148] width 9 height 8
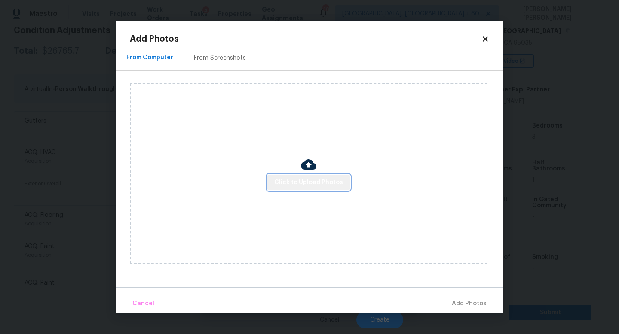
click at [315, 188] on button "Click to Upload Photos" at bounding box center [308, 183] width 82 height 16
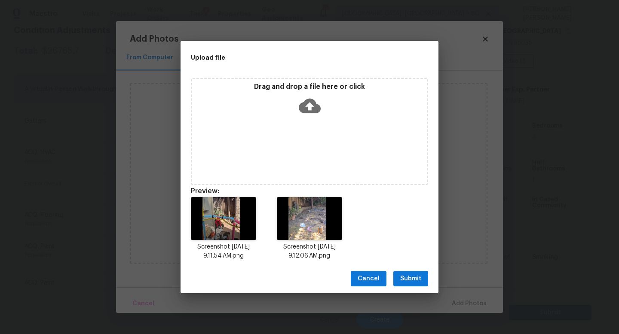
click at [408, 274] on span "Submit" at bounding box center [410, 279] width 21 height 11
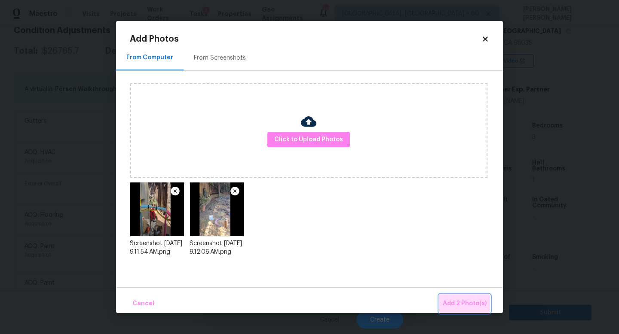
click at [469, 301] on span "Add 2 Photo(s)" at bounding box center [465, 304] width 44 height 11
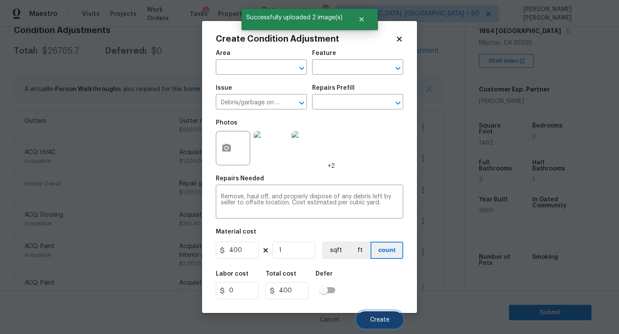
click at [383, 321] on span "Create" at bounding box center [379, 320] width 19 height 6
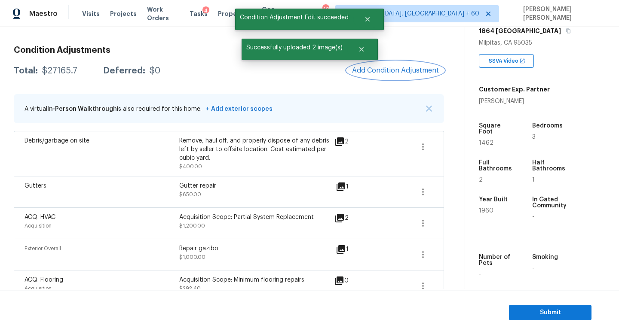
scroll to position [110, 0]
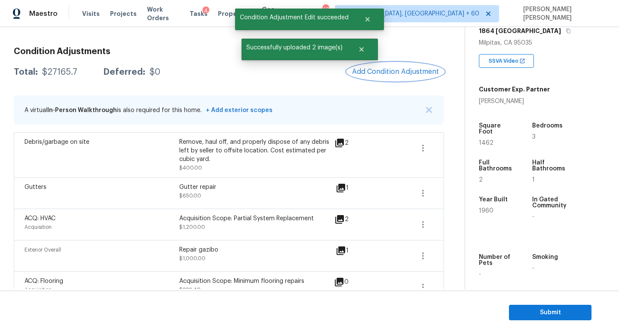
click at [394, 72] on span "Add Condition Adjustment" at bounding box center [395, 72] width 87 height 8
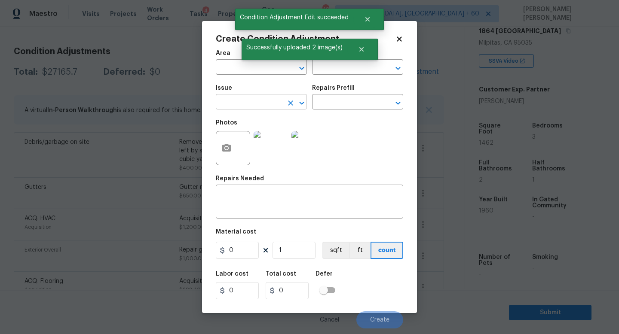
click at [249, 96] on input "text" at bounding box center [249, 102] width 67 height 13
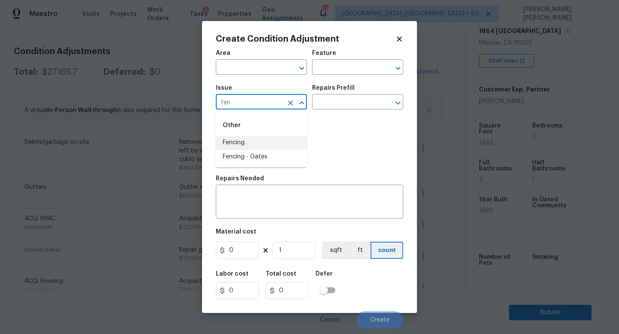
click at [250, 141] on li "Fencing" at bounding box center [261, 143] width 91 height 14
type input "Fencing"
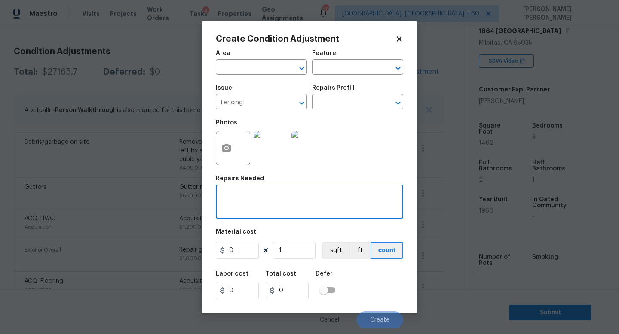
click at [263, 199] on textarea at bounding box center [309, 203] width 177 height 18
type textarea "R"
type textarea "Repair"
drag, startPoint x: 283, startPoint y: 195, endPoint x: 221, endPoint y: 195, distance: 61.4
click at [221, 195] on textarea "Fence is slanding." at bounding box center [309, 203] width 177 height 18
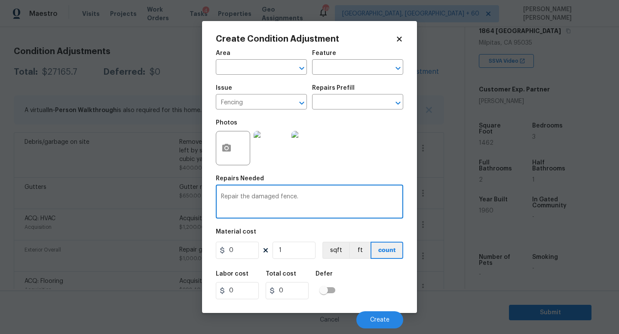
type textarea "Repair the damaged fence."
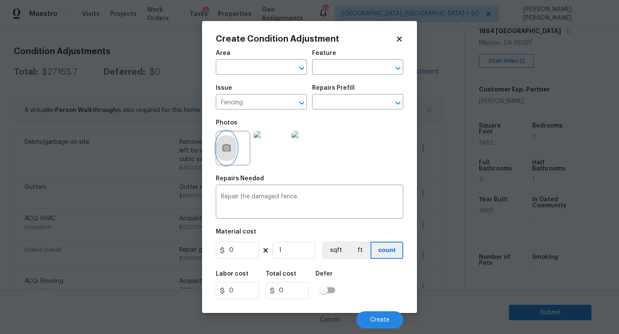
click at [225, 141] on button "button" at bounding box center [226, 148] width 21 height 34
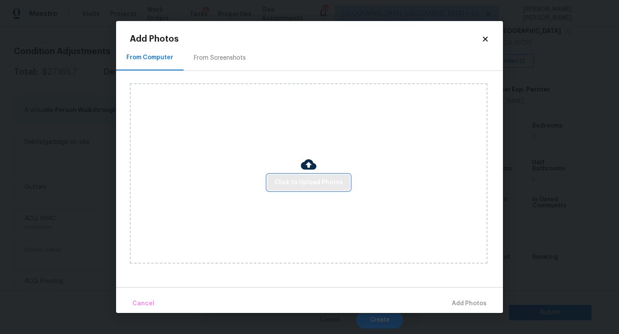
click at [290, 183] on span "Click to Upload Photos" at bounding box center [308, 182] width 69 height 11
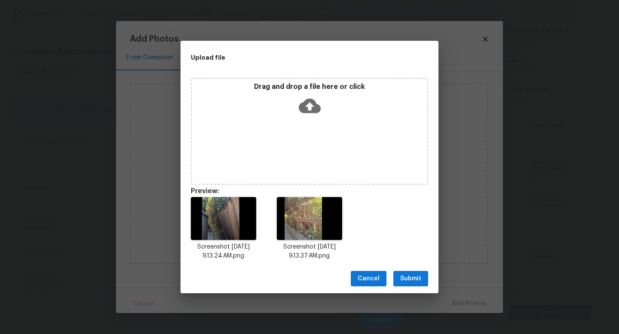
click at [415, 276] on span "Submit" at bounding box center [410, 279] width 21 height 11
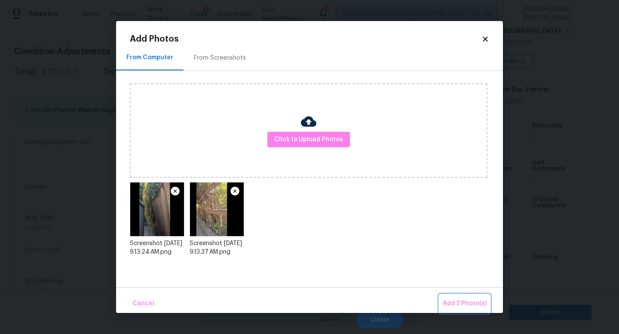
click at [480, 304] on span "Add 2 Photo(s)" at bounding box center [465, 304] width 44 height 11
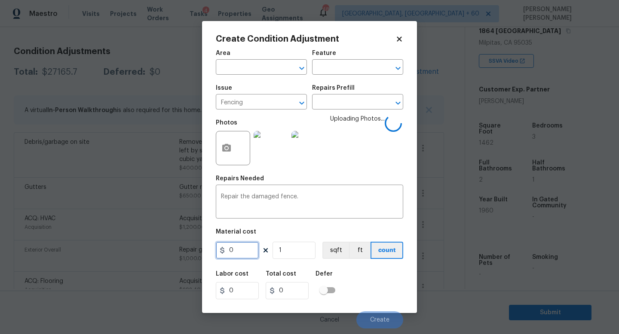
drag, startPoint x: 238, startPoint y: 245, endPoint x: 202, endPoint y: 245, distance: 36.5
click at [211, 245] on div "Create Condition Adjustment Area ​ Feature ​ Issue Fencing ​ Repairs Prefill ​ …" at bounding box center [309, 167] width 215 height 292
type input "1000"
click at [379, 301] on div "Labor cost 0 Total cost 1000 Defer" at bounding box center [309, 285] width 187 height 39
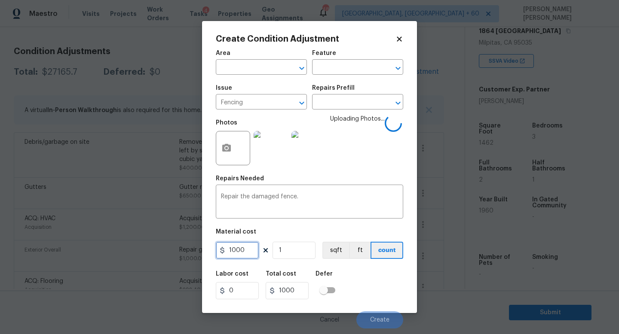
drag, startPoint x: 250, startPoint y: 249, endPoint x: 160, endPoint y: 249, distance: 89.8
click at [160, 249] on div "Create Condition Adjustment Area ​ Feature ​ Issue Fencing ​ Repairs Prefill ​ …" at bounding box center [309, 167] width 619 height 334
type input "800"
click at [381, 321] on span "Create" at bounding box center [379, 320] width 19 height 6
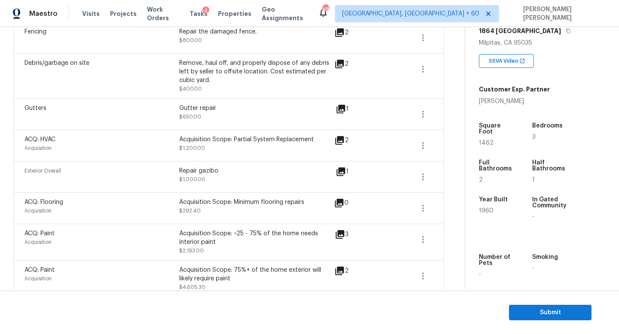
scroll to position [0, 0]
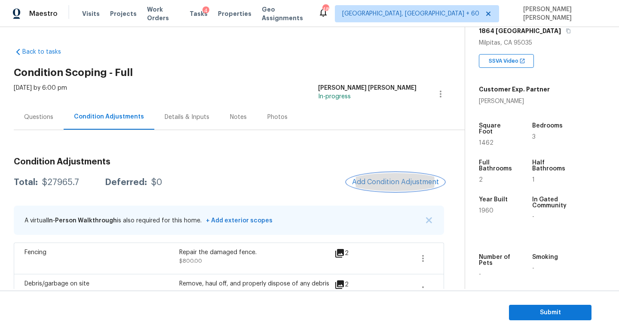
click at [425, 183] on span "Add Condition Adjustment" at bounding box center [395, 182] width 87 height 8
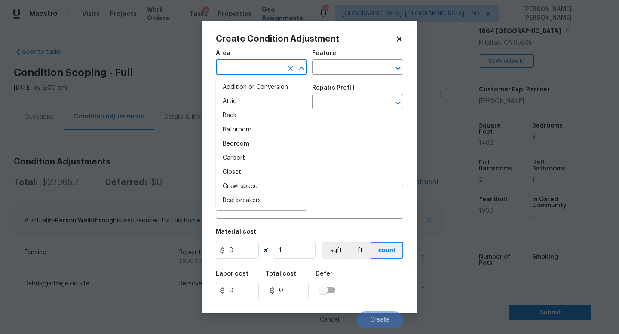
click at [250, 70] on input "text" at bounding box center [249, 67] width 67 height 13
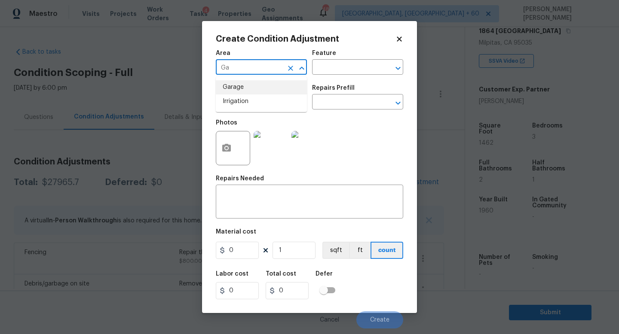
click at [238, 91] on li "Garage" at bounding box center [261, 87] width 91 height 14
type input "Garage"
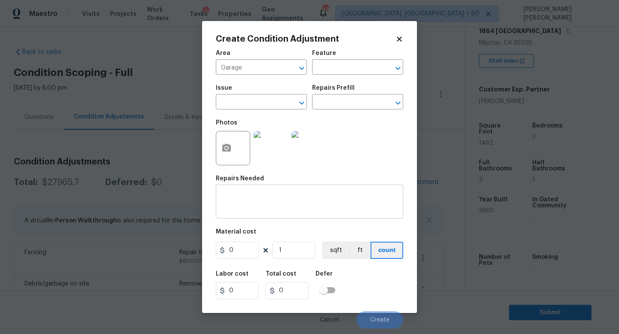
click at [263, 192] on div "x ​" at bounding box center [309, 203] width 187 height 32
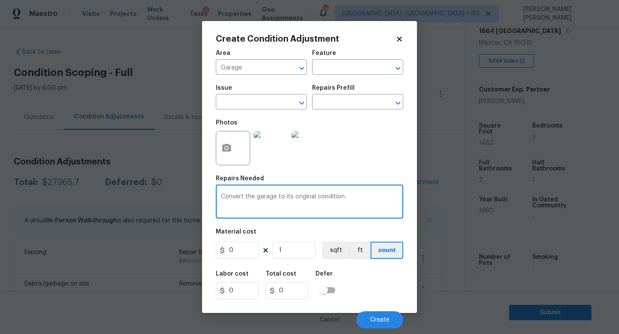
type textarea "Convert the garage to its original condition."
click at [223, 148] on icon "button" at bounding box center [226, 148] width 9 height 8
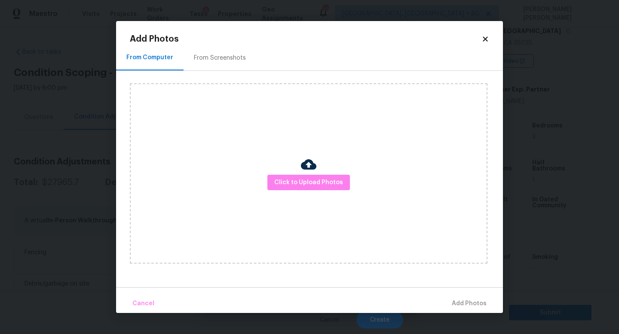
click at [300, 174] on div "Click to Upload Photos" at bounding box center [308, 173] width 357 height 180
click at [308, 185] on span "Click to Upload Photos" at bounding box center [308, 182] width 69 height 11
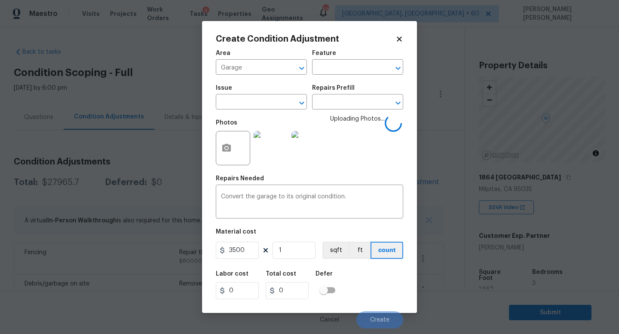
scroll to position [147, 0]
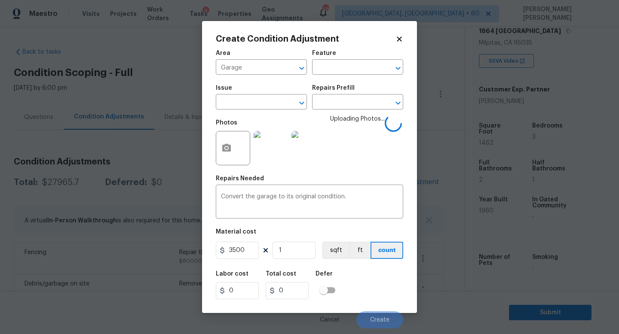
type input "3500"
click at [357, 286] on div "Labor cost 0 Total cost 3500 Defer" at bounding box center [309, 285] width 187 height 39
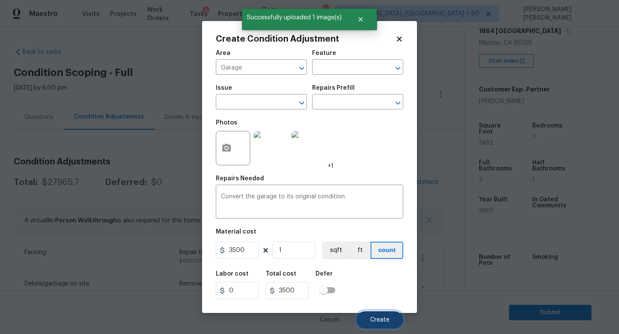
click at [385, 321] on span "Create" at bounding box center [379, 320] width 19 height 6
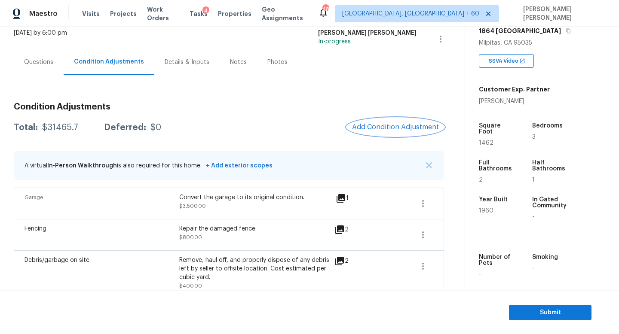
scroll to position [35, 0]
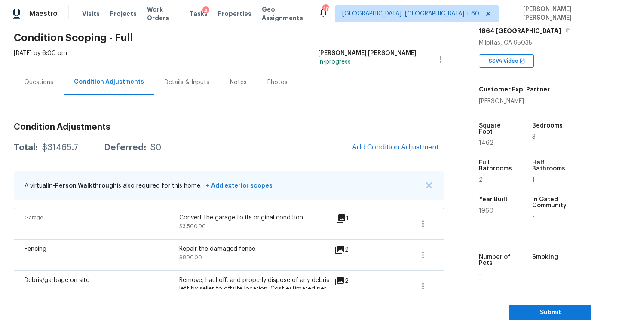
click at [362, 229] on div "1" at bounding box center [356, 224] width 40 height 21
click at [385, 141] on button "Add Condition Adjustment" at bounding box center [395, 147] width 97 height 18
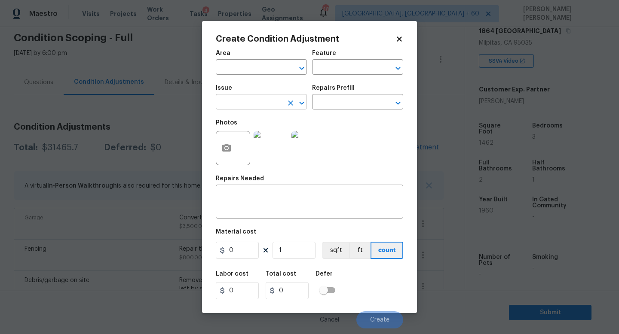
click at [229, 107] on input "text" at bounding box center [249, 102] width 67 height 13
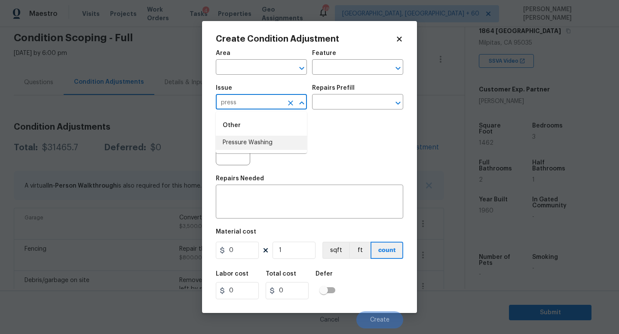
drag, startPoint x: 247, startPoint y: 153, endPoint x: 255, endPoint y: 143, distance: 12.5
click at [255, 143] on ul "Other Pressure Washing" at bounding box center [261, 133] width 91 height 42
click at [255, 143] on li "Pressure Washing" at bounding box center [261, 143] width 91 height 14
type input "Pressure Washing"
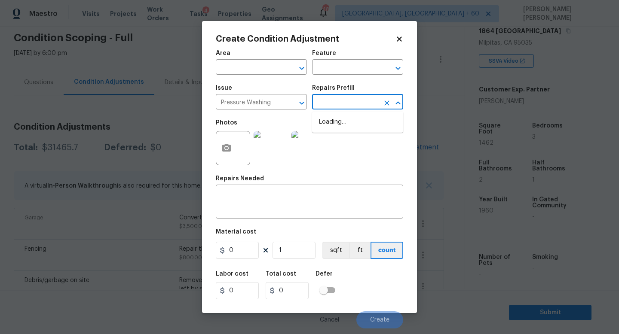
click at [353, 102] on input "text" at bounding box center [345, 102] width 67 height 13
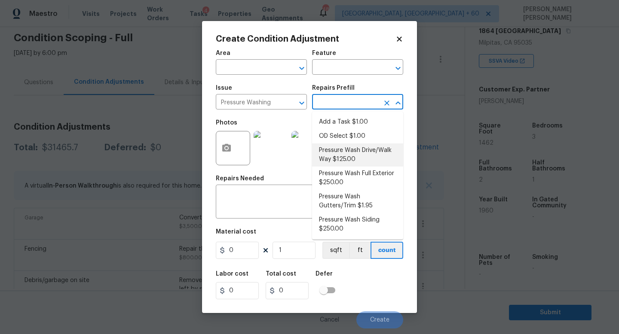
click at [362, 151] on li "Pressure Wash Drive/Walk Way $125.00" at bounding box center [357, 155] width 91 height 23
type input "Siding"
type textarea "Pressure wash the driveways/walkways as directed by the PM. Ensure that all deb…"
type input "125"
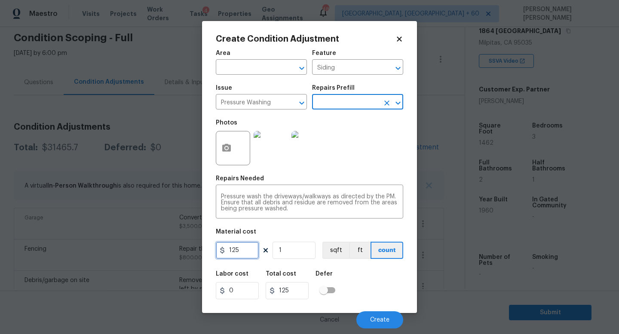
click at [237, 251] on input "125" at bounding box center [237, 250] width 43 height 17
drag, startPoint x: 243, startPoint y: 251, endPoint x: 216, endPoint y: 251, distance: 27.5
click at [220, 251] on div "125" at bounding box center [237, 250] width 43 height 17
type input "300"
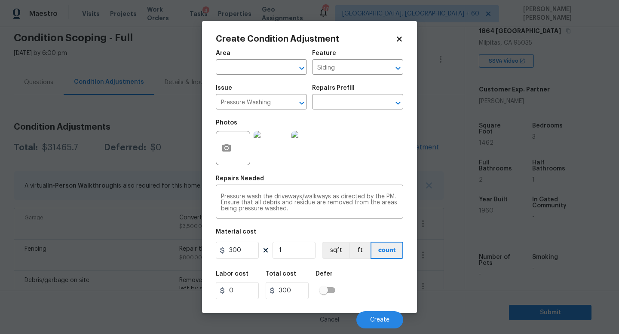
click at [235, 157] on div at bounding box center [233, 148] width 34 height 34
click at [228, 147] on icon "button" at bounding box center [226, 148] width 10 height 10
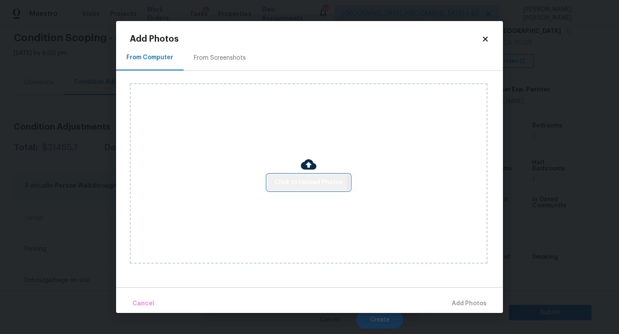
click at [286, 180] on span "Click to Upload Photos" at bounding box center [308, 182] width 69 height 11
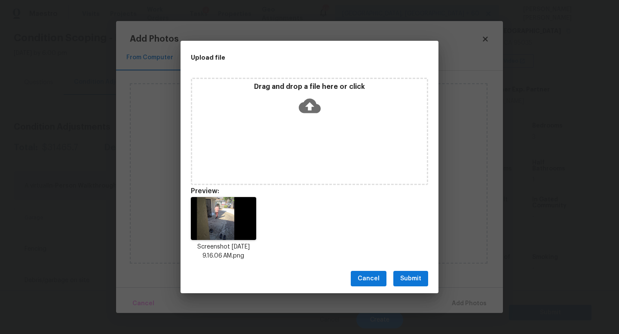
click at [415, 280] on span "Submit" at bounding box center [410, 279] width 21 height 11
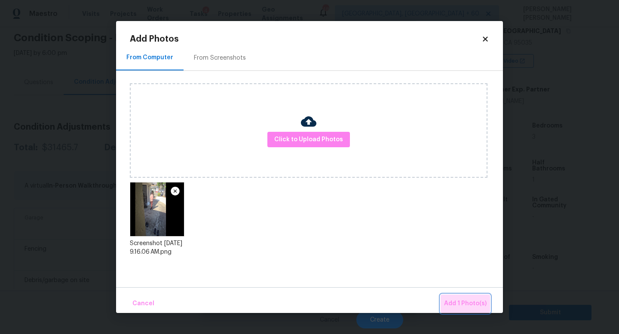
click at [467, 304] on span "Add 1 Photo(s)" at bounding box center [465, 304] width 43 height 11
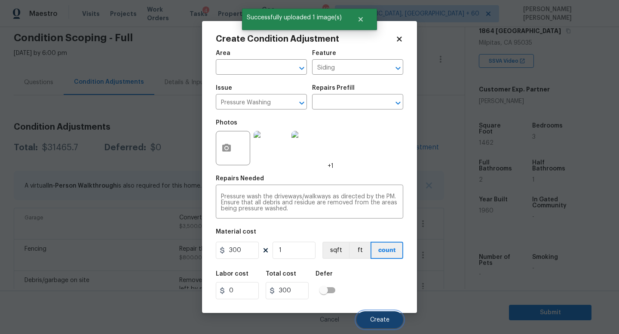
click at [379, 318] on span "Create" at bounding box center [379, 320] width 19 height 6
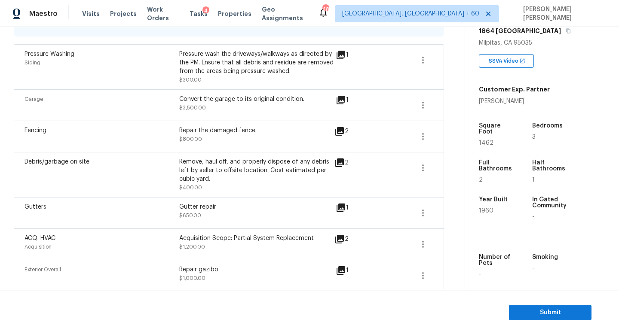
scroll to position [0, 0]
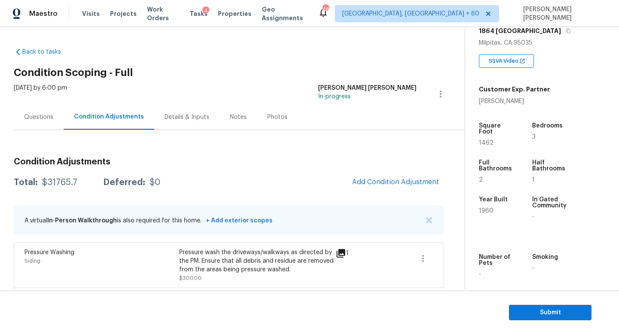
click at [28, 116] on div "Questions" at bounding box center [38, 117] width 29 height 9
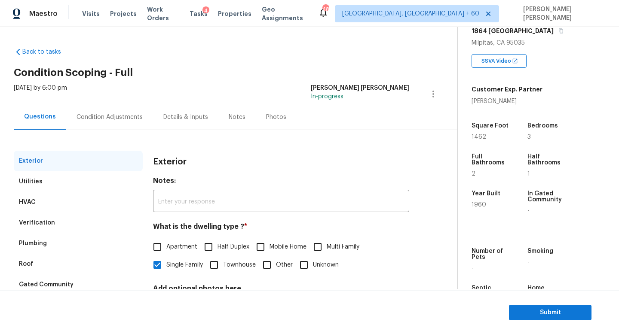
scroll to position [79, 0]
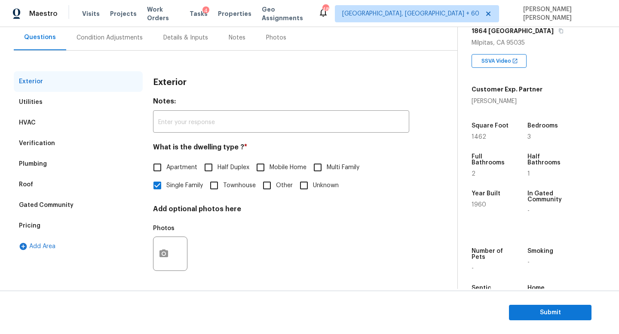
click at [39, 147] on div "Verification" at bounding box center [37, 143] width 36 height 9
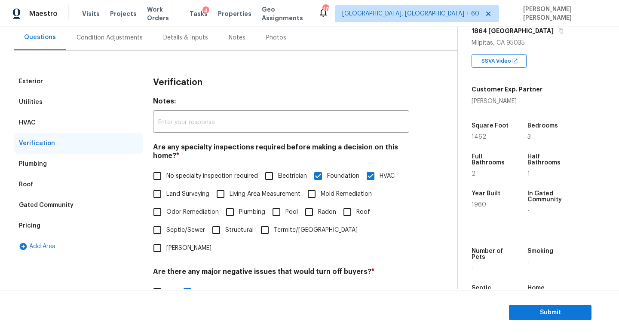
scroll to position [264, 0]
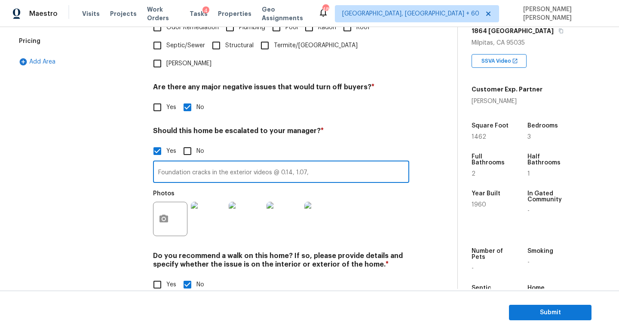
click at [233, 163] on input "Foundation cracks in the exterior videos @ 0.14, 1.07," at bounding box center [281, 173] width 256 height 20
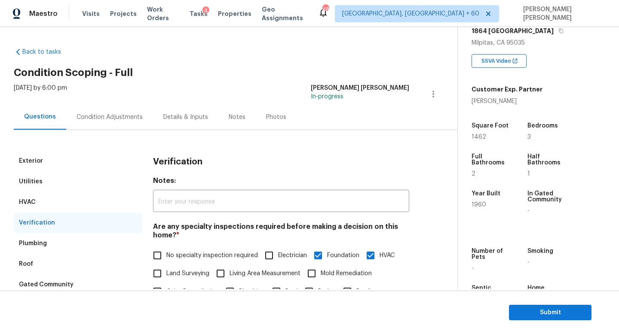
click at [98, 122] on div "Condition Adjustments" at bounding box center [109, 116] width 87 height 25
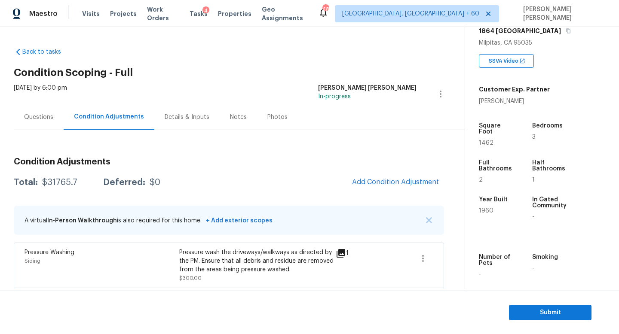
click at [49, 183] on div "$31765.7" at bounding box center [59, 182] width 35 height 9
copy div "$31765.7"
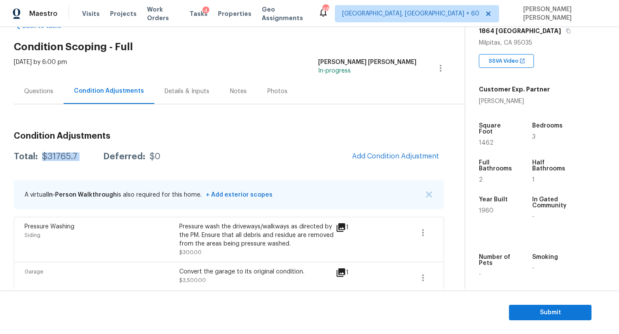
scroll to position [30, 0]
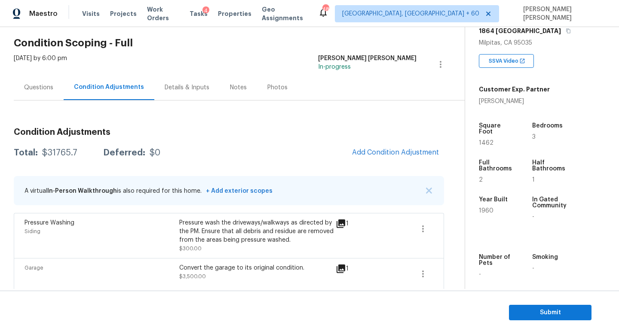
click at [36, 90] on div "Questions" at bounding box center [38, 87] width 29 height 9
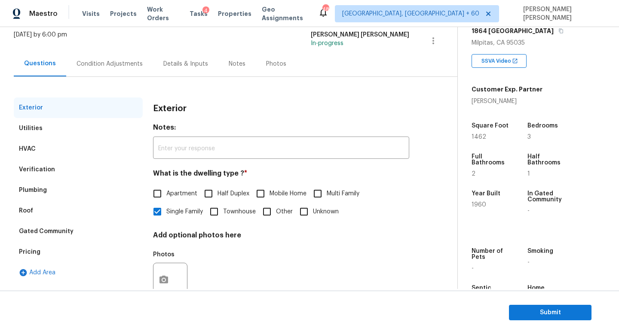
scroll to position [54, 0]
click at [22, 195] on div "Plumbing" at bounding box center [78, 190] width 129 height 21
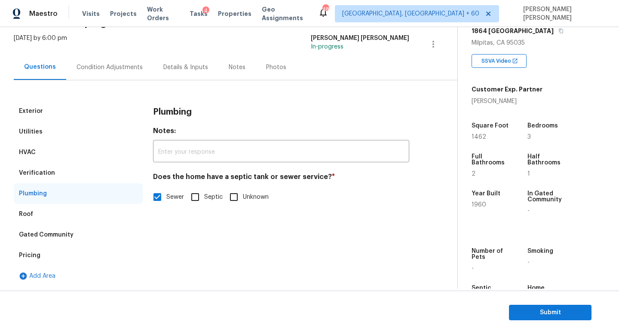
click at [34, 167] on div "Verification" at bounding box center [78, 173] width 129 height 21
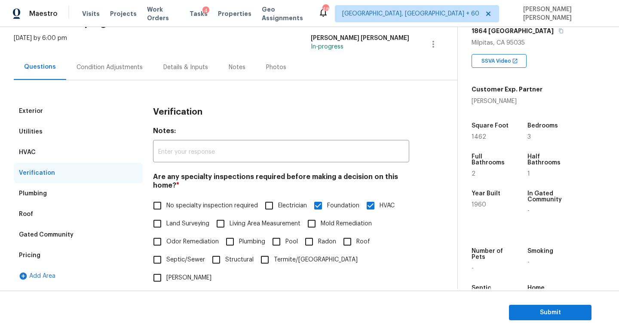
scroll to position [54, 0]
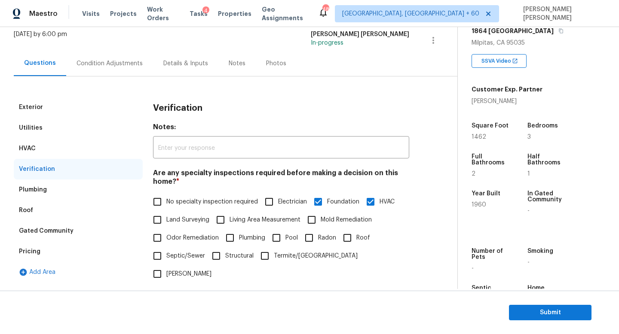
click at [98, 60] on div "Condition Adjustments" at bounding box center [109, 63] width 66 height 9
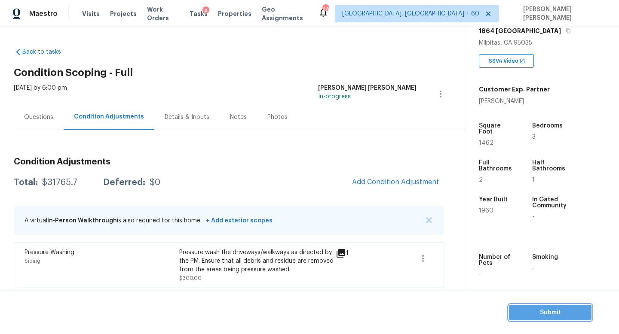
click at [538, 310] on span "Submit" at bounding box center [550, 313] width 69 height 11
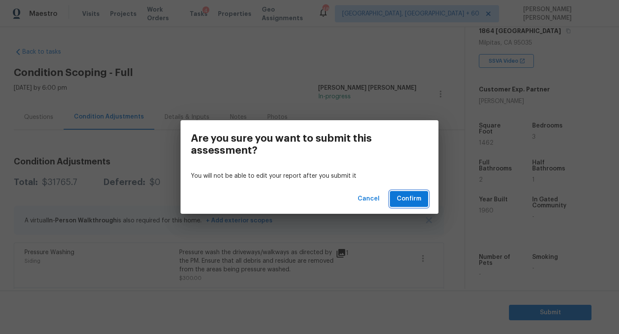
click at [405, 199] on span "Confirm" at bounding box center [409, 199] width 24 height 11
